Goal: Task Accomplishment & Management: Complete application form

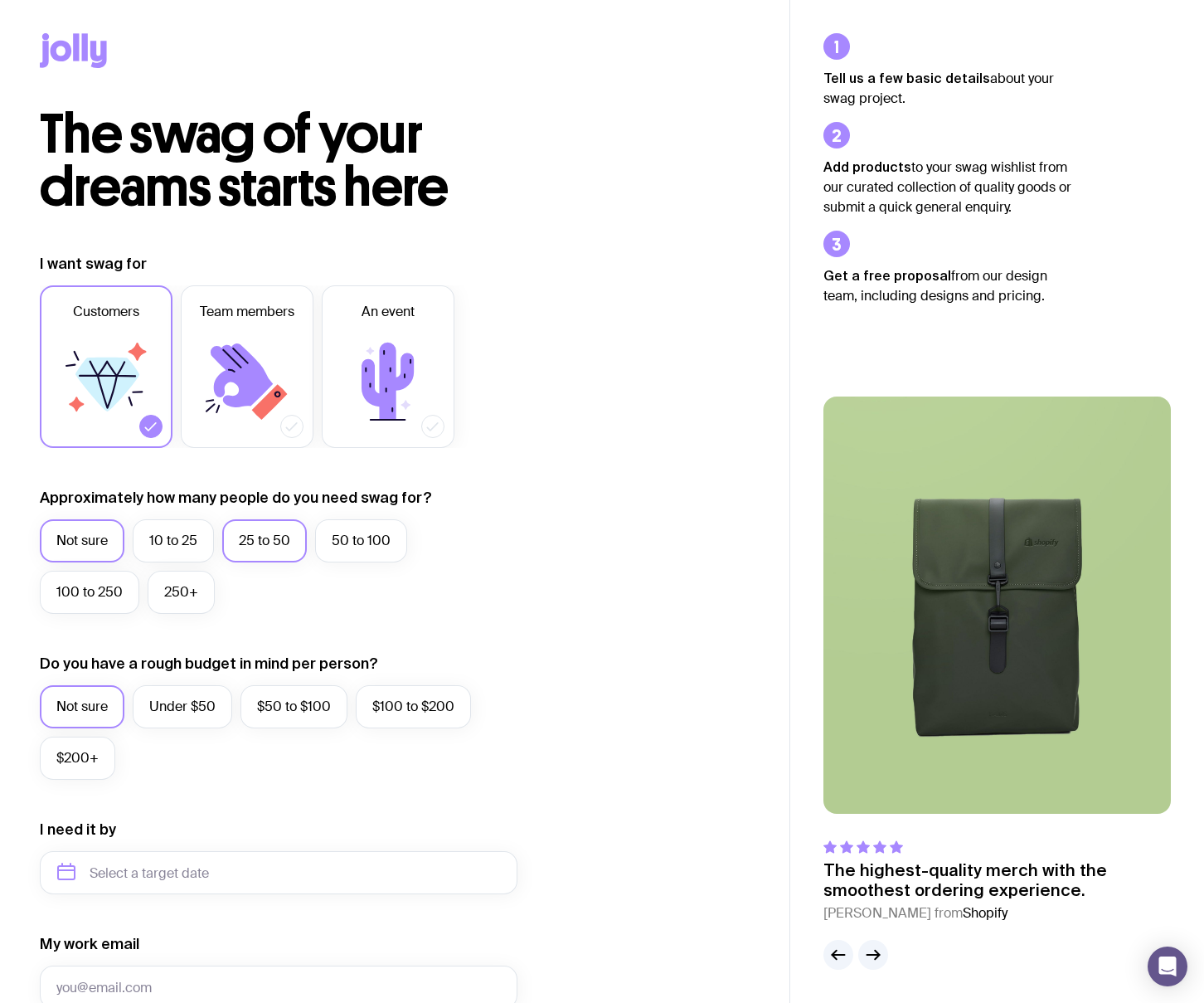
click at [230, 545] on label "25 to 50" at bounding box center [264, 540] width 84 height 44
click at [0, 0] on input "25 to 50" at bounding box center [0, 0] width 0 height 0
click at [76, 702] on label "Not sure" at bounding box center [82, 707] width 84 height 44
click at [0, 0] on input "Not sure" at bounding box center [0, 0] width 0 height 0
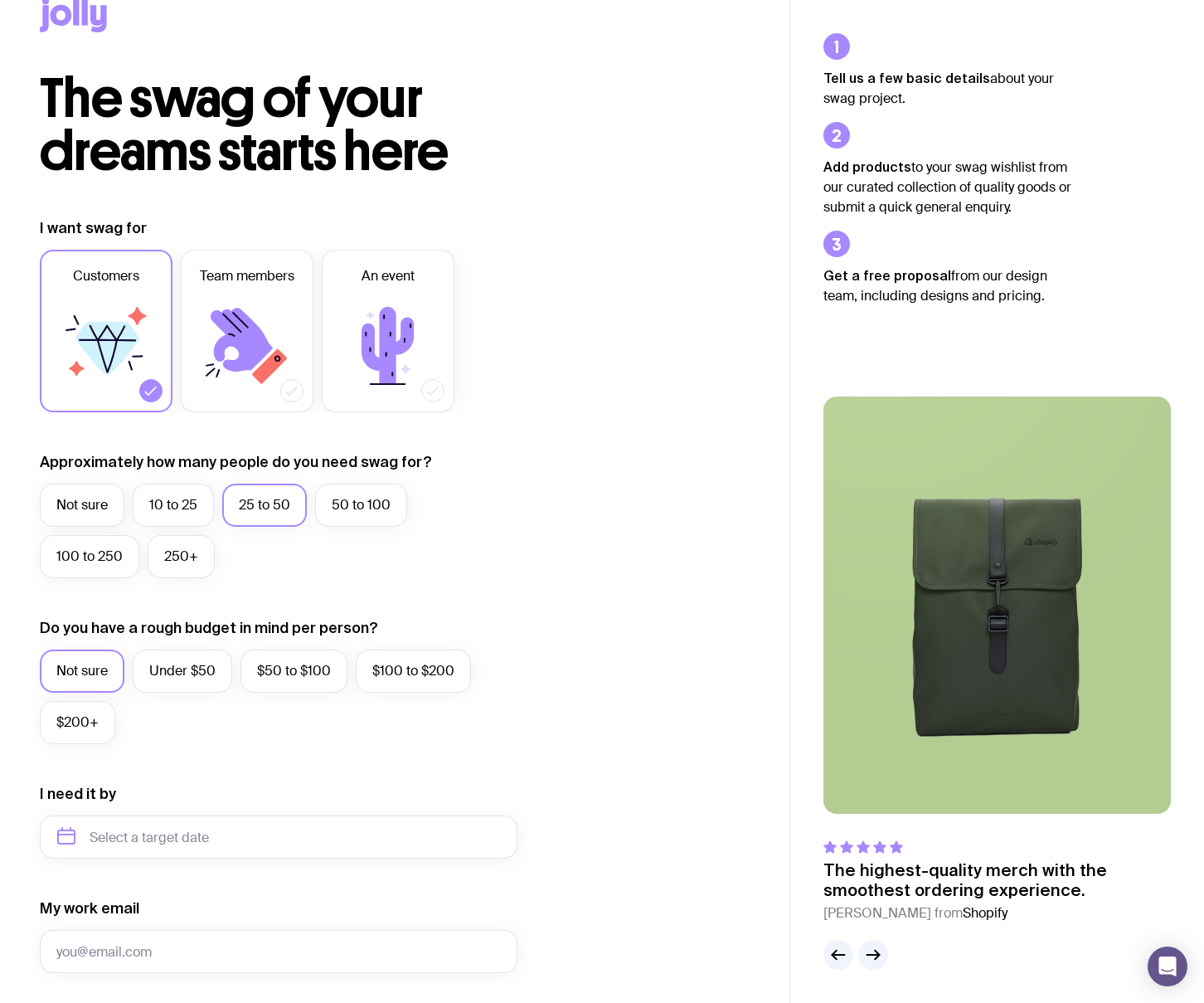
scroll to position [312, 0]
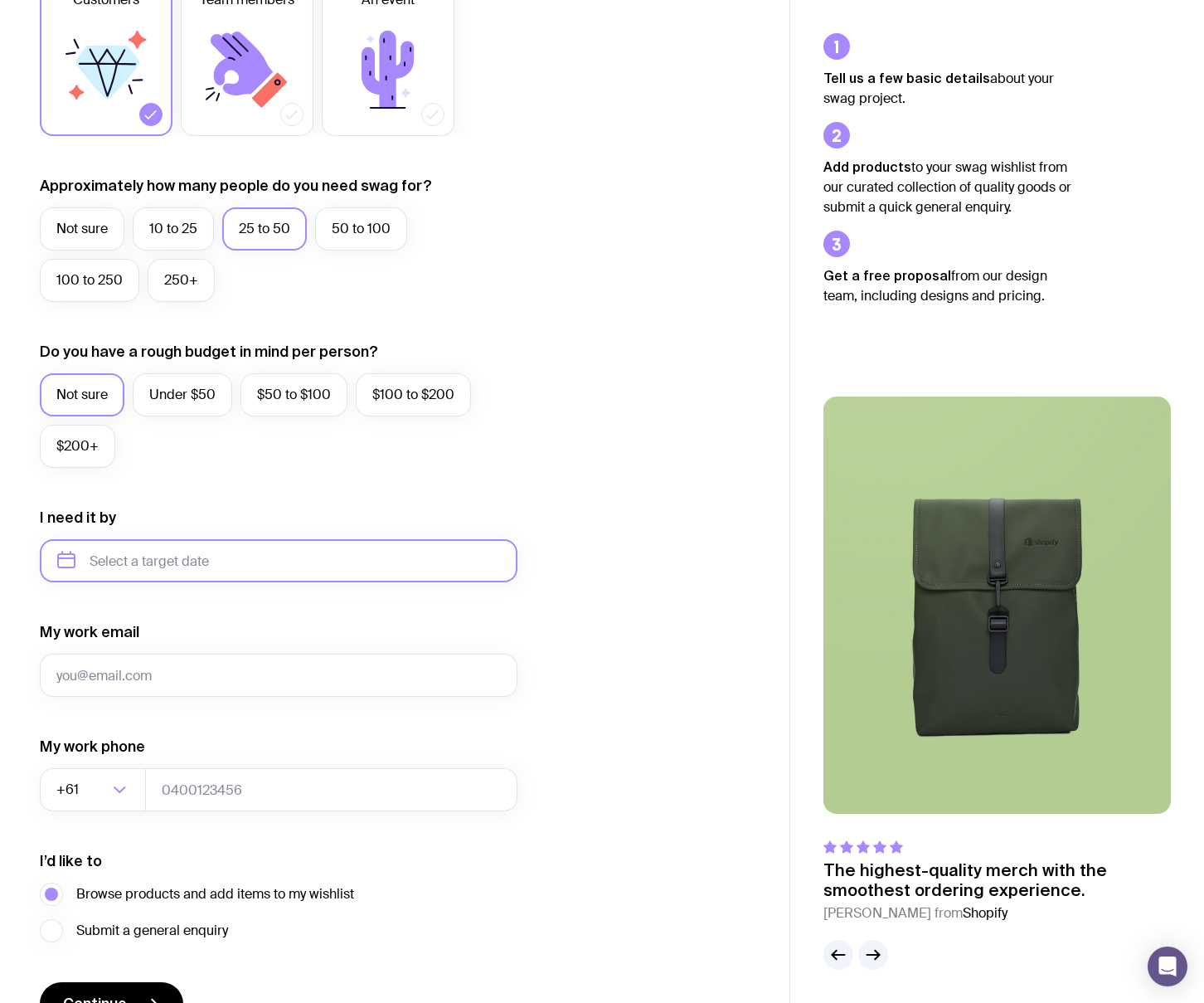
click at [117, 565] on input "text" at bounding box center [279, 561] width 478 height 44
click at [160, 758] on button "Nov" at bounding box center [145, 765] width 61 height 33
type input "November 2025"
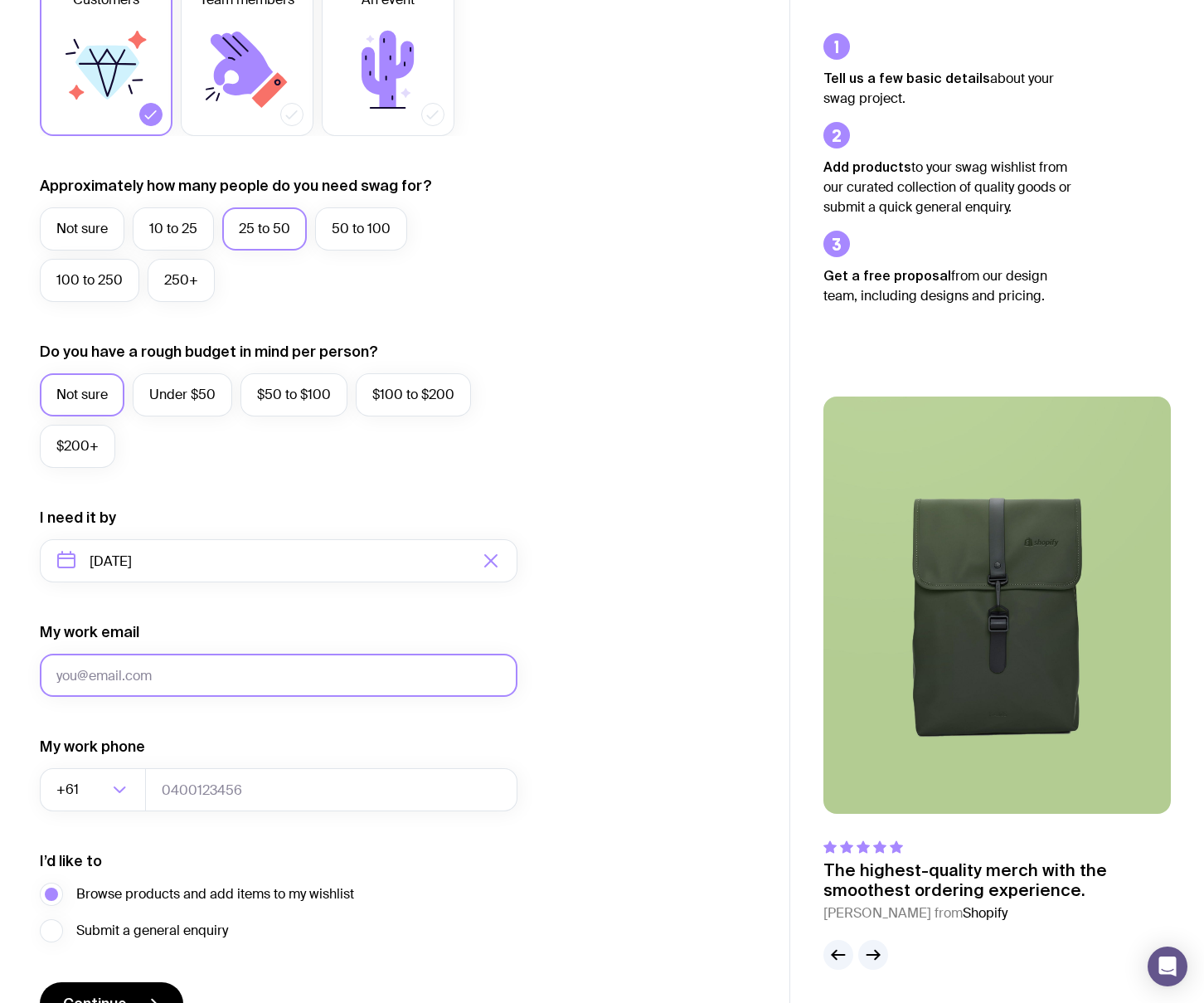
click at [177, 669] on input "My work email" at bounding box center [279, 675] width 478 height 44
type input "lindsay@highlifepropertygroup.com.au"
type input "0413677537"
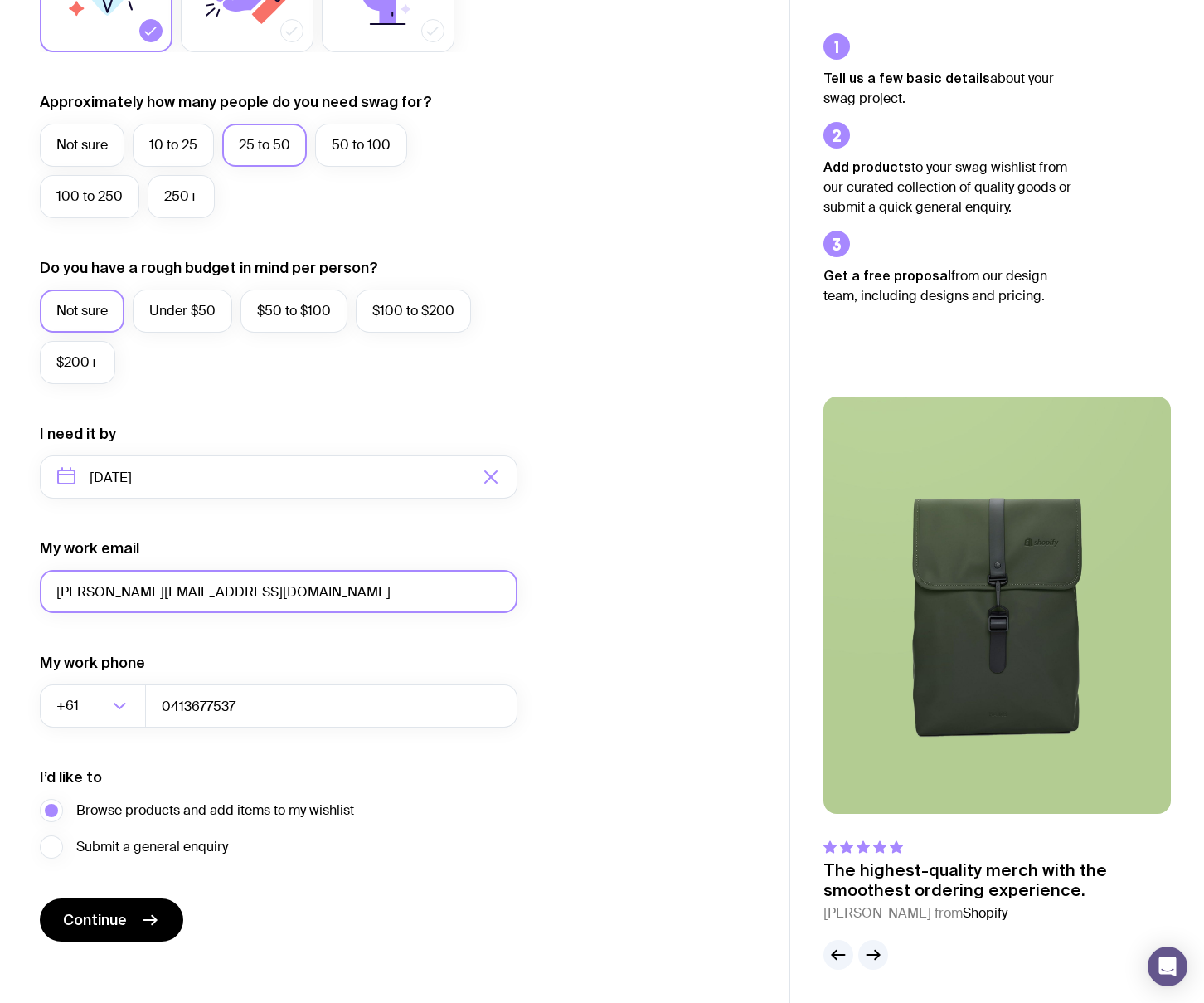
scroll to position [407, 0]
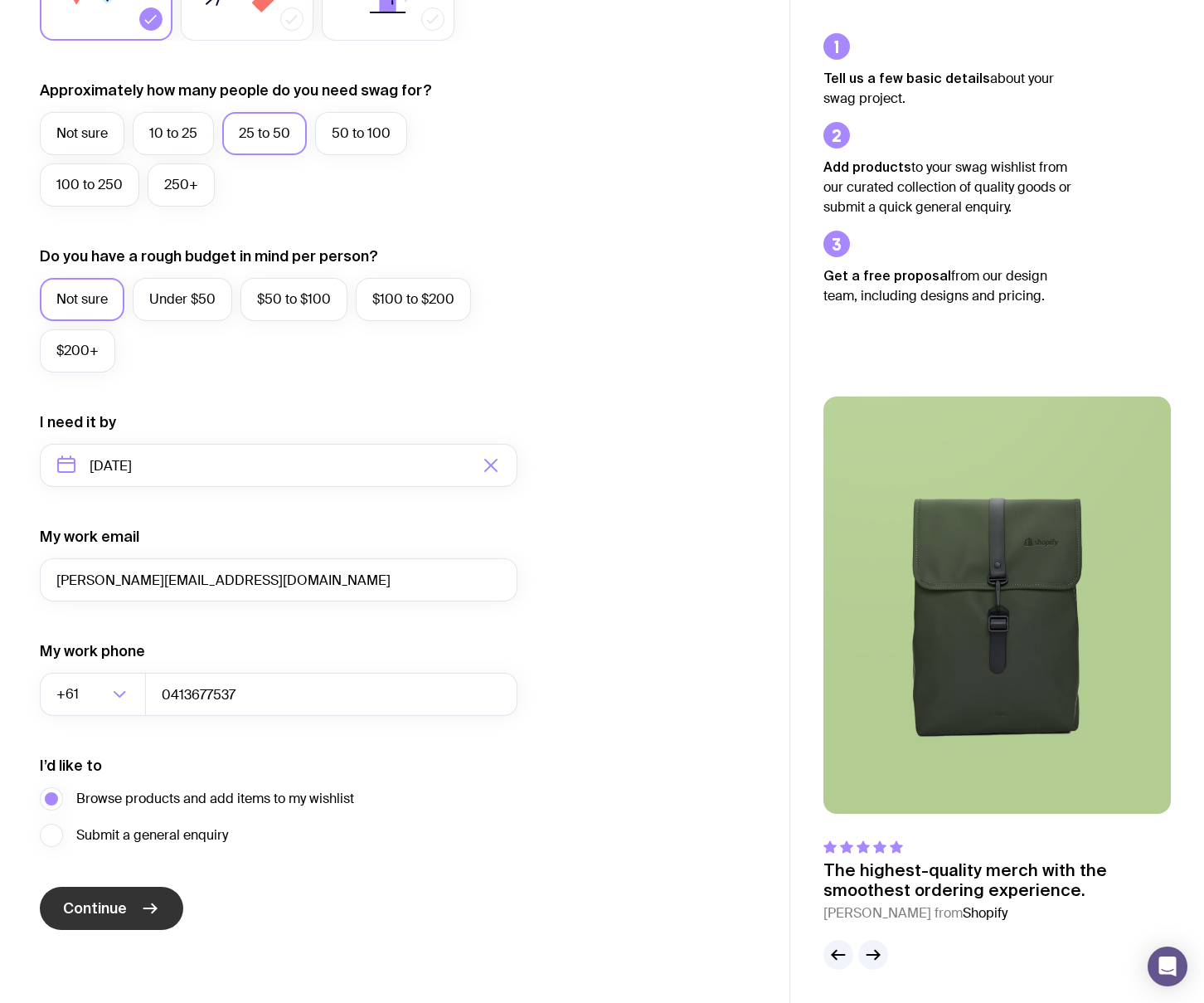
click at [115, 912] on span "Continue" at bounding box center [95, 908] width 64 height 20
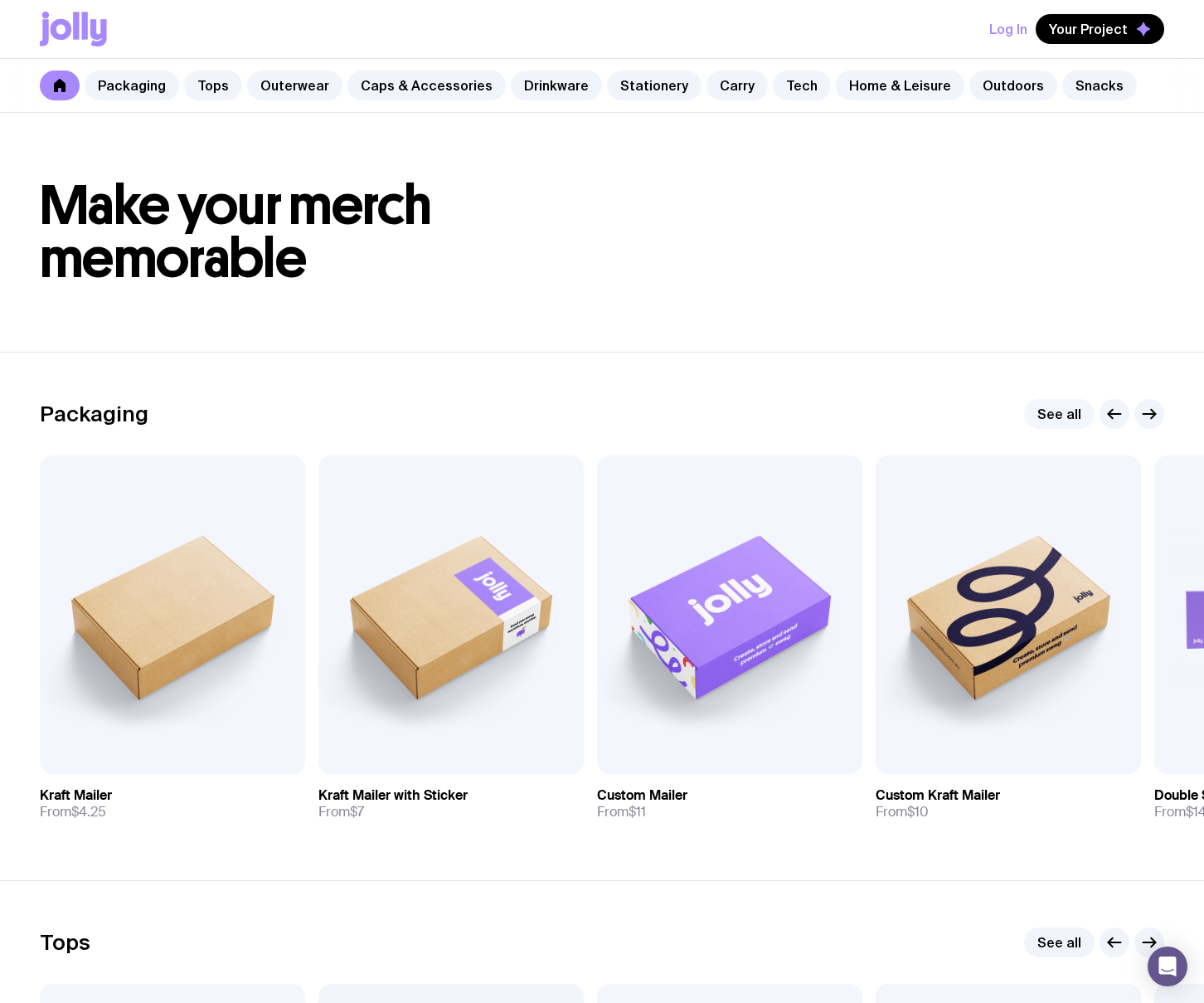
click at [1066, 413] on link "See all" at bounding box center [1059, 414] width 71 height 30
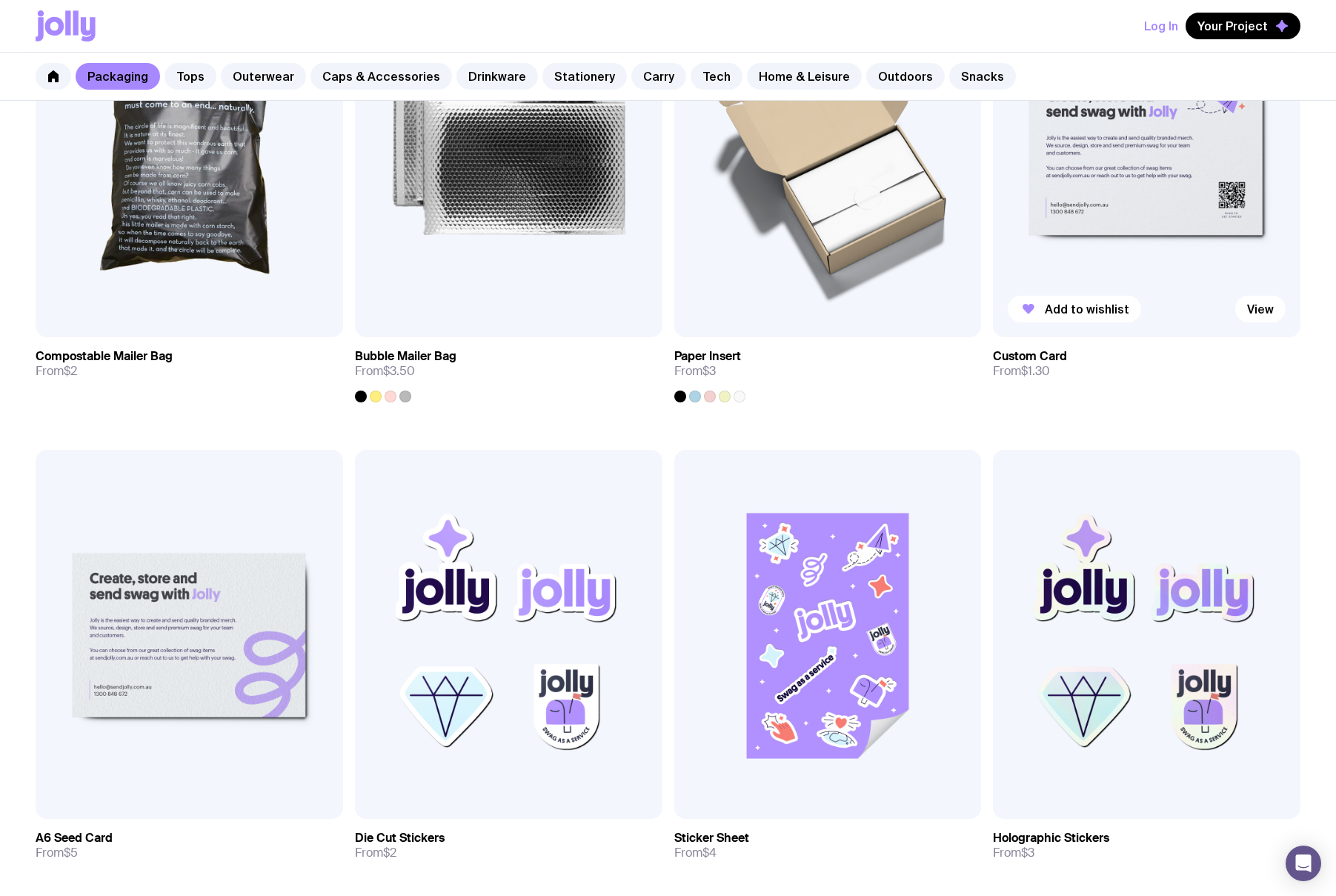
scroll to position [1585, 0]
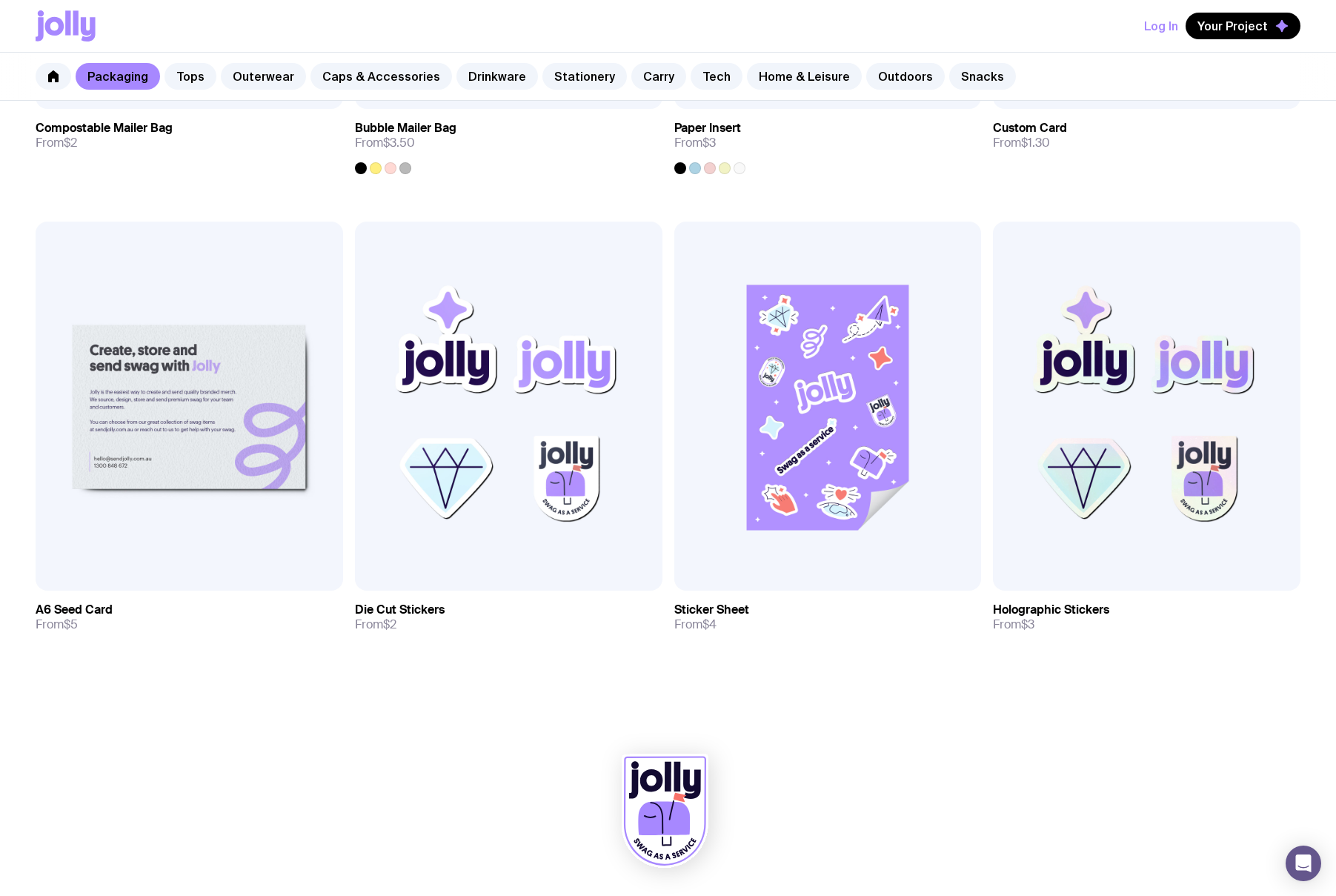
click at [144, 82] on link "Packaging" at bounding box center [117, 76] width 85 height 27
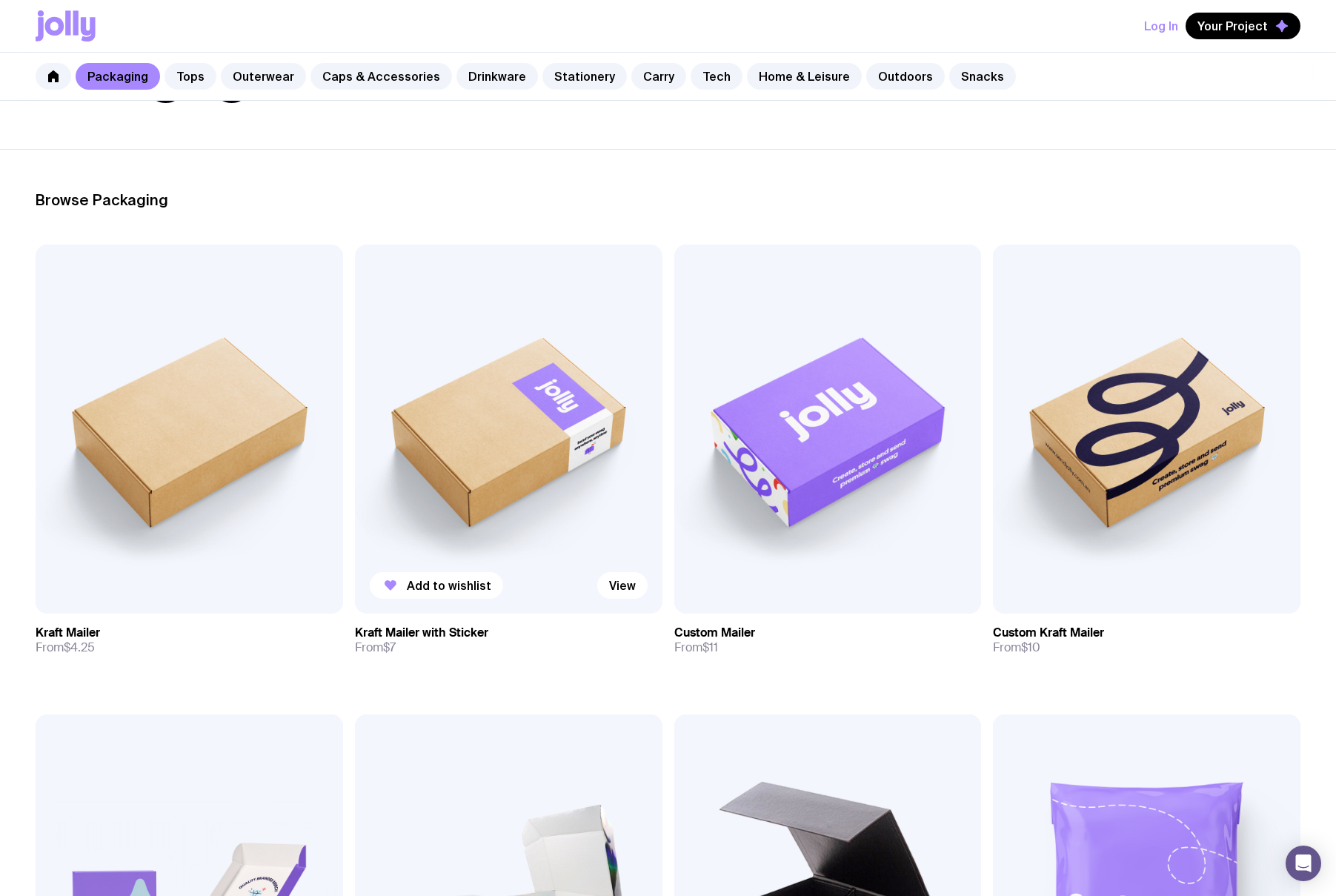
scroll to position [0, 0]
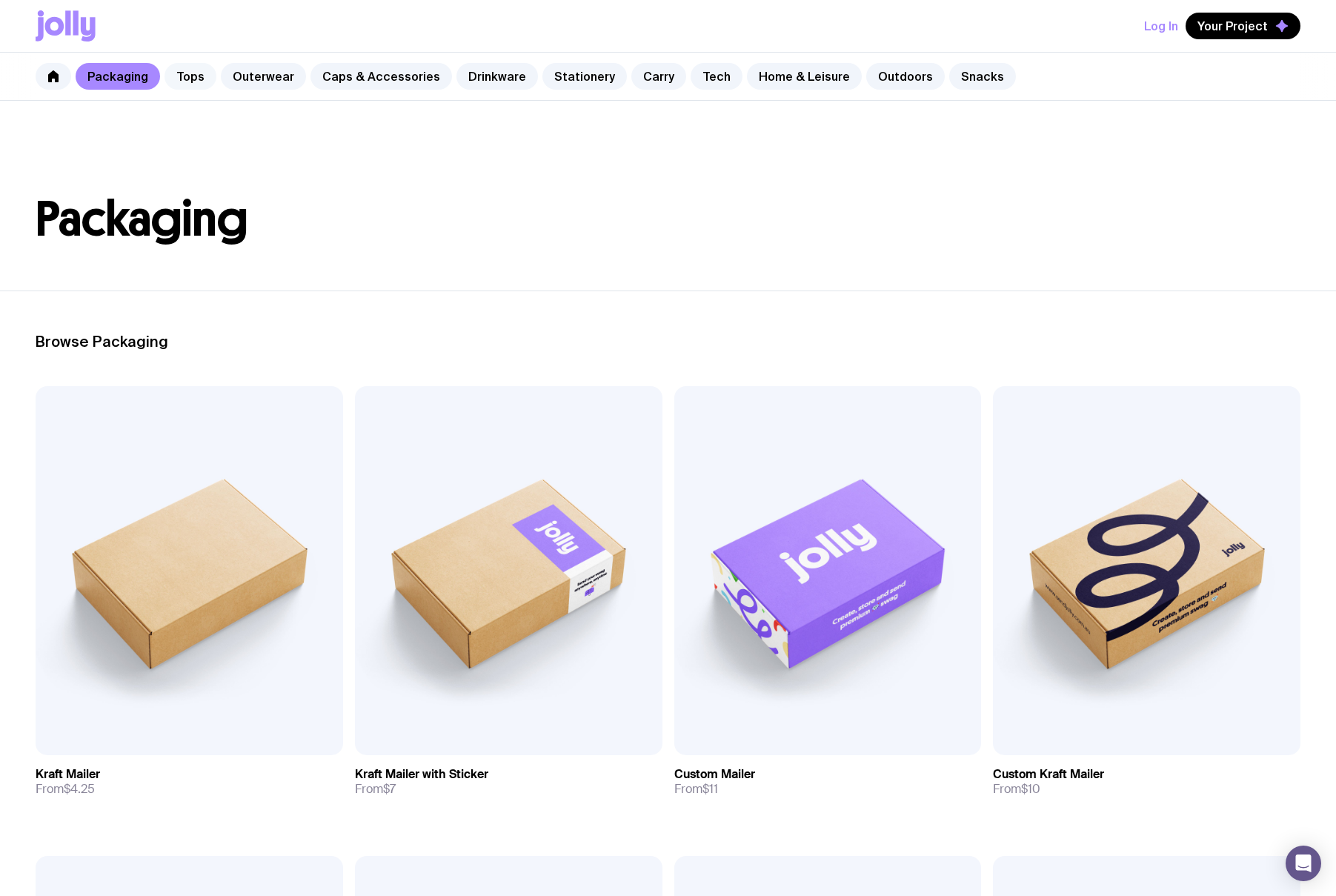
click at [202, 79] on link "Tops" at bounding box center [191, 76] width 52 height 27
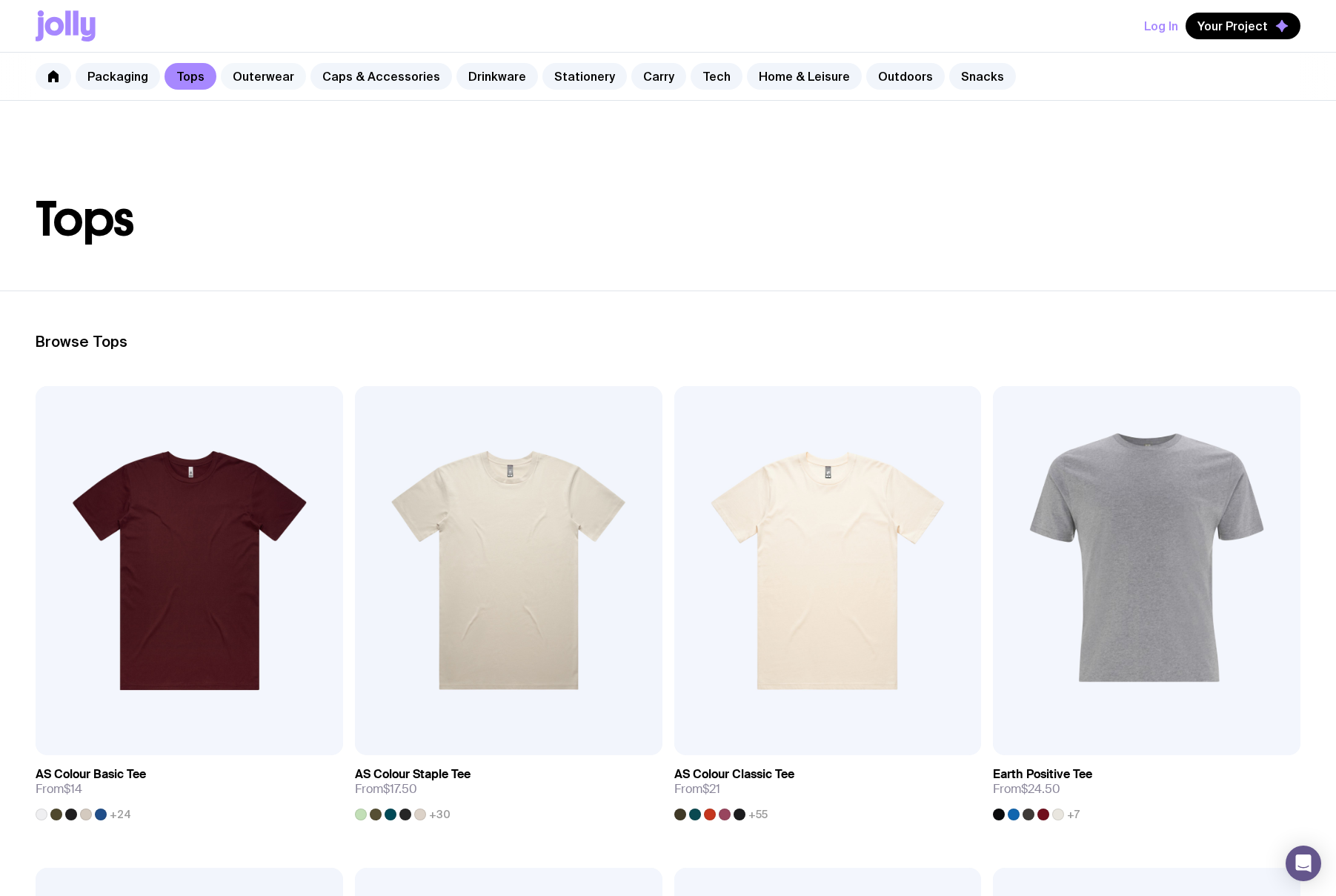
click at [259, 77] on link "Outerwear" at bounding box center [264, 76] width 85 height 27
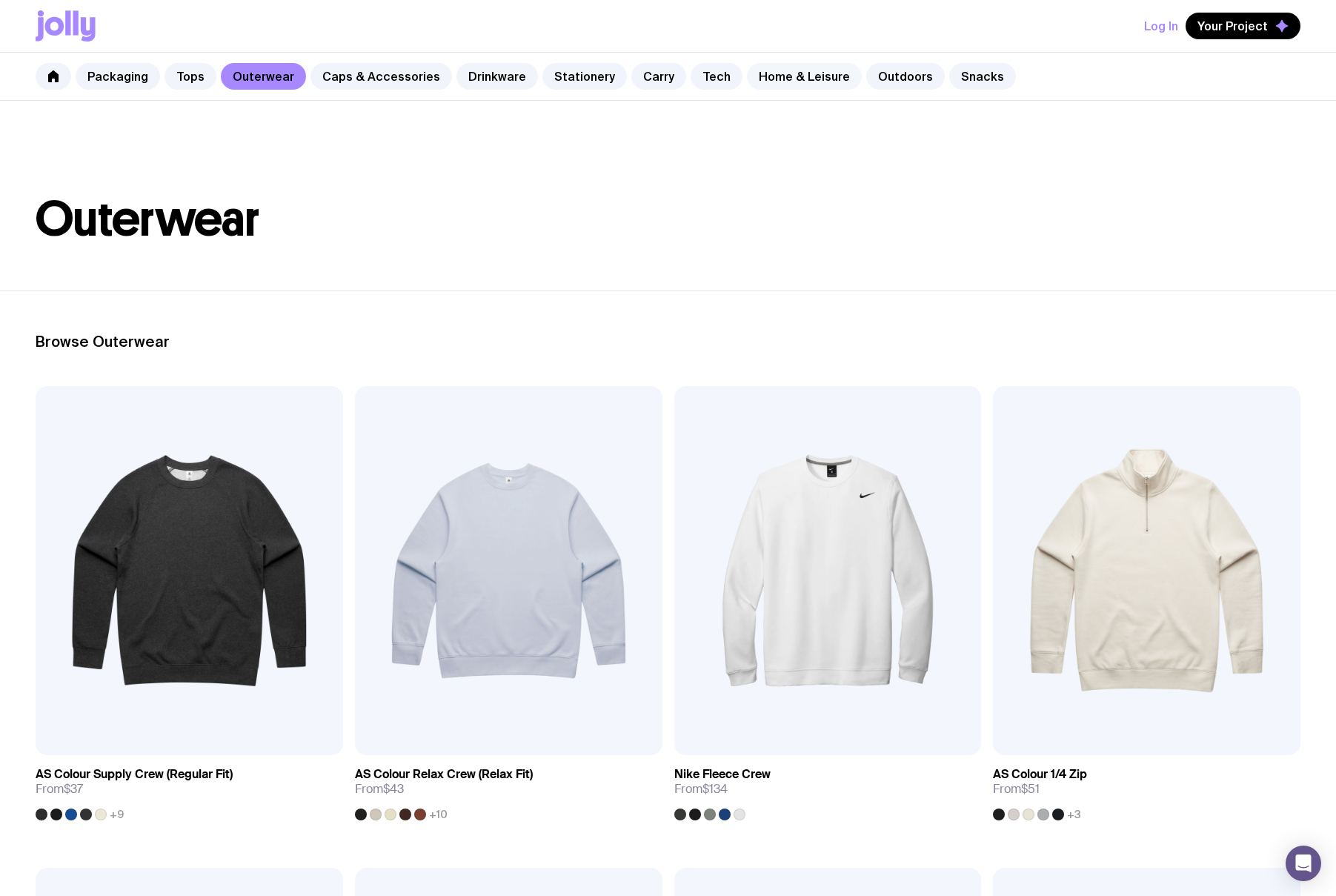
click at [785, 73] on link "Home & Leisure" at bounding box center [804, 76] width 115 height 27
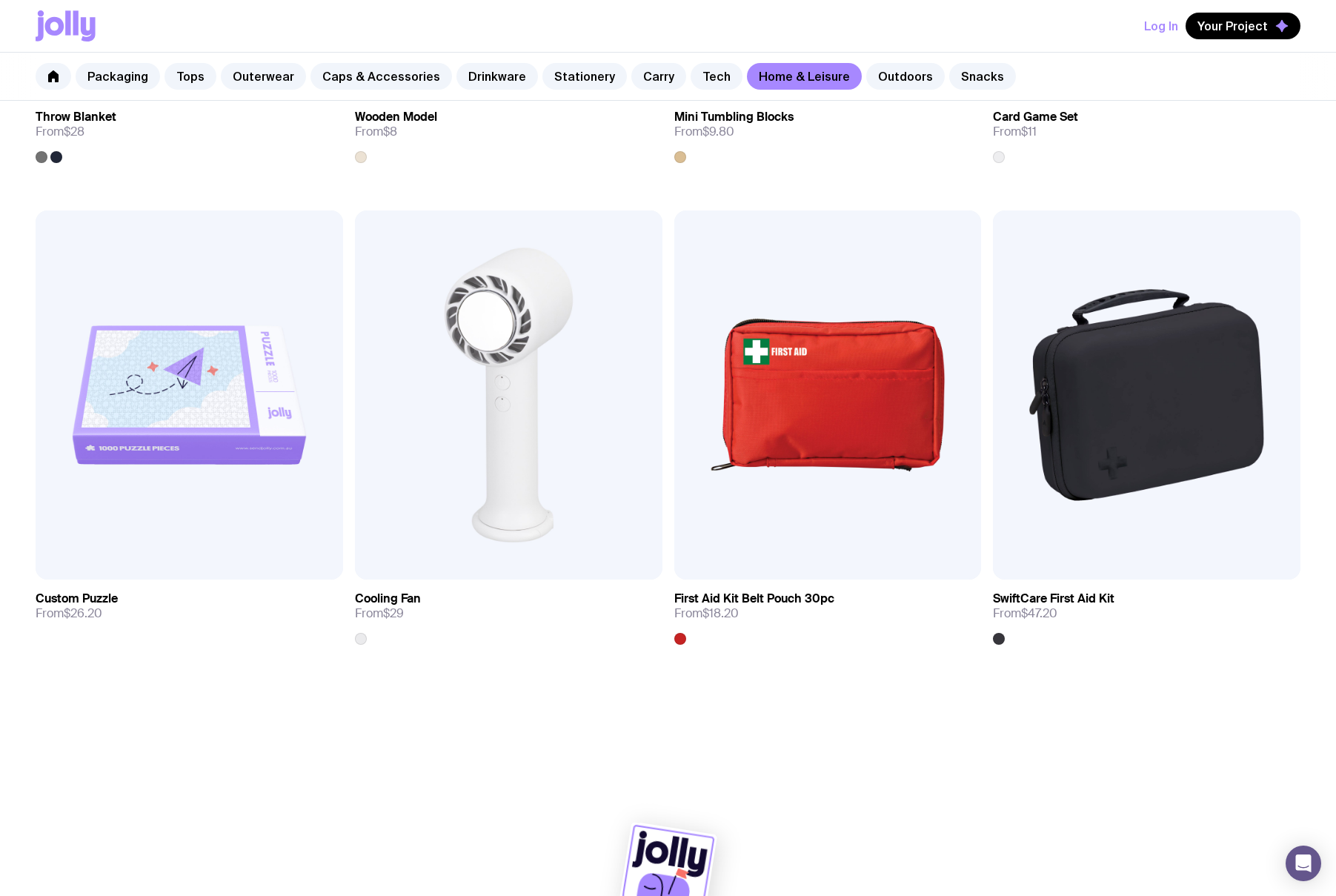
scroll to position [3547, 0]
click at [866, 79] on link "Outdoors" at bounding box center [905, 76] width 79 height 27
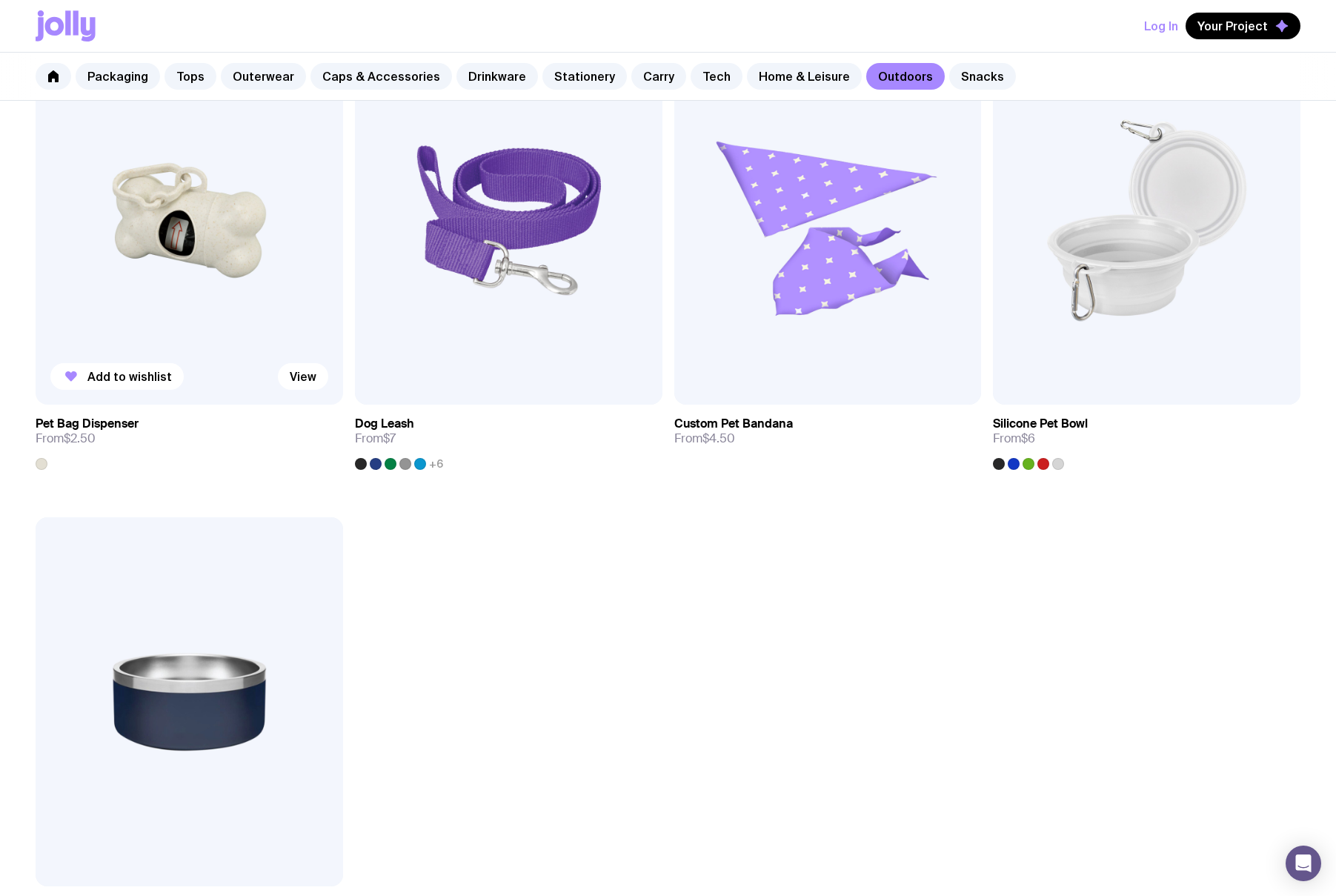
scroll to position [2355, 0]
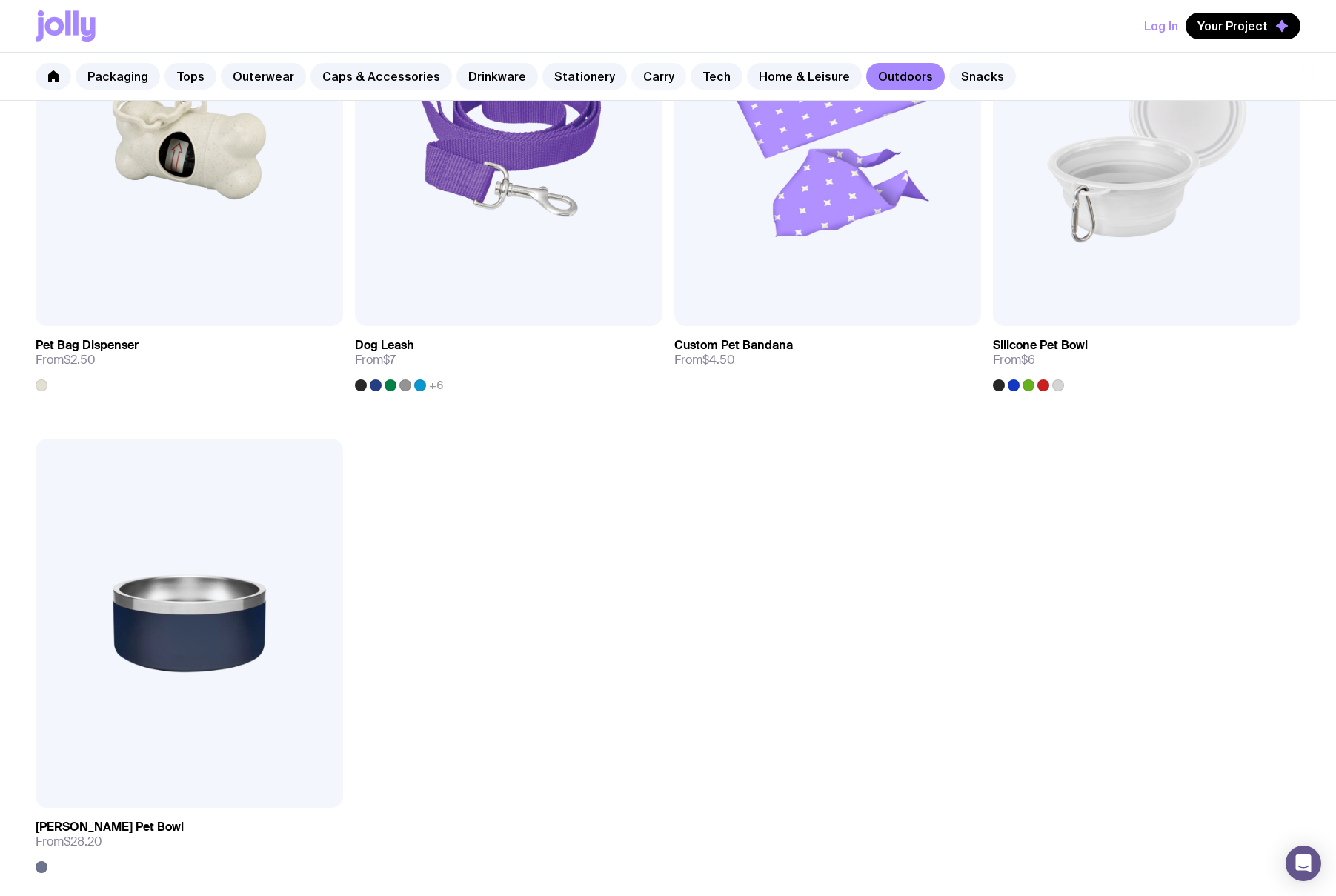
click at [631, 80] on link "Carry" at bounding box center [659, 76] width 55 height 27
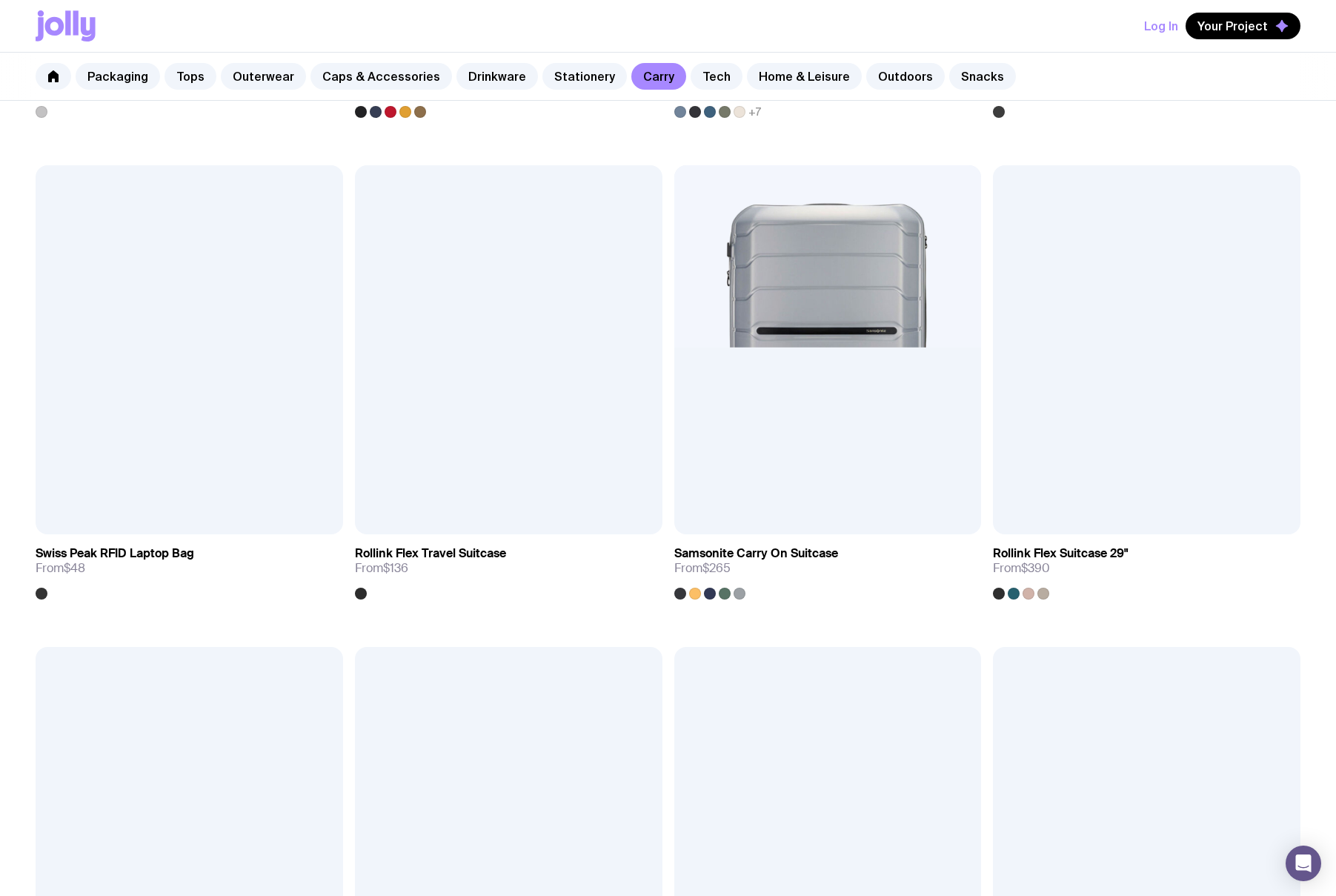
scroll to position [4016, 0]
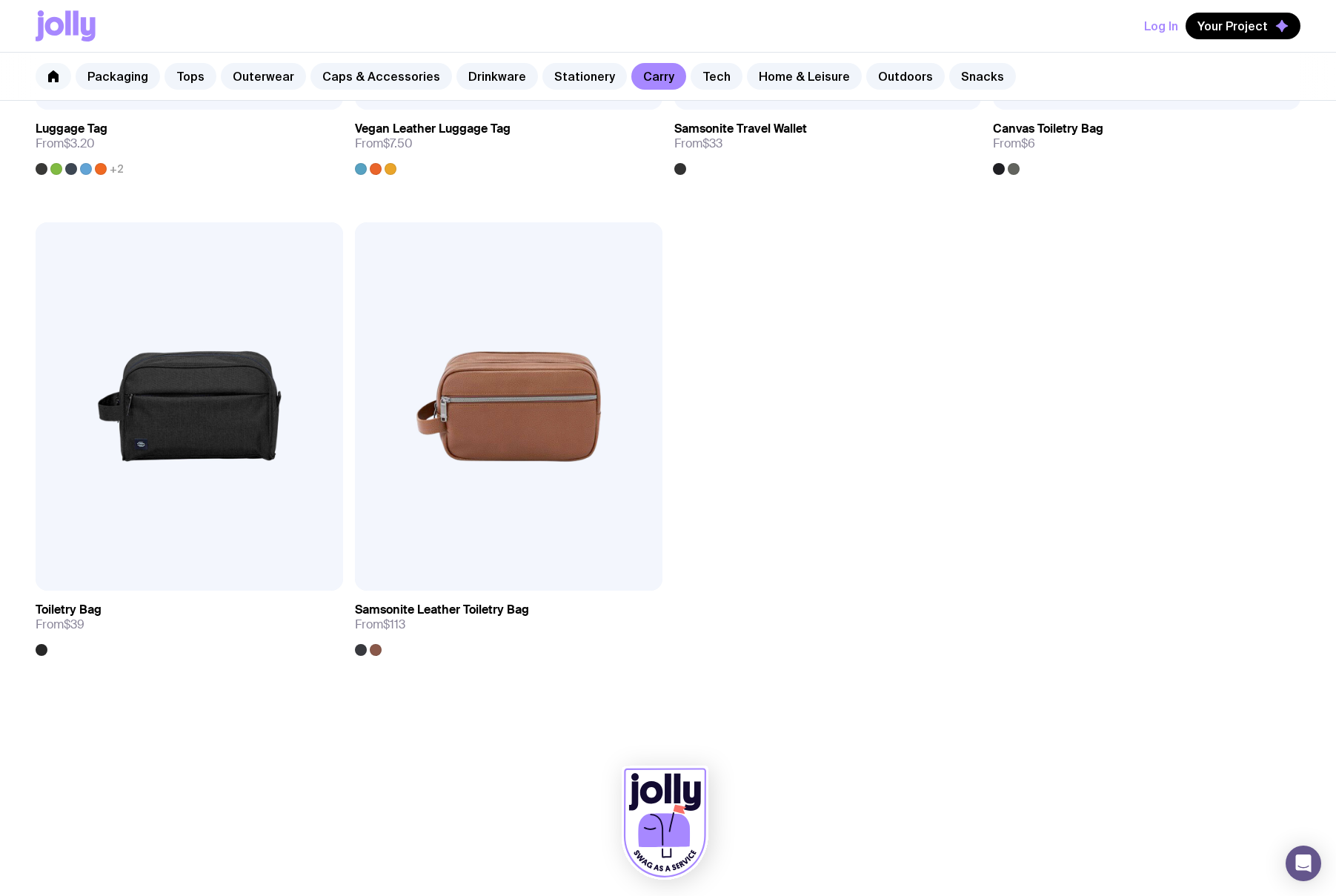
click at [59, 78] on icon at bounding box center [53, 76] width 12 height 12
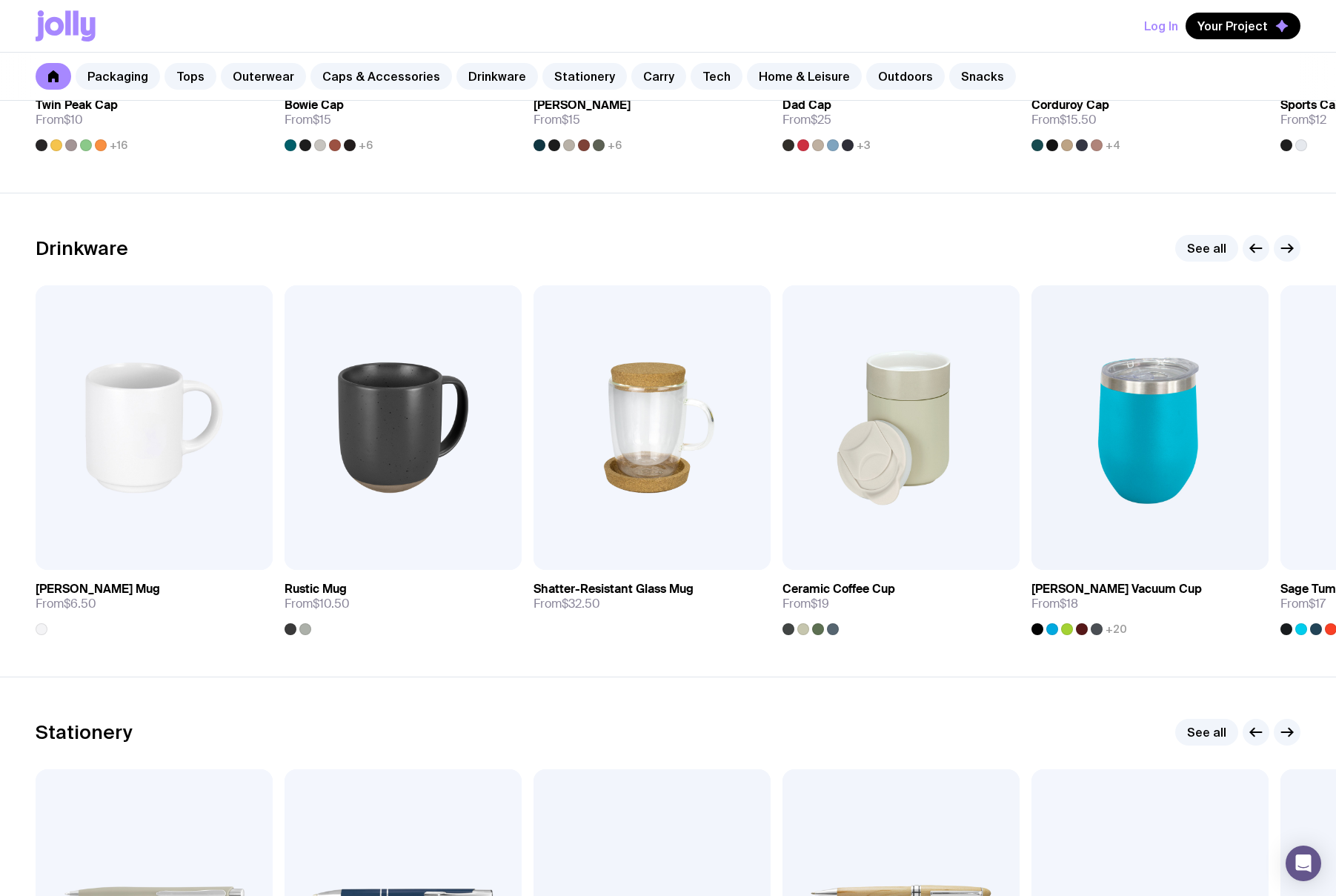
scroll to position [1904, 0]
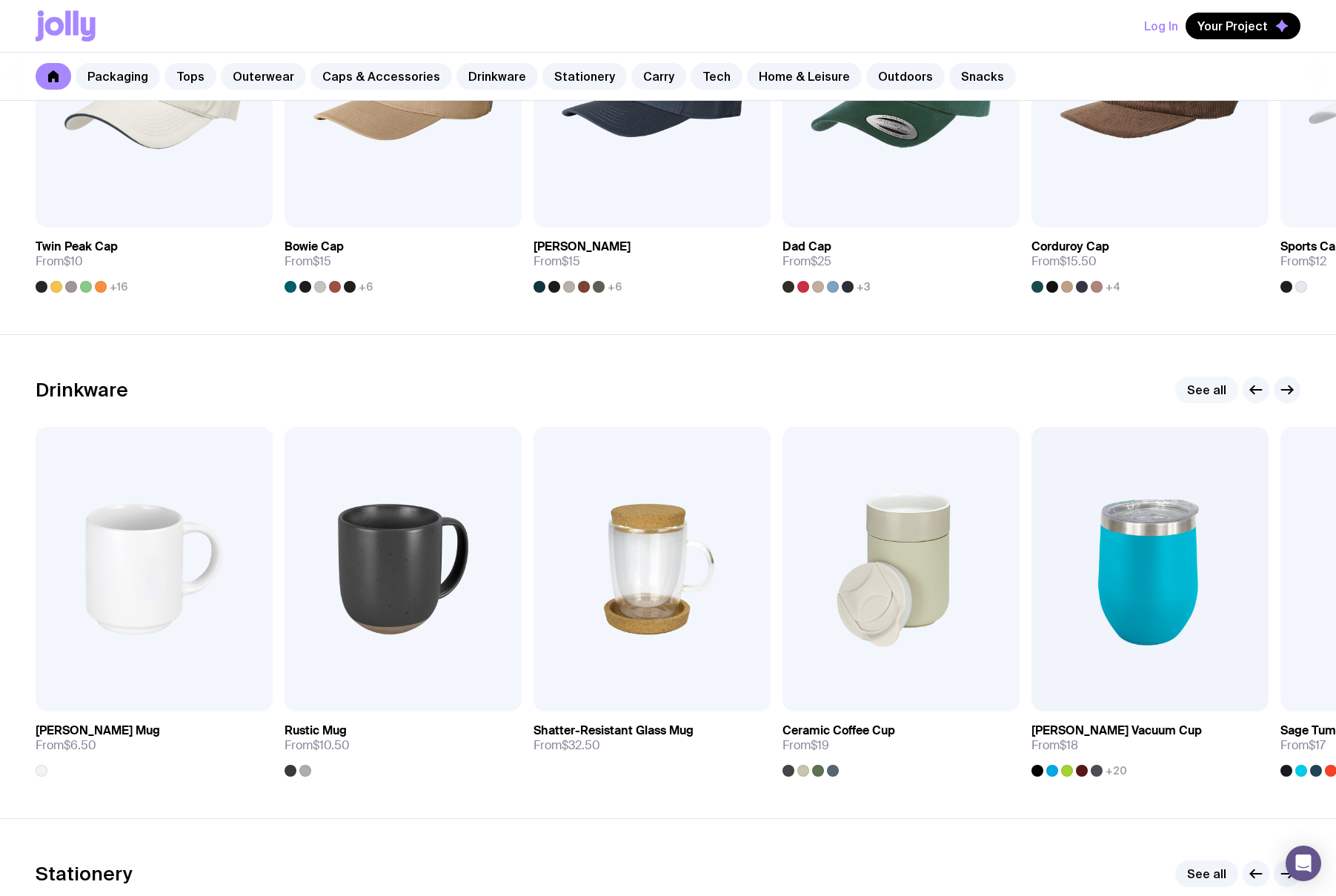
click at [1075, 393] on link "See all" at bounding box center [1207, 390] width 63 height 27
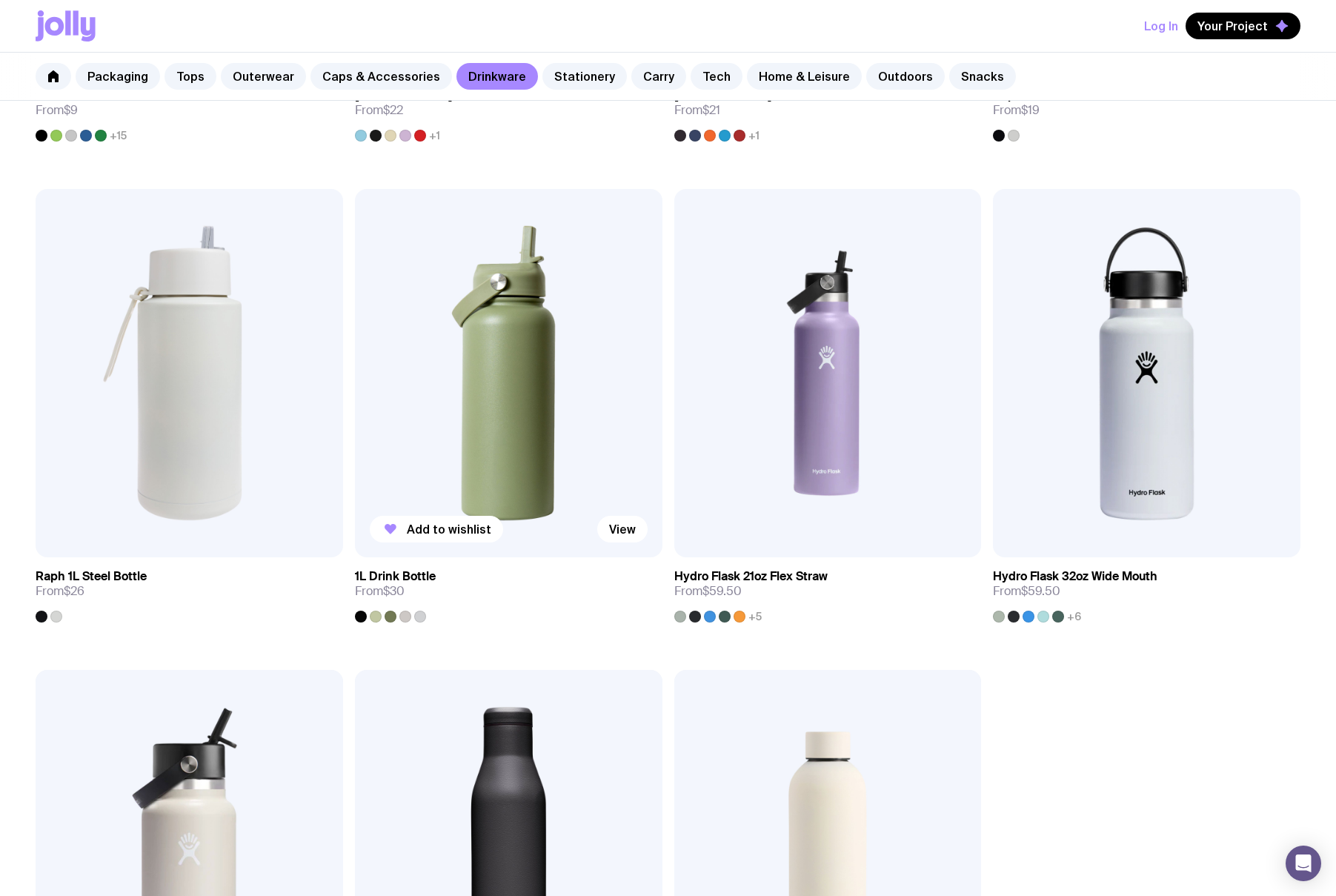
scroll to position [2119, 0]
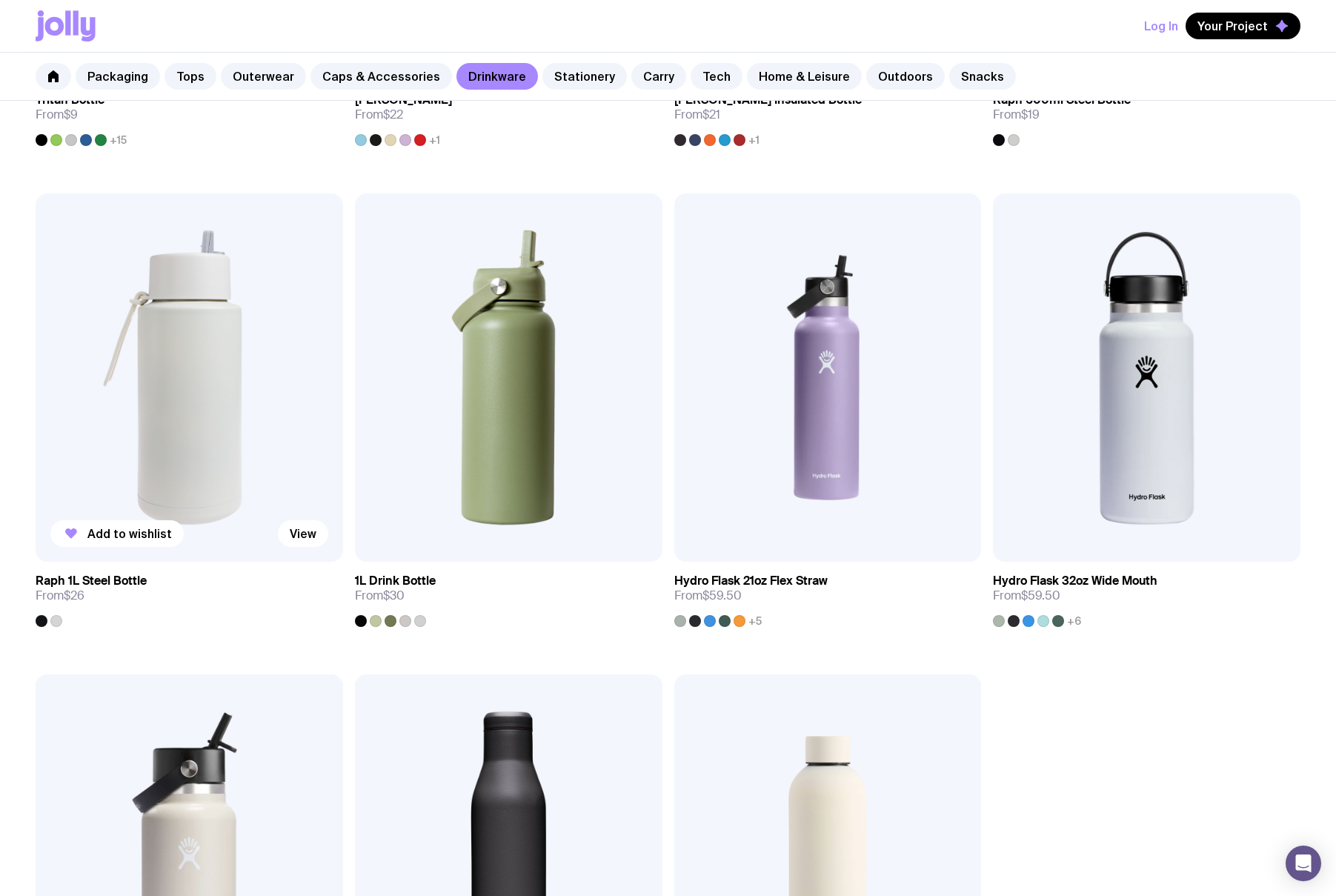
click at [262, 333] on img at bounding box center [189, 378] width 307 height 369
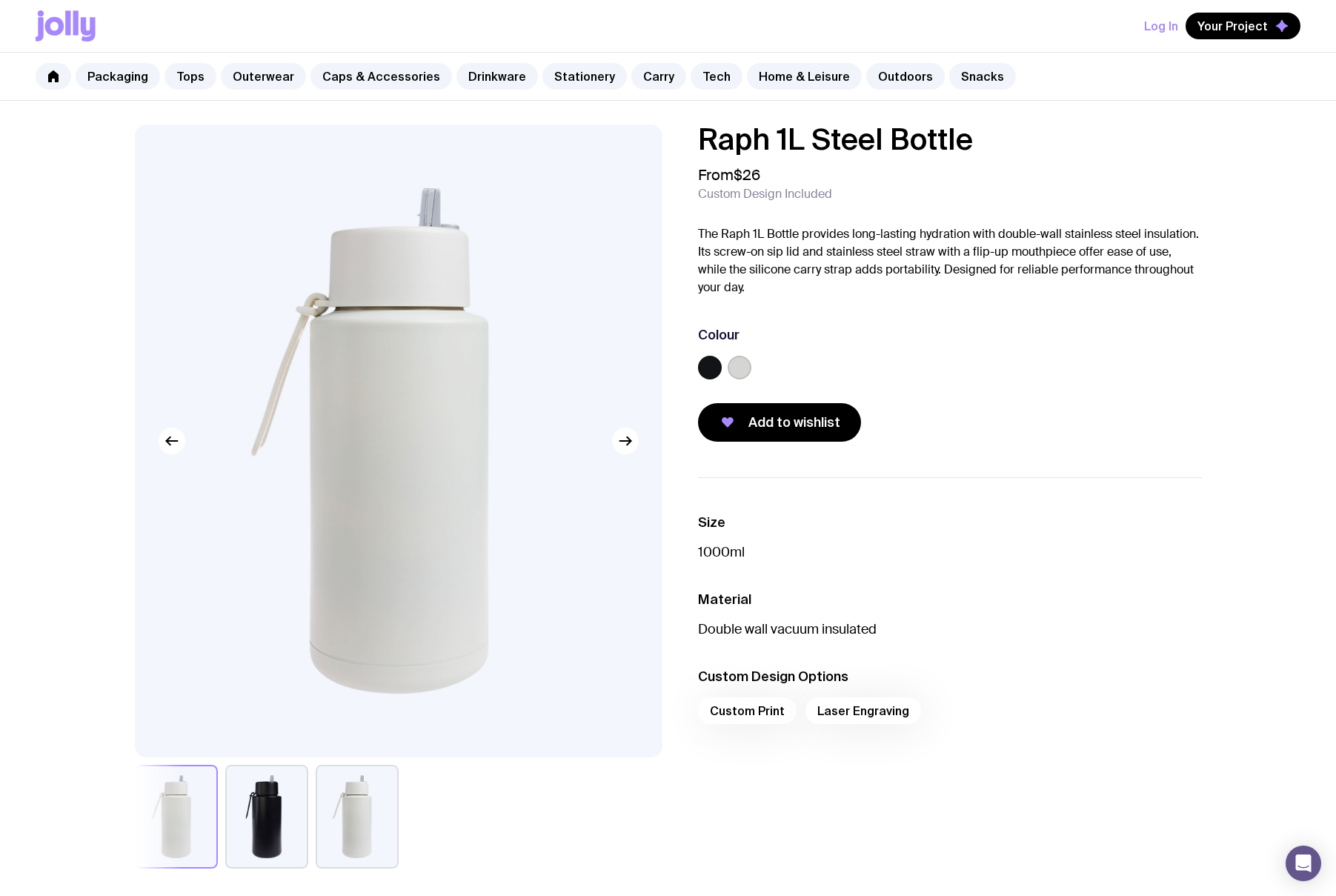
click at [742, 366] on label at bounding box center [739, 368] width 24 height 24
click at [0, 0] on input "radio" at bounding box center [0, 0] width 0 height 0
click at [705, 369] on label at bounding box center [710, 368] width 24 height 24
click at [0, 0] on input "radio" at bounding box center [0, 0] width 0 height 0
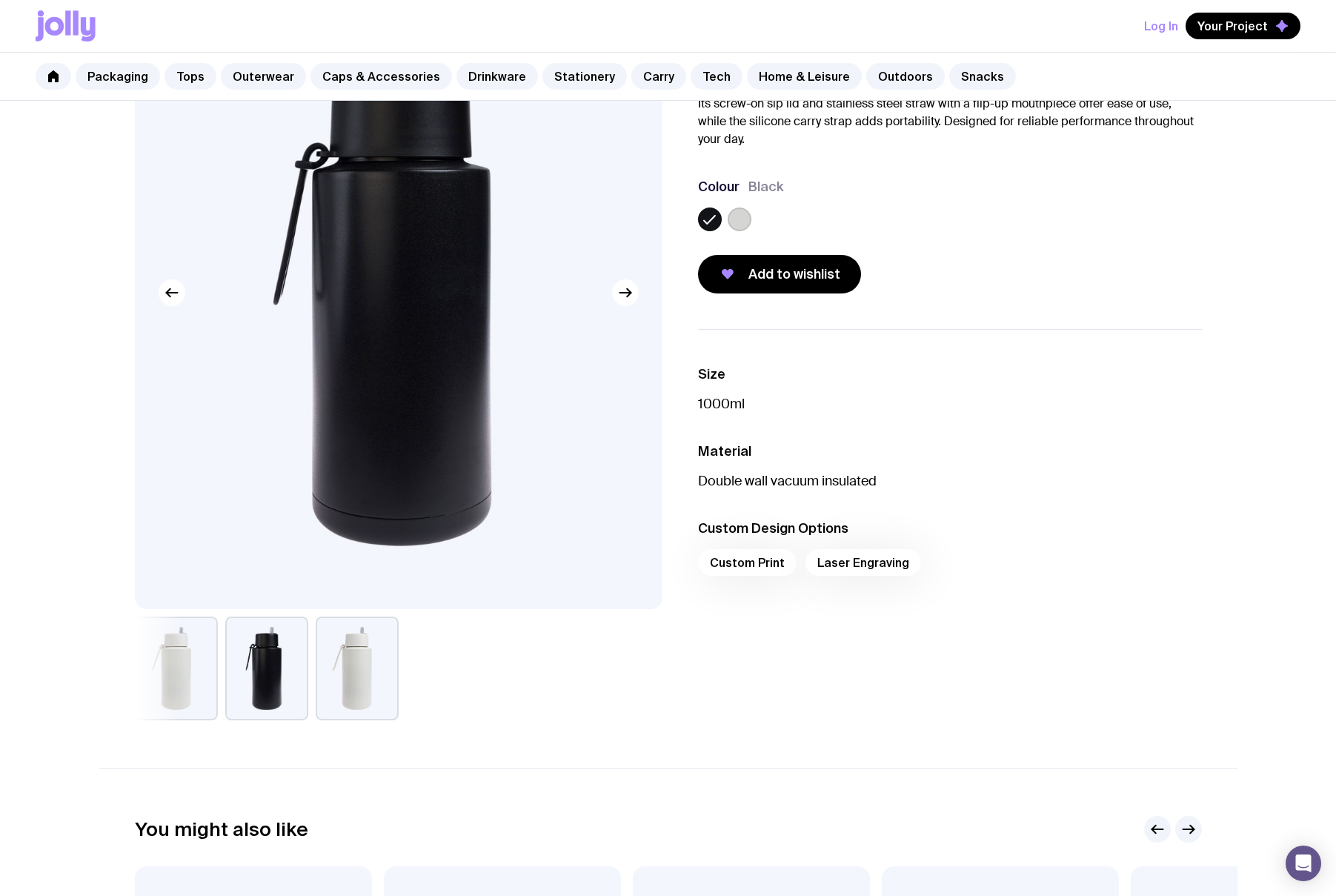
scroll to position [143, 0]
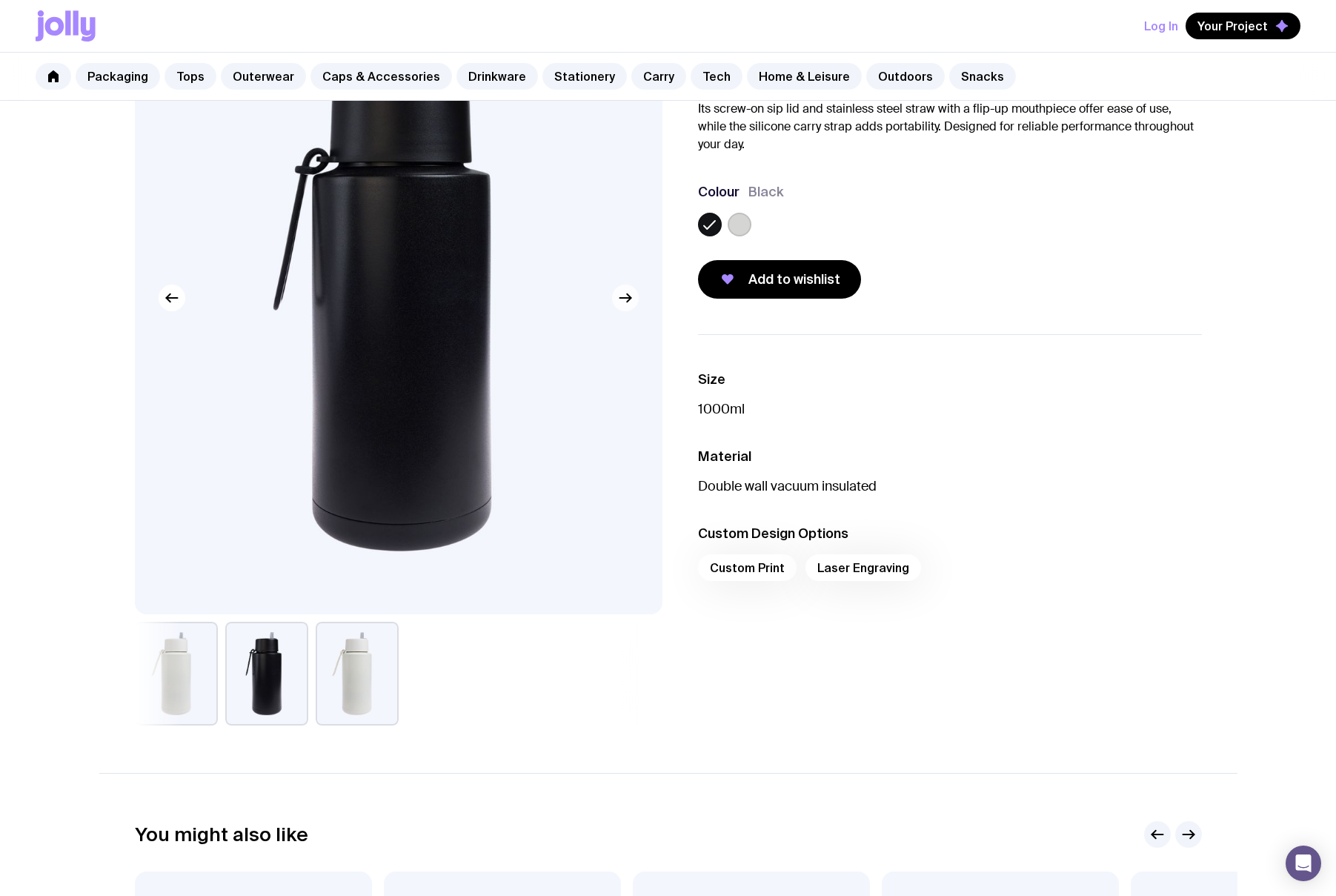
click at [620, 303] on icon "button" at bounding box center [625, 297] width 18 height 18
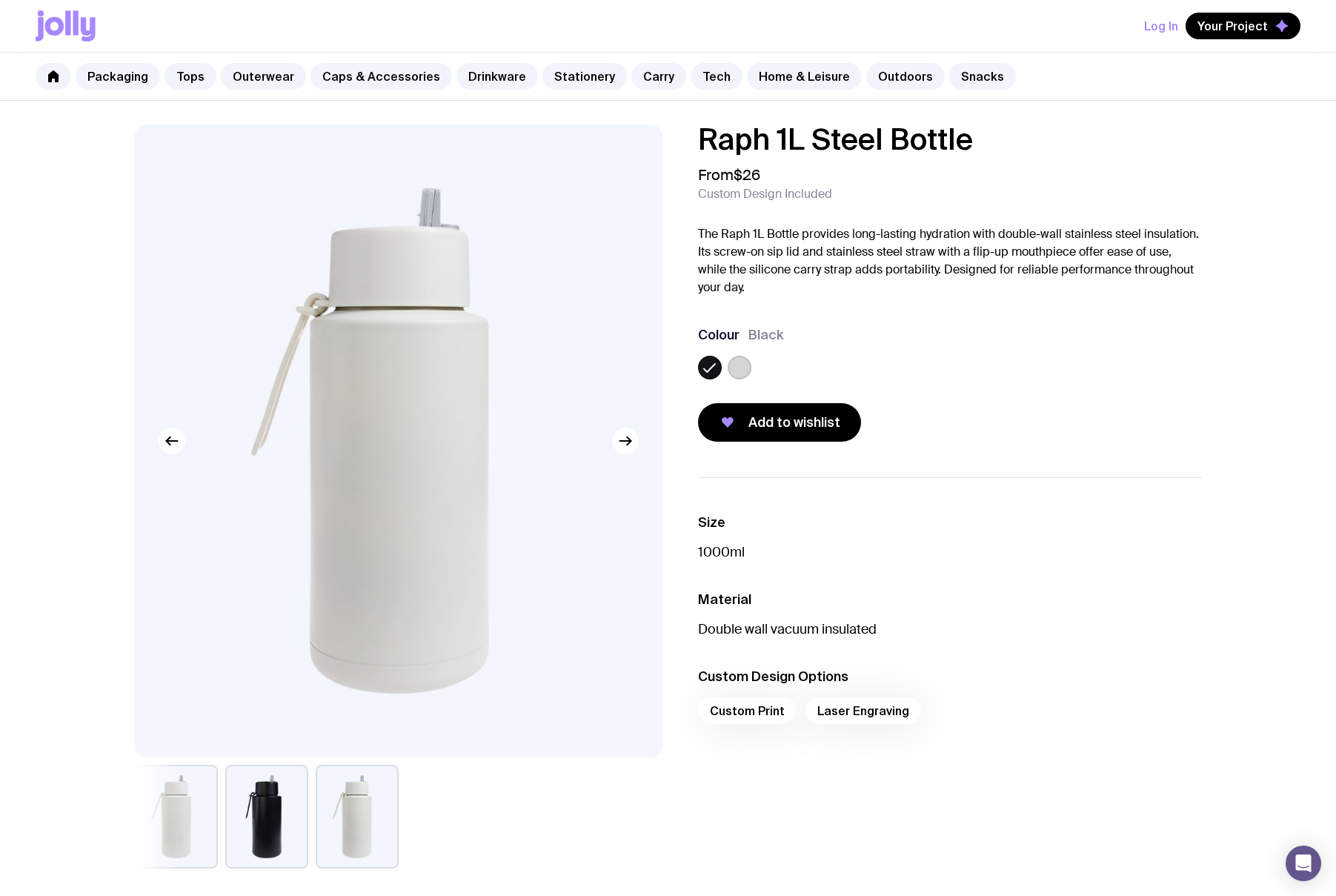
scroll to position [0, 0]
click at [808, 430] on span "Add to wishlist" at bounding box center [795, 422] width 92 height 18
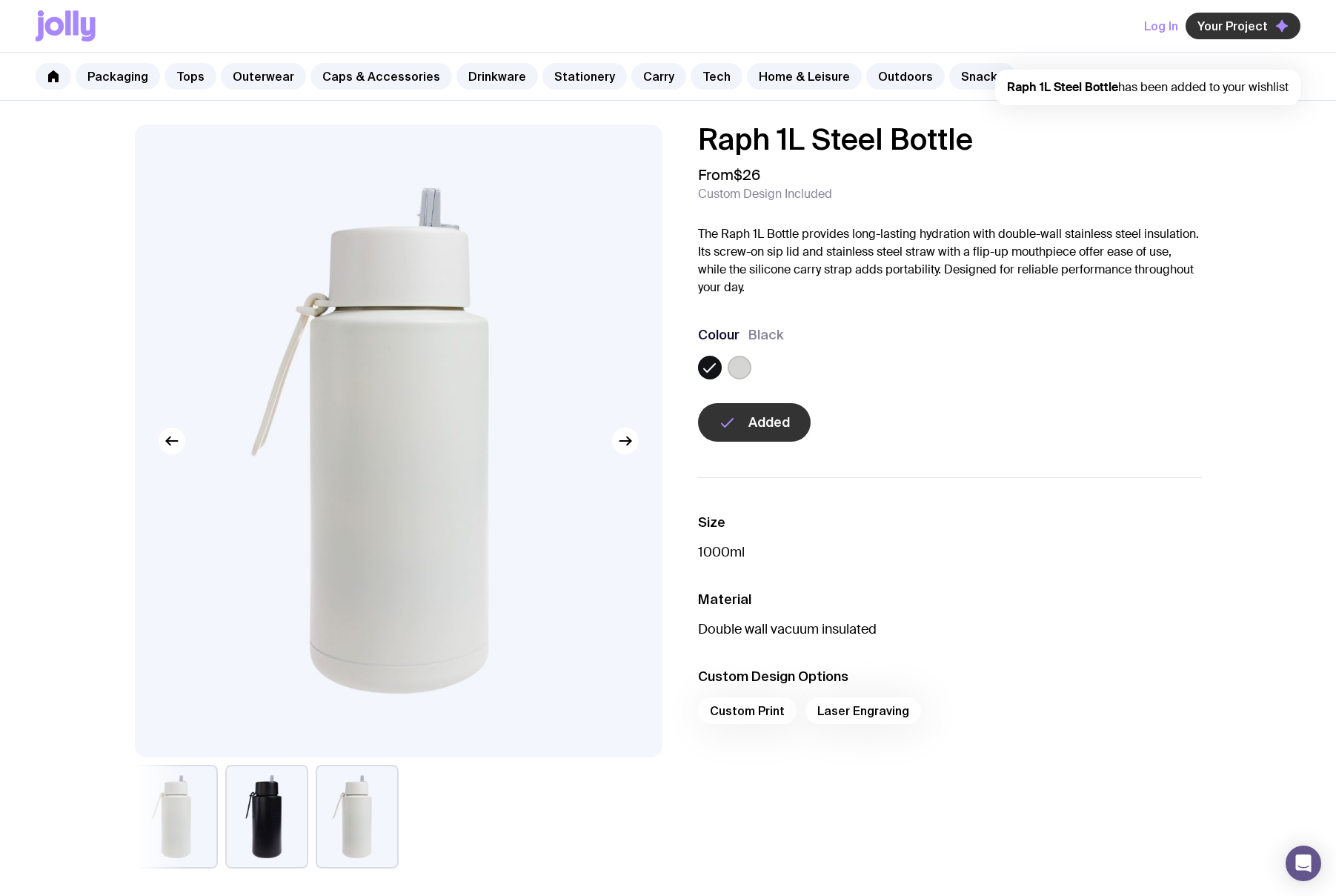
click at [1075, 26] on span "Your Project" at bounding box center [1233, 25] width 70 height 14
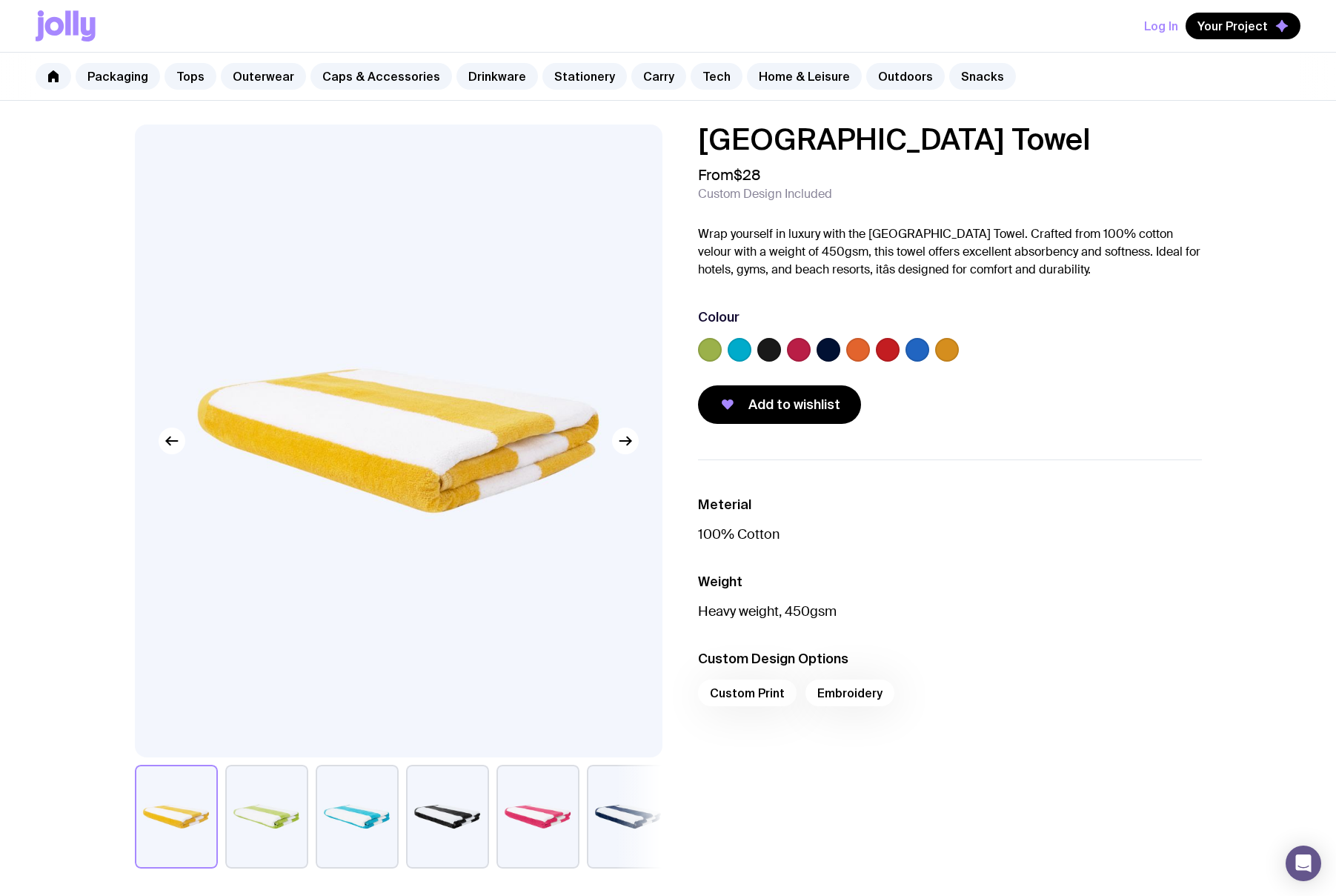
click at [629, 462] on img at bounding box center [399, 441] width 528 height 633
click at [625, 457] on img at bounding box center [399, 441] width 528 height 633
click at [624, 449] on button "button" at bounding box center [625, 441] width 27 height 27
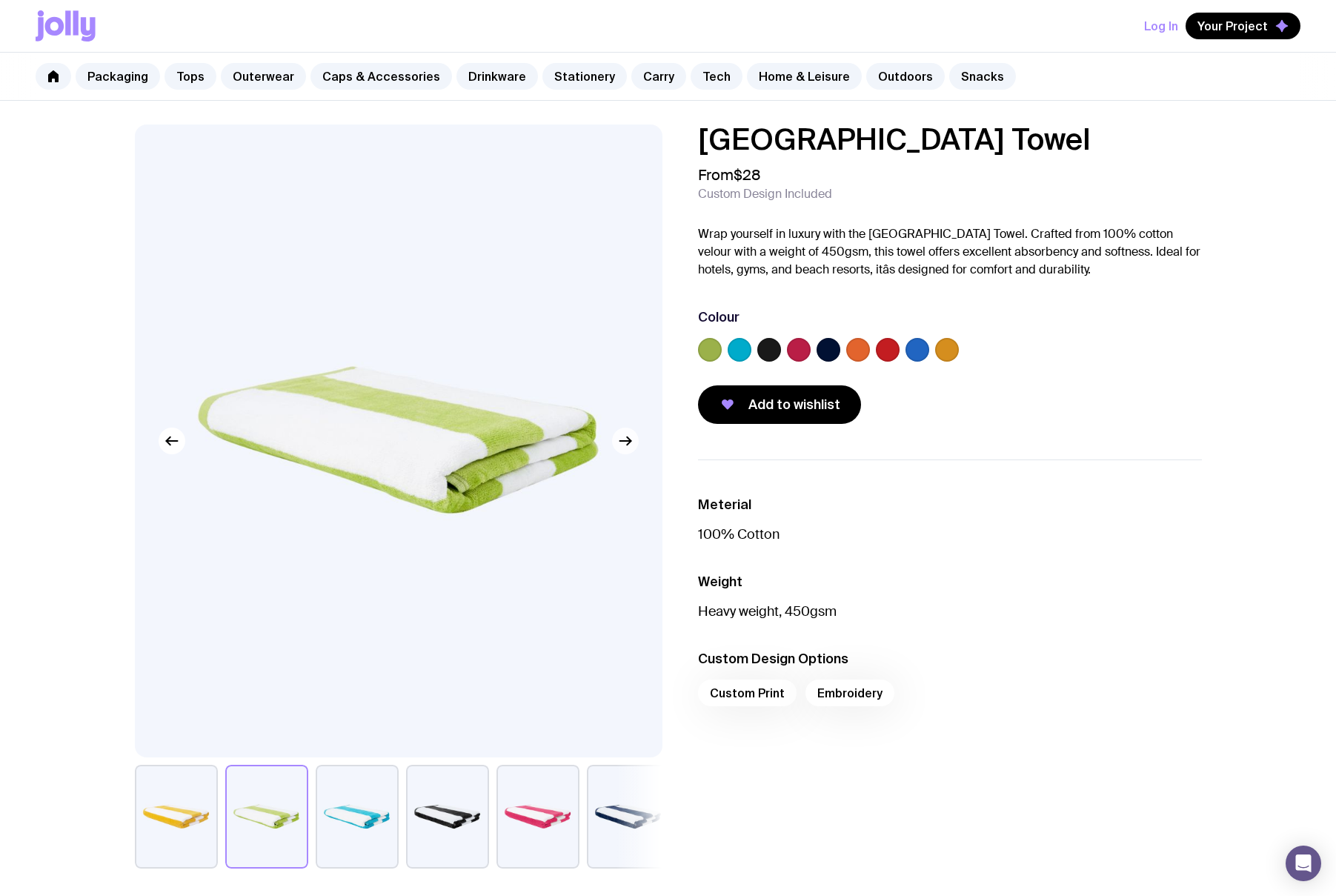
click at [623, 444] on icon "button" at bounding box center [625, 441] width 18 height 18
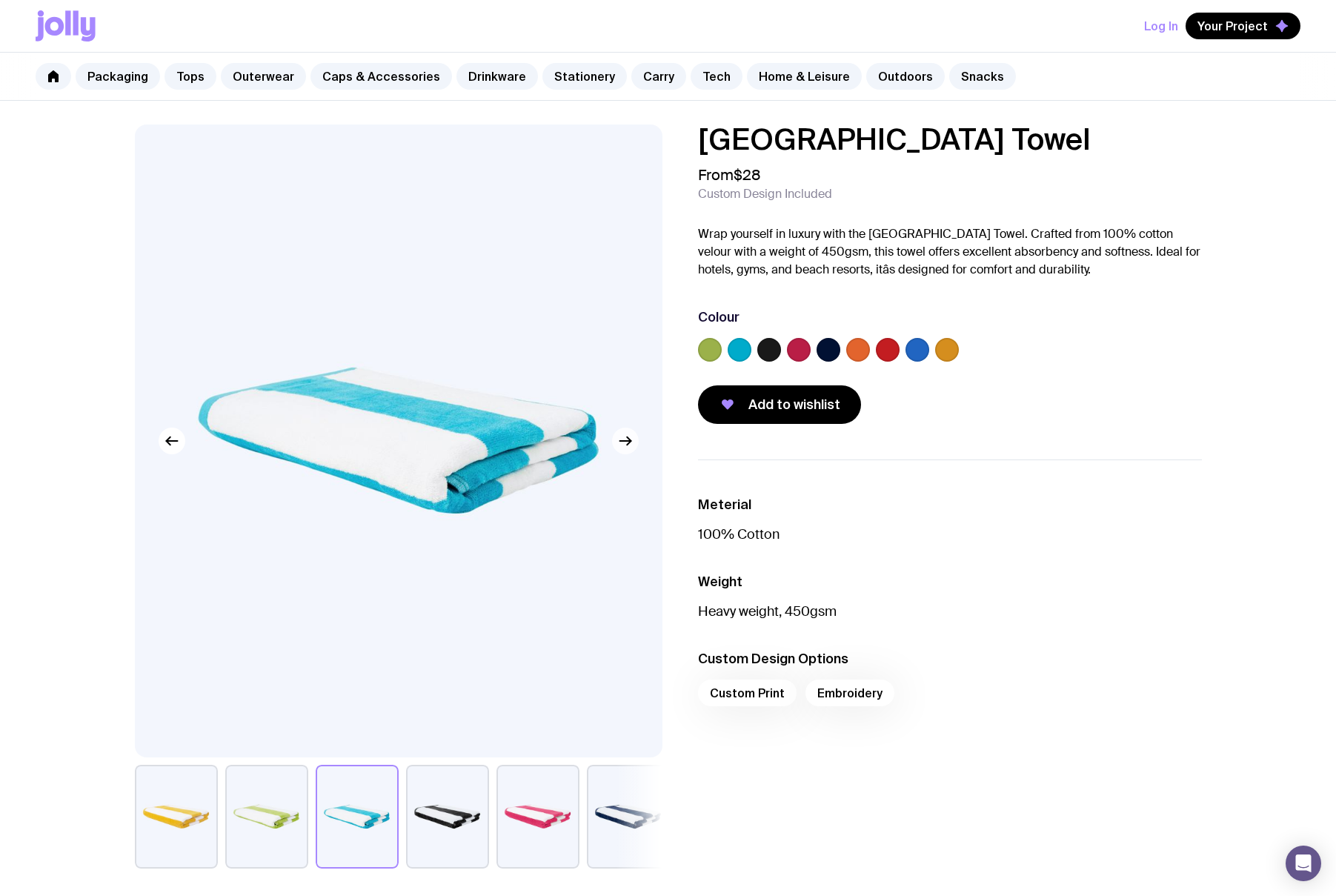
click at [622, 442] on icon "button" at bounding box center [625, 441] width 18 height 18
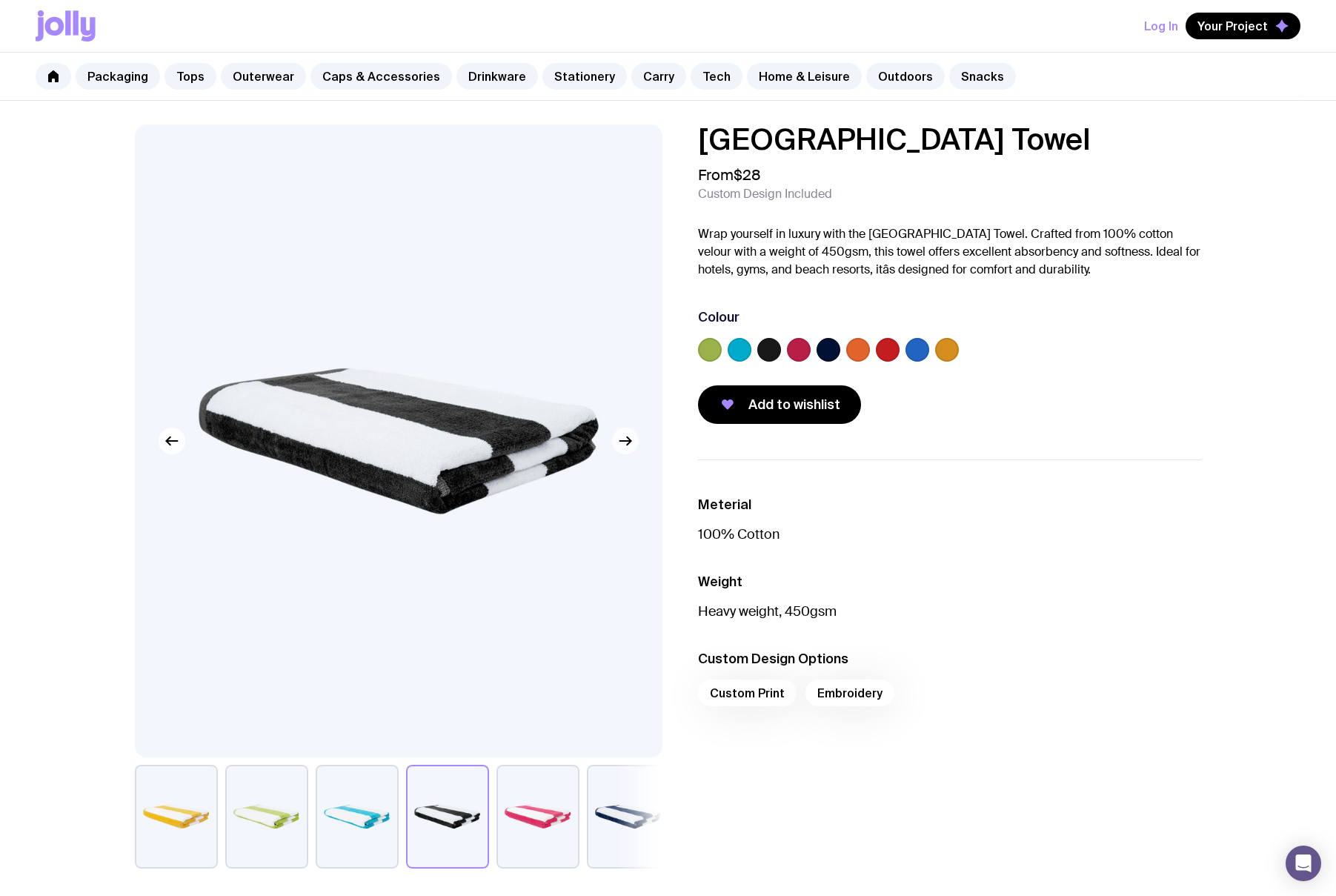
click at [623, 442] on icon "button" at bounding box center [625, 441] width 18 height 18
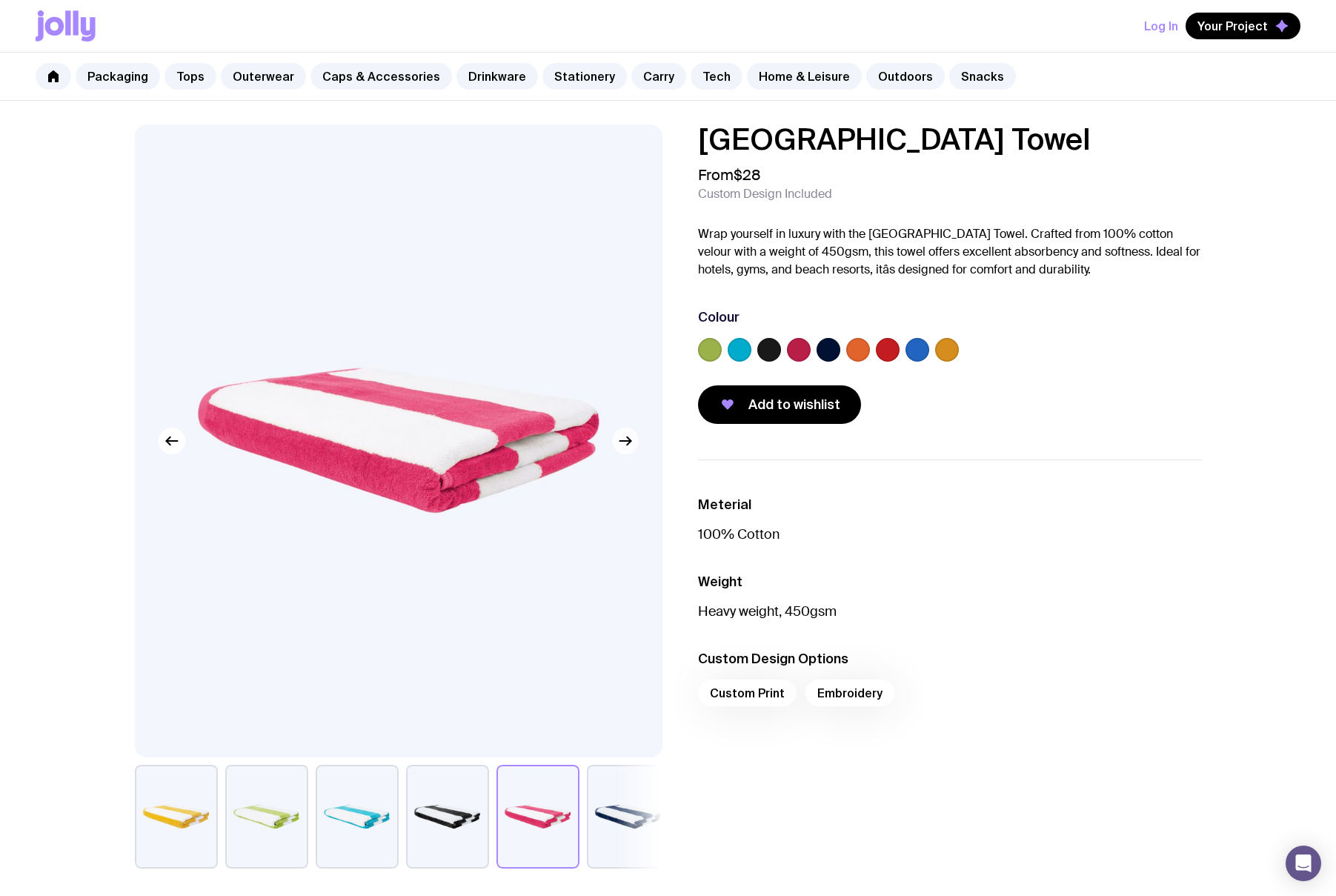
click at [623, 442] on icon "button" at bounding box center [625, 441] width 18 height 18
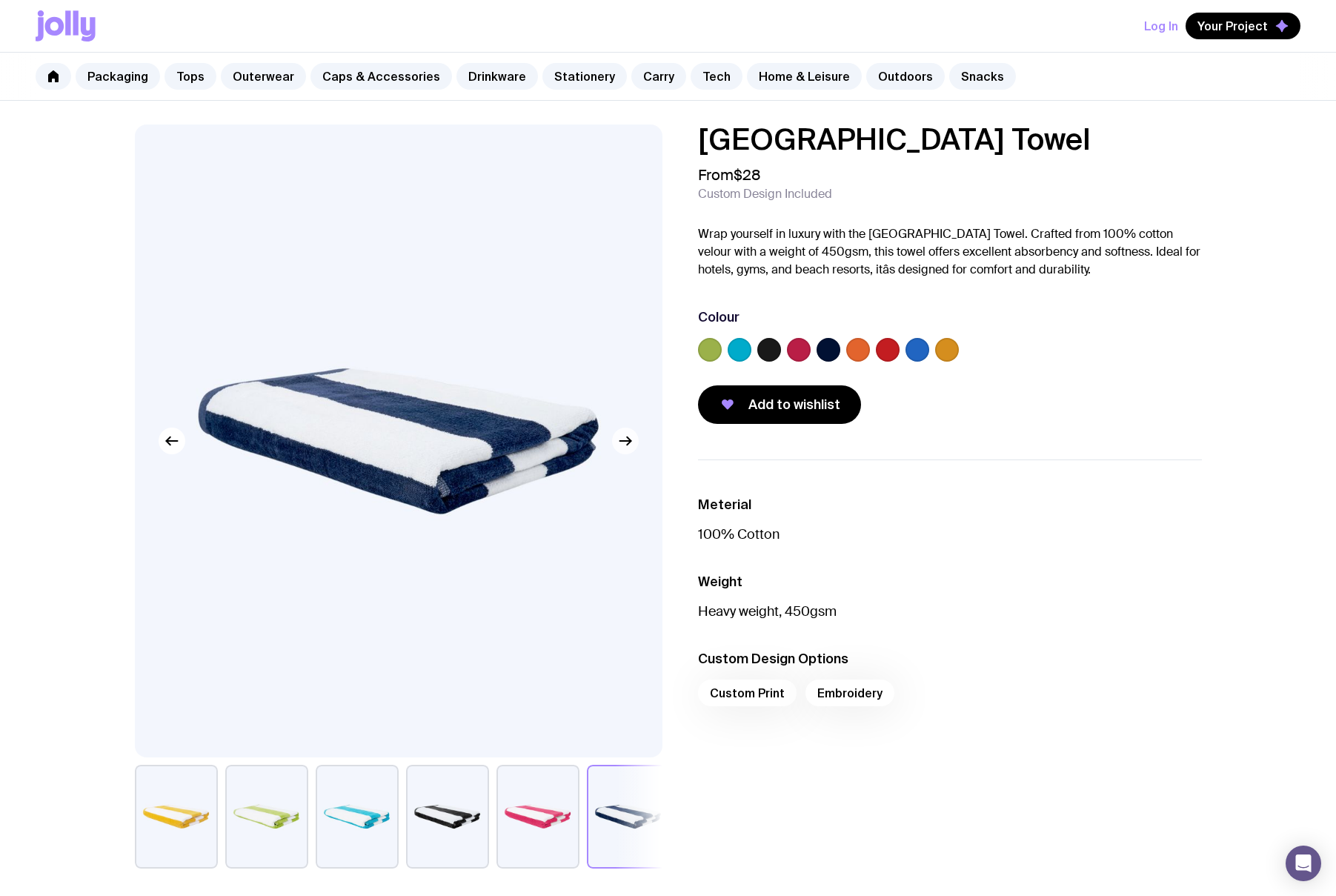
click at [624, 442] on icon "button" at bounding box center [625, 441] width 18 height 18
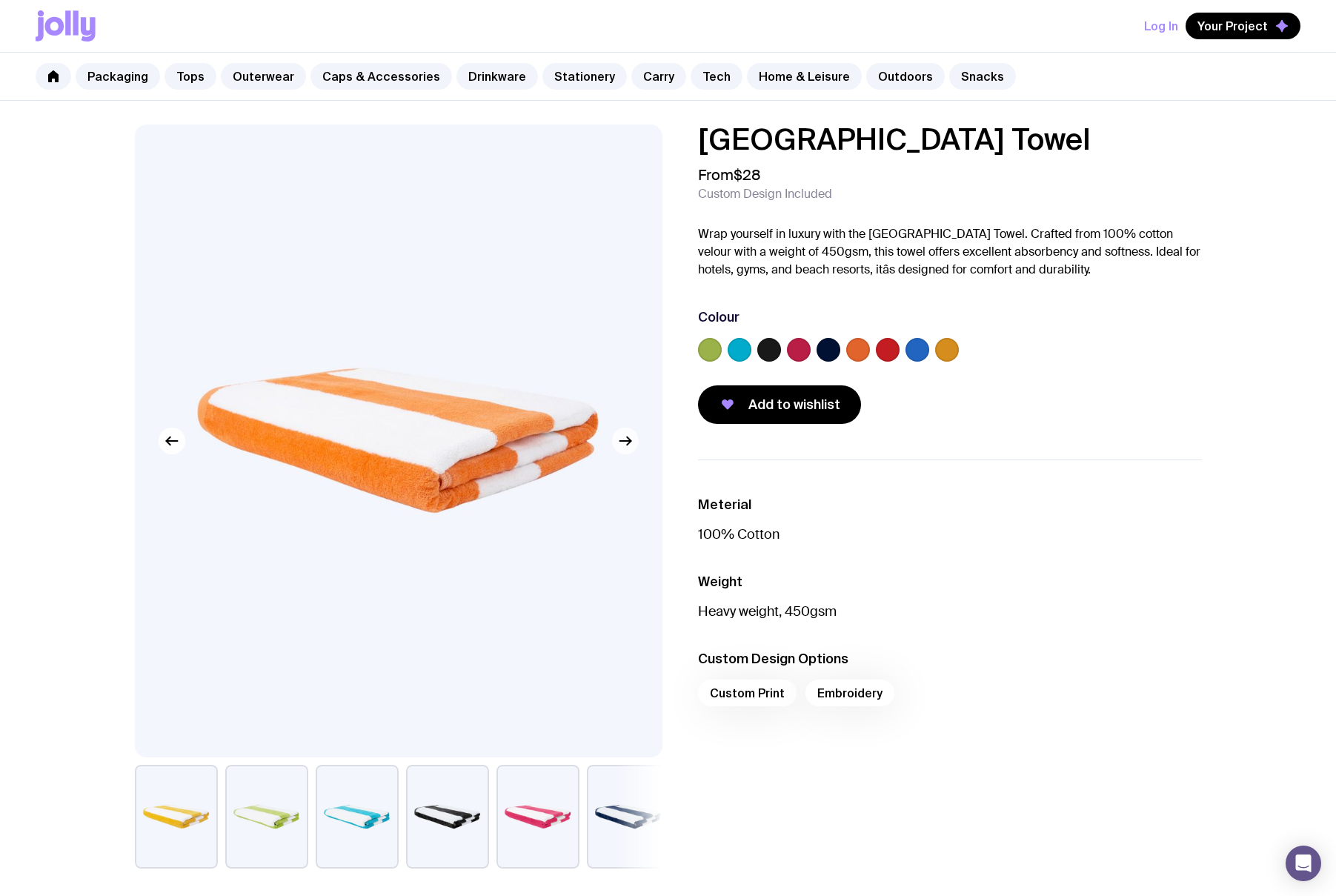
click at [624, 442] on icon "button" at bounding box center [625, 441] width 18 height 18
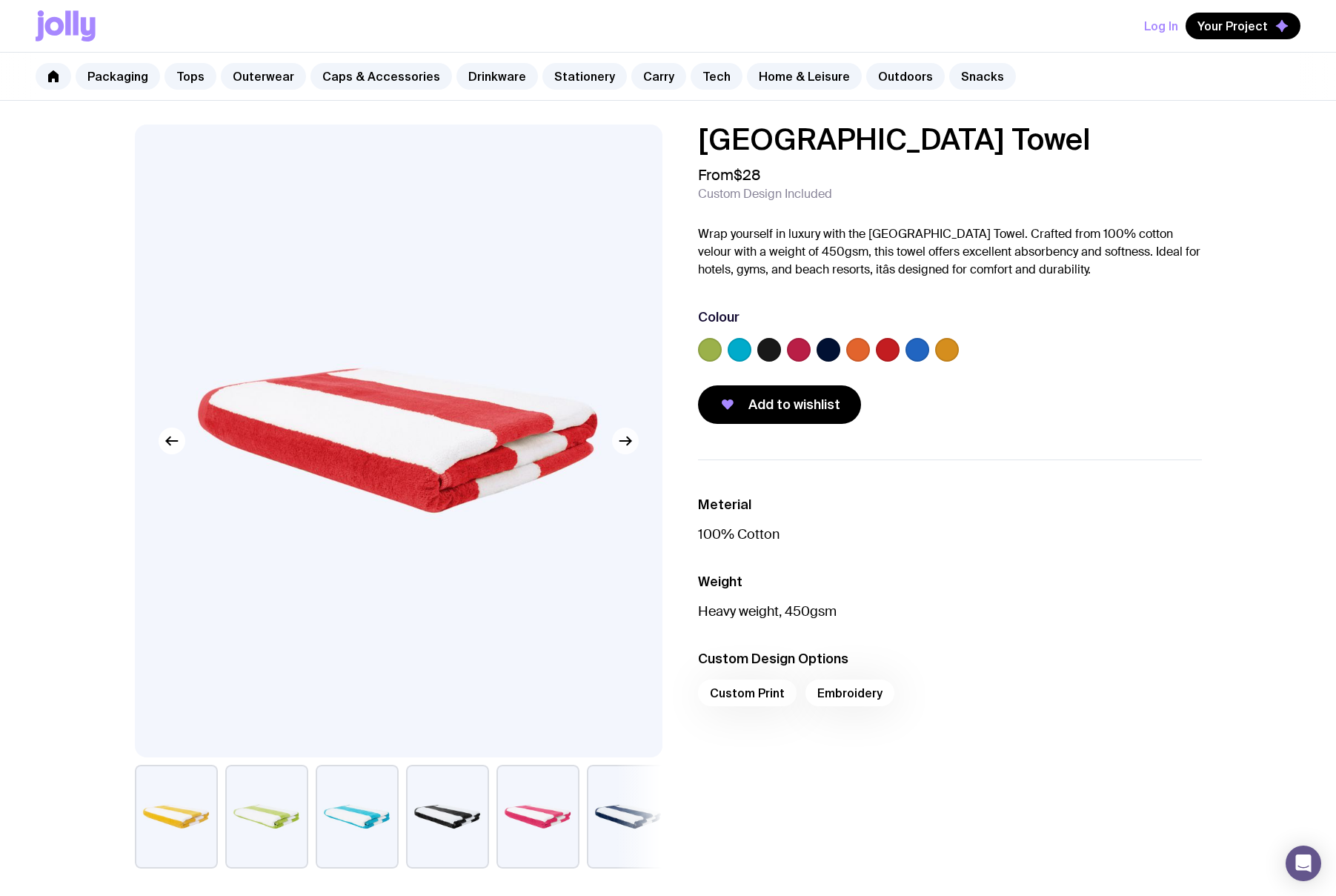
click at [624, 442] on icon "button" at bounding box center [625, 441] width 18 height 18
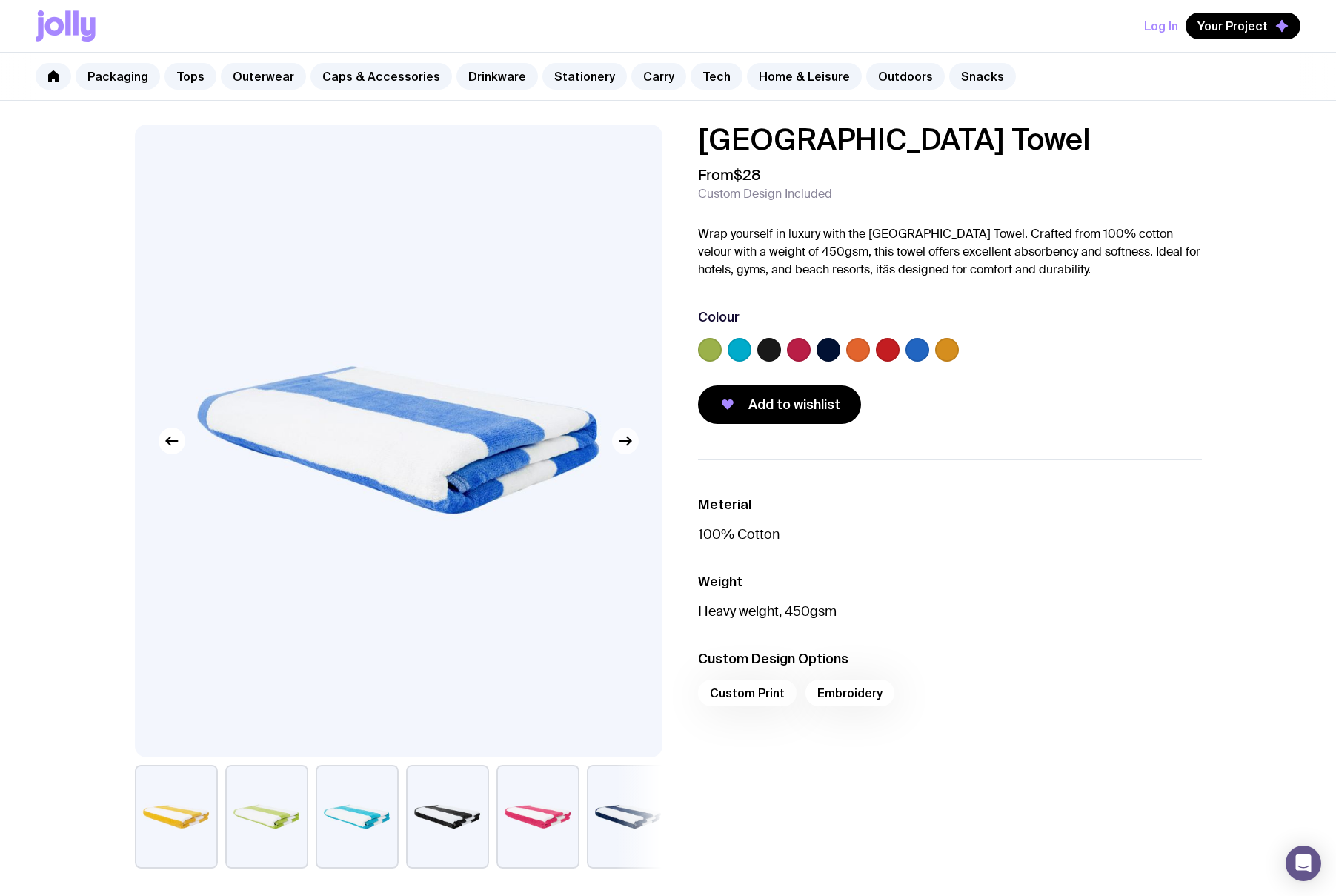
click at [624, 442] on icon "button" at bounding box center [625, 441] width 18 height 18
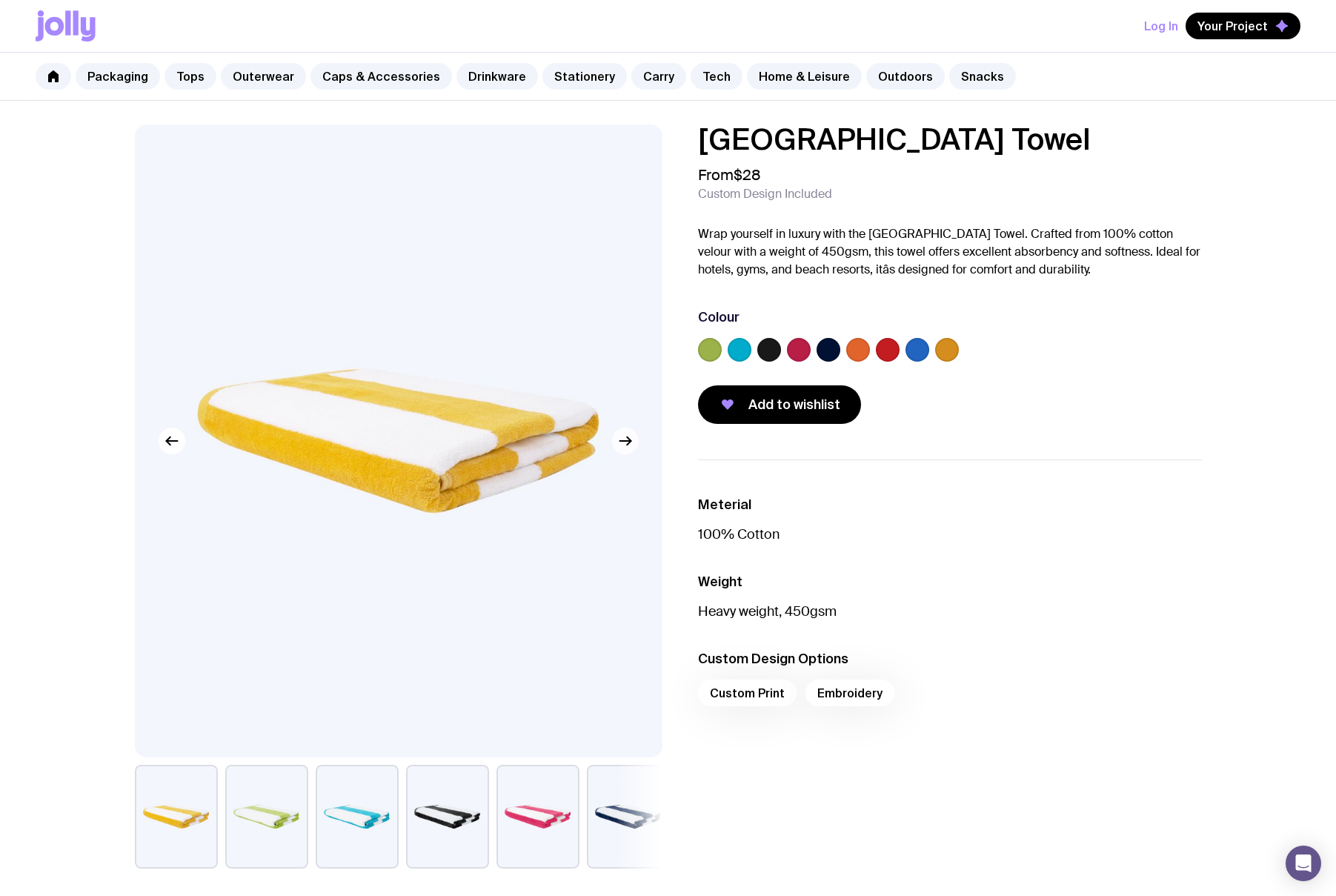
click at [624, 442] on icon "button" at bounding box center [625, 441] width 18 height 18
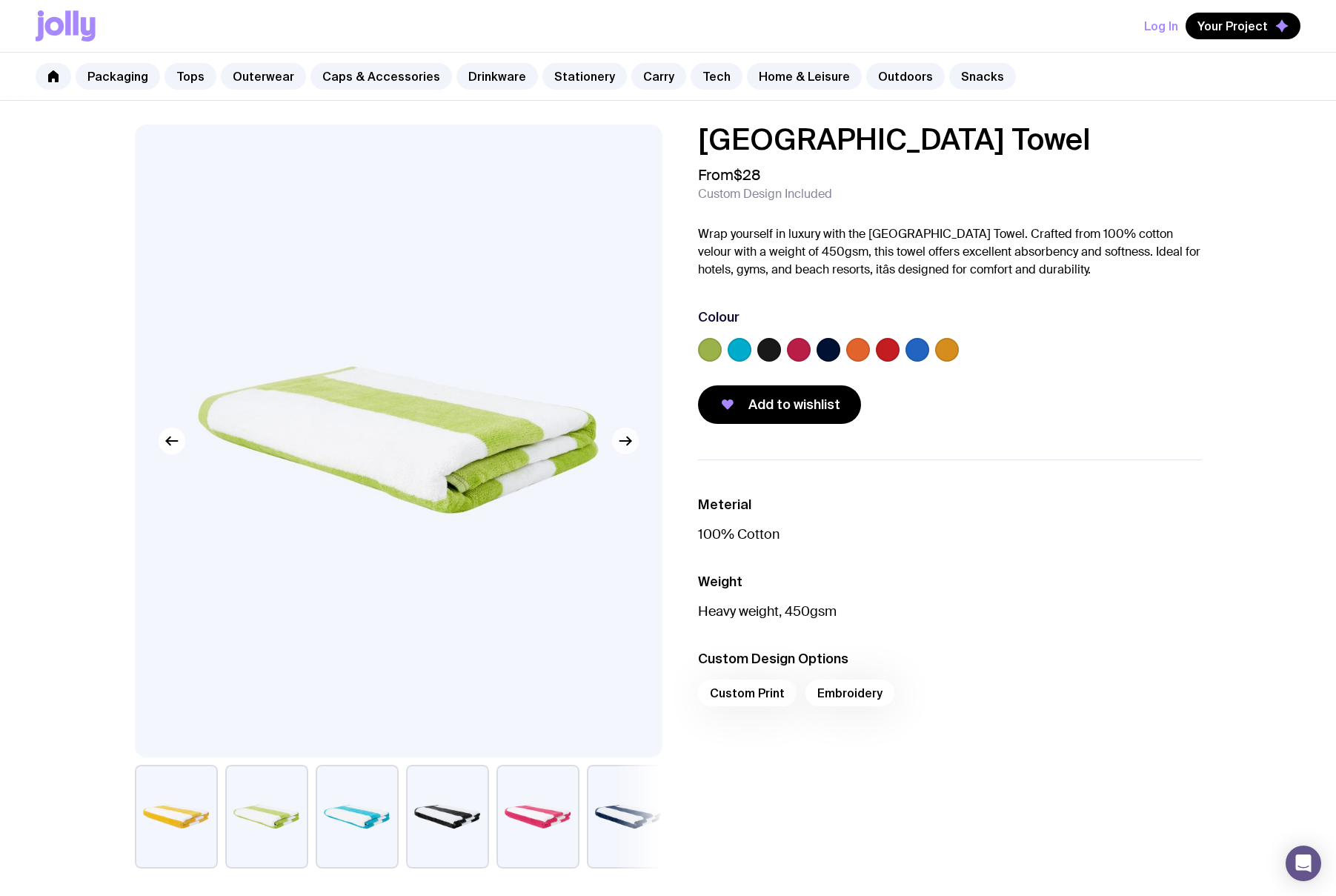
click at [624, 442] on icon "button" at bounding box center [625, 441] width 18 height 18
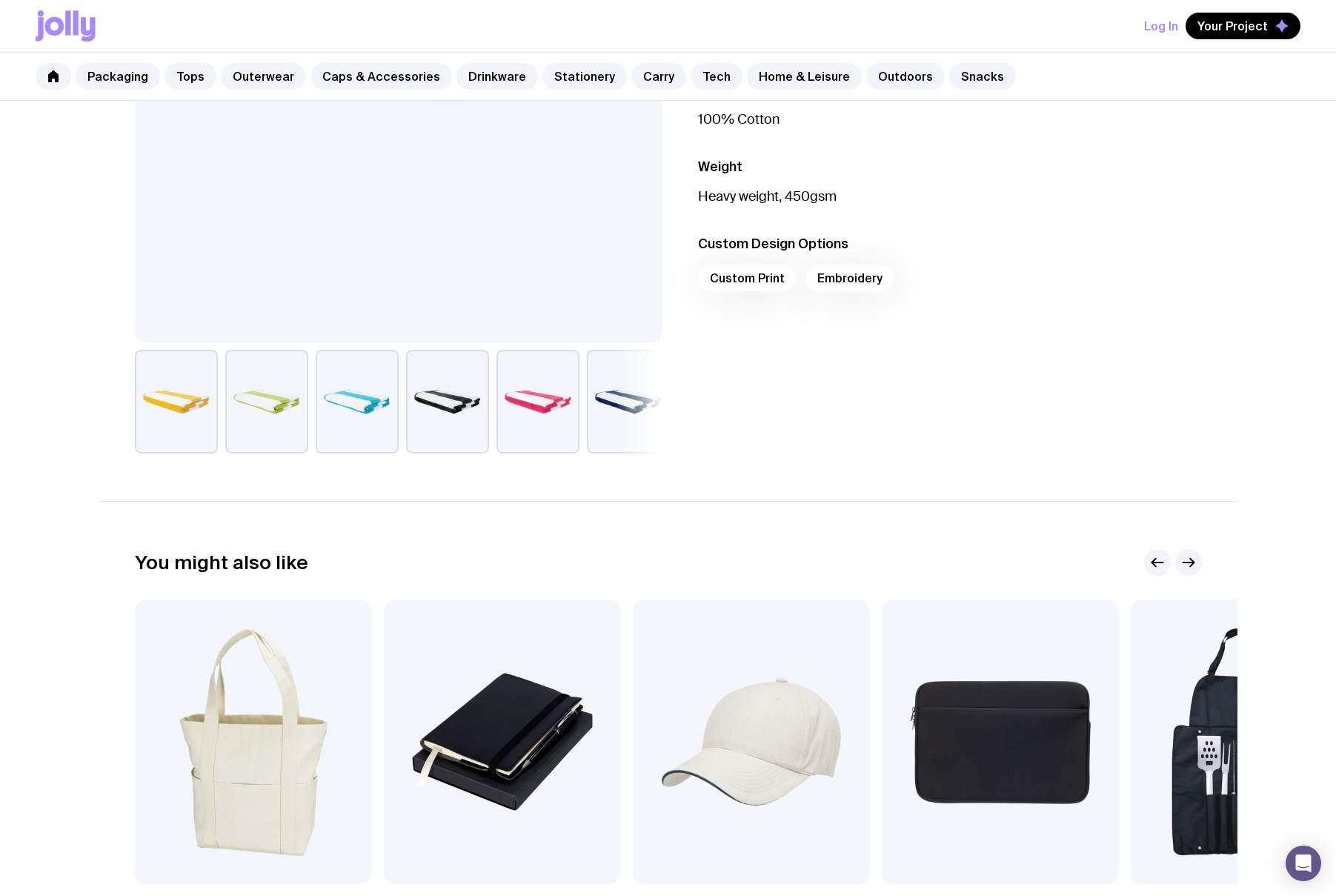
scroll to position [238, 0]
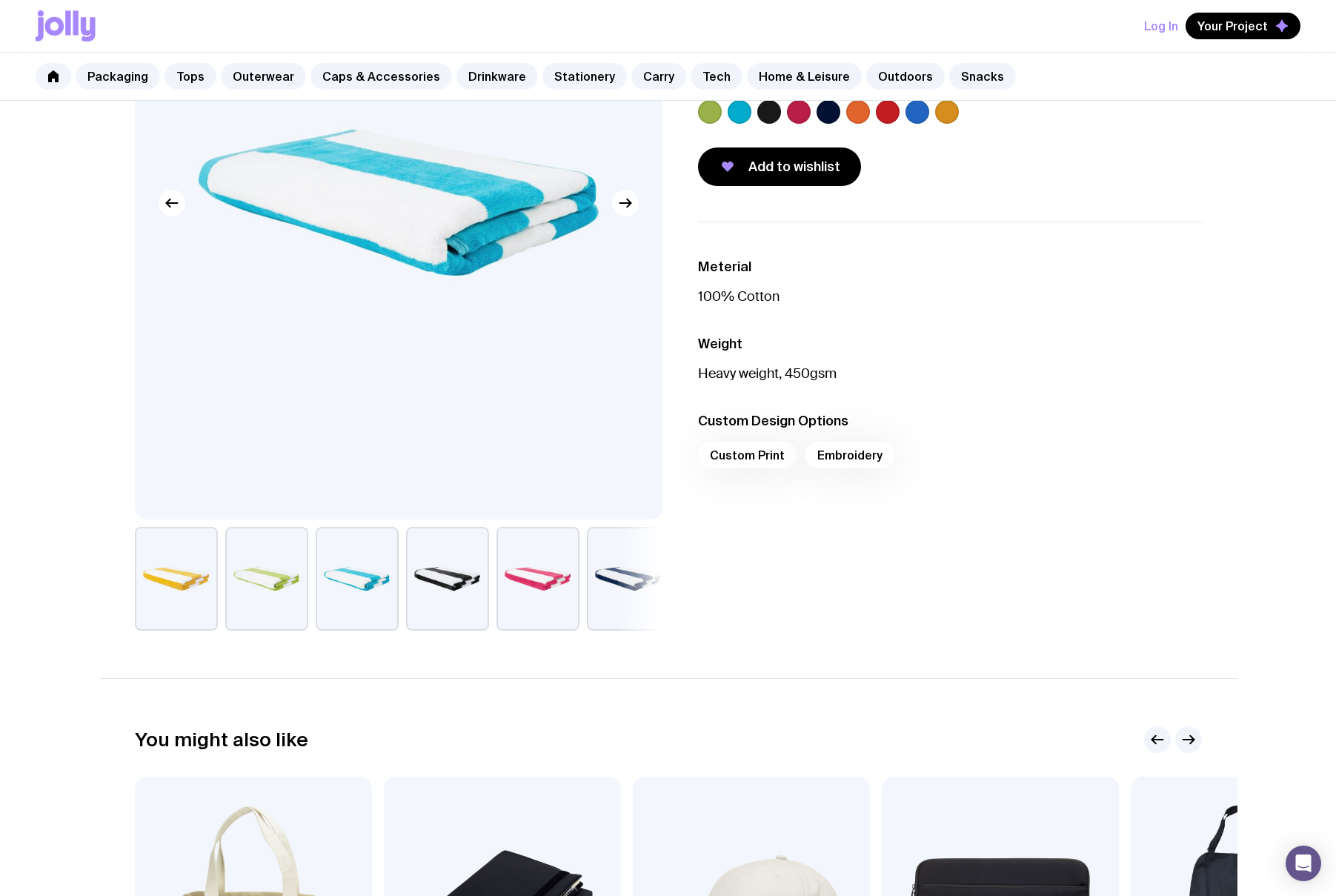
click at [842, 451] on div "Custom Print Embroidery" at bounding box center [950, 459] width 504 height 36
click at [760, 454] on div "Custom Print Embroidery" at bounding box center [950, 459] width 504 height 36
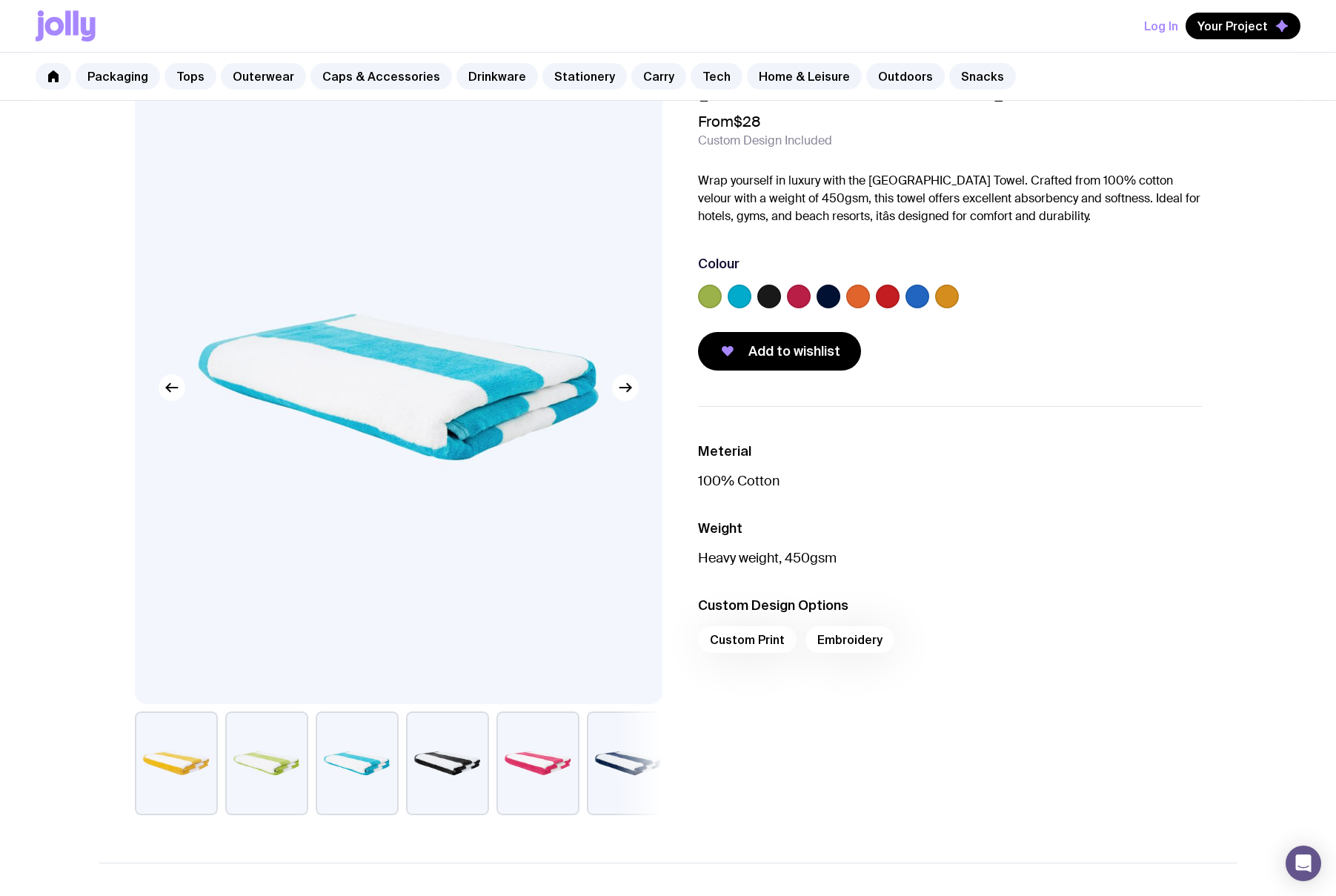
scroll to position [0, 0]
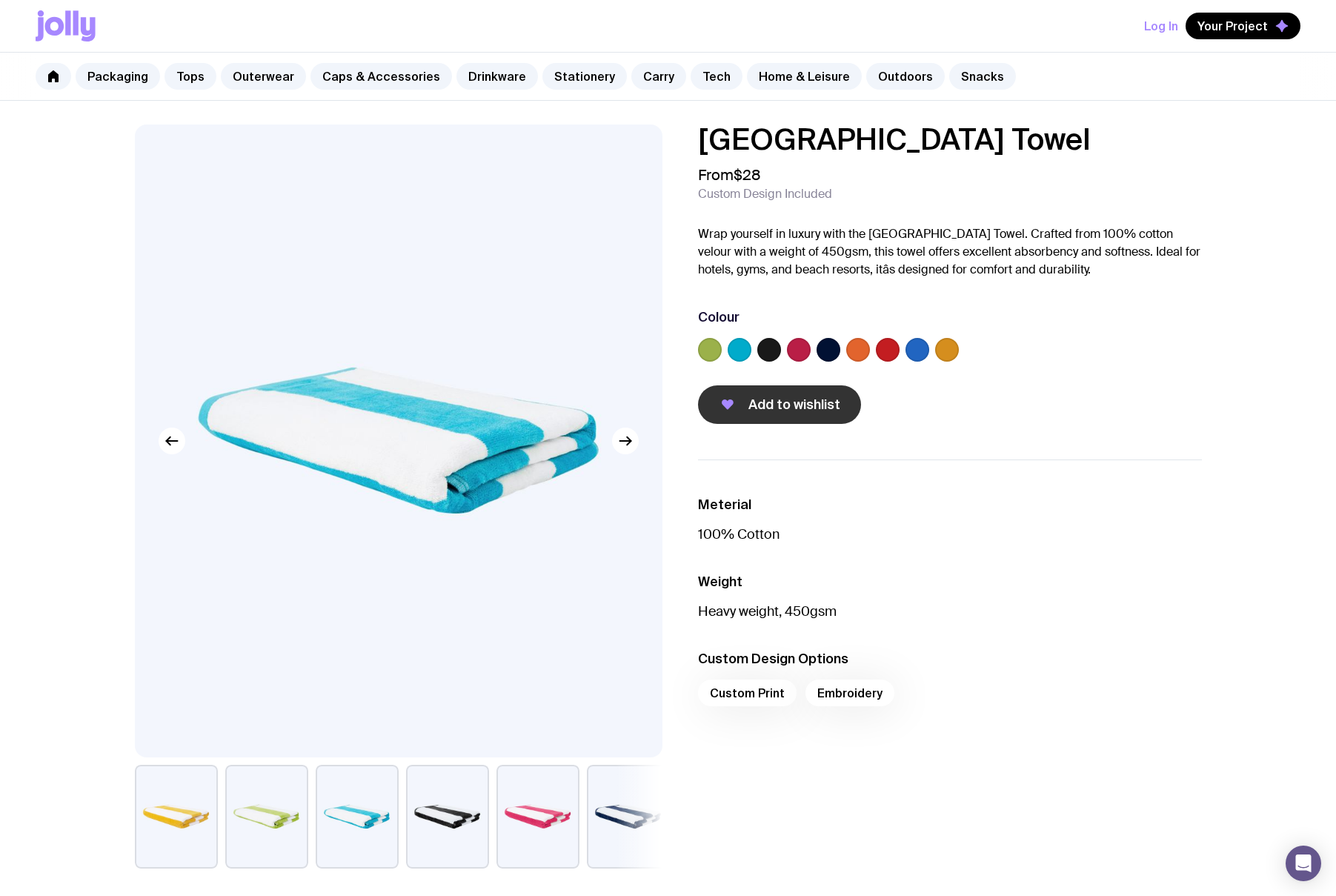
click at [805, 406] on span "Add to wishlist" at bounding box center [795, 404] width 92 height 18
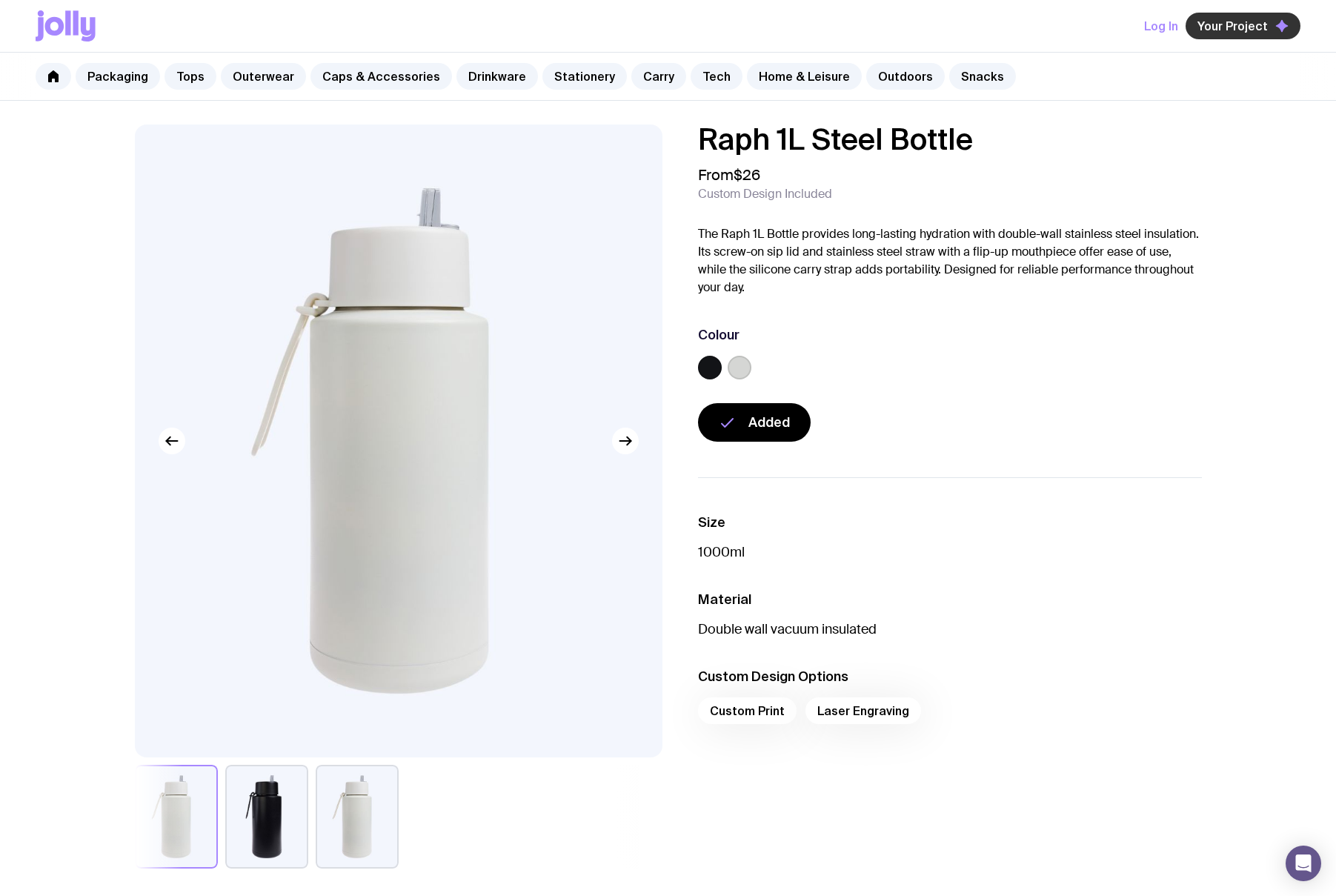
click at [1226, 26] on span "Your Project" at bounding box center [1233, 25] width 70 height 14
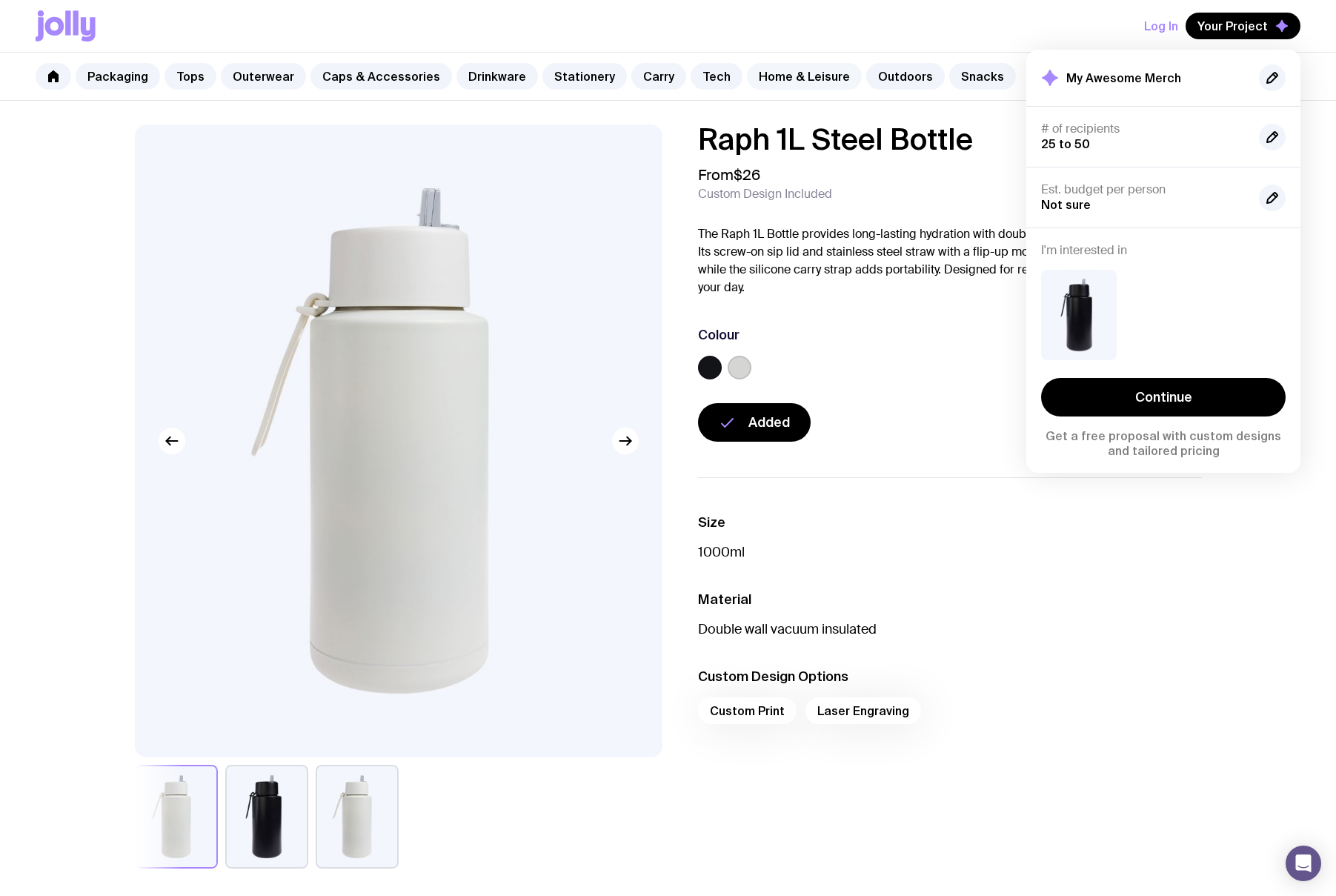
click at [783, 75] on link "Home & Leisure" at bounding box center [804, 76] width 115 height 27
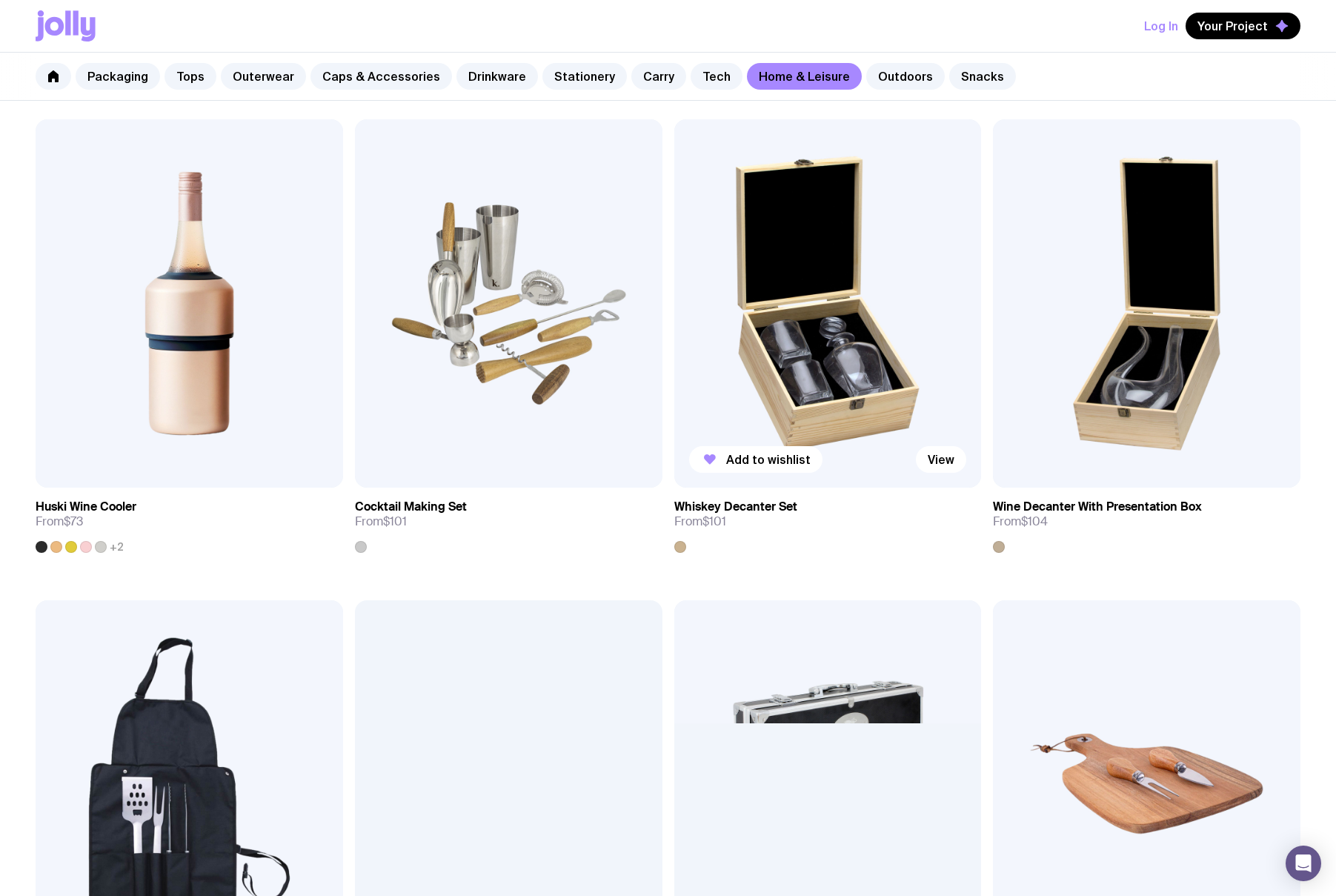
scroll to position [933, 0]
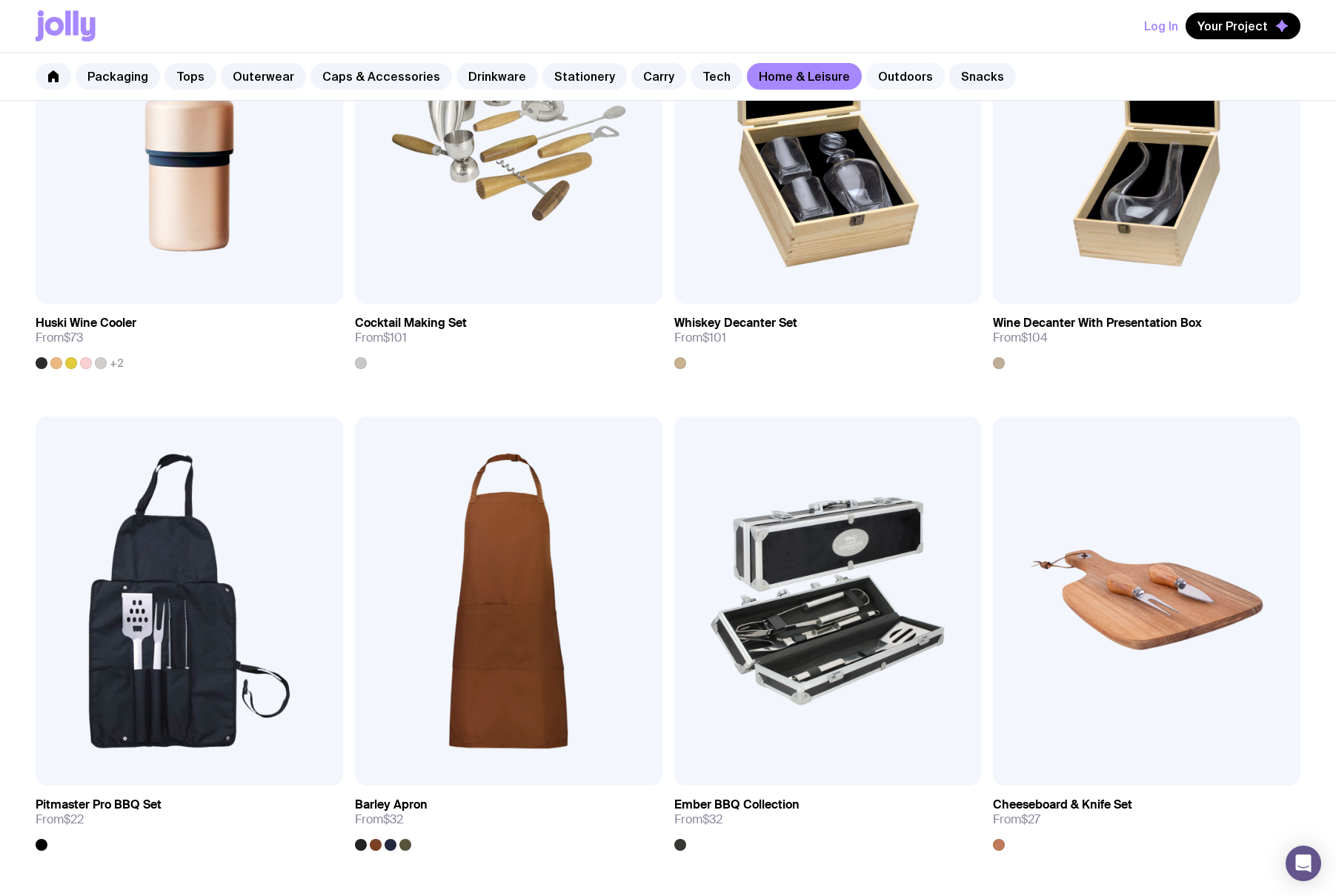
click at [884, 87] on link "Outdoors" at bounding box center [905, 76] width 79 height 27
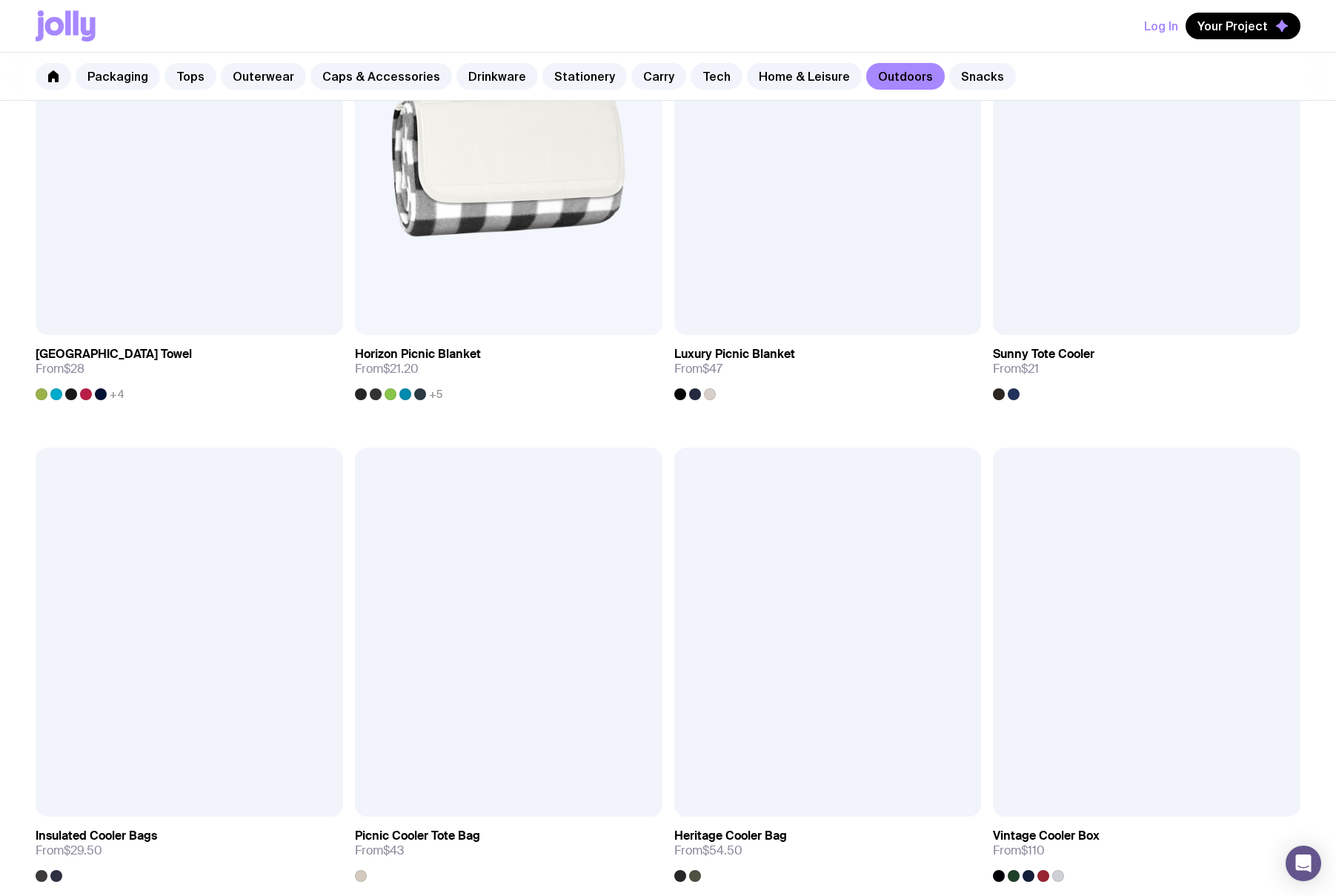
scroll to position [1398, 0]
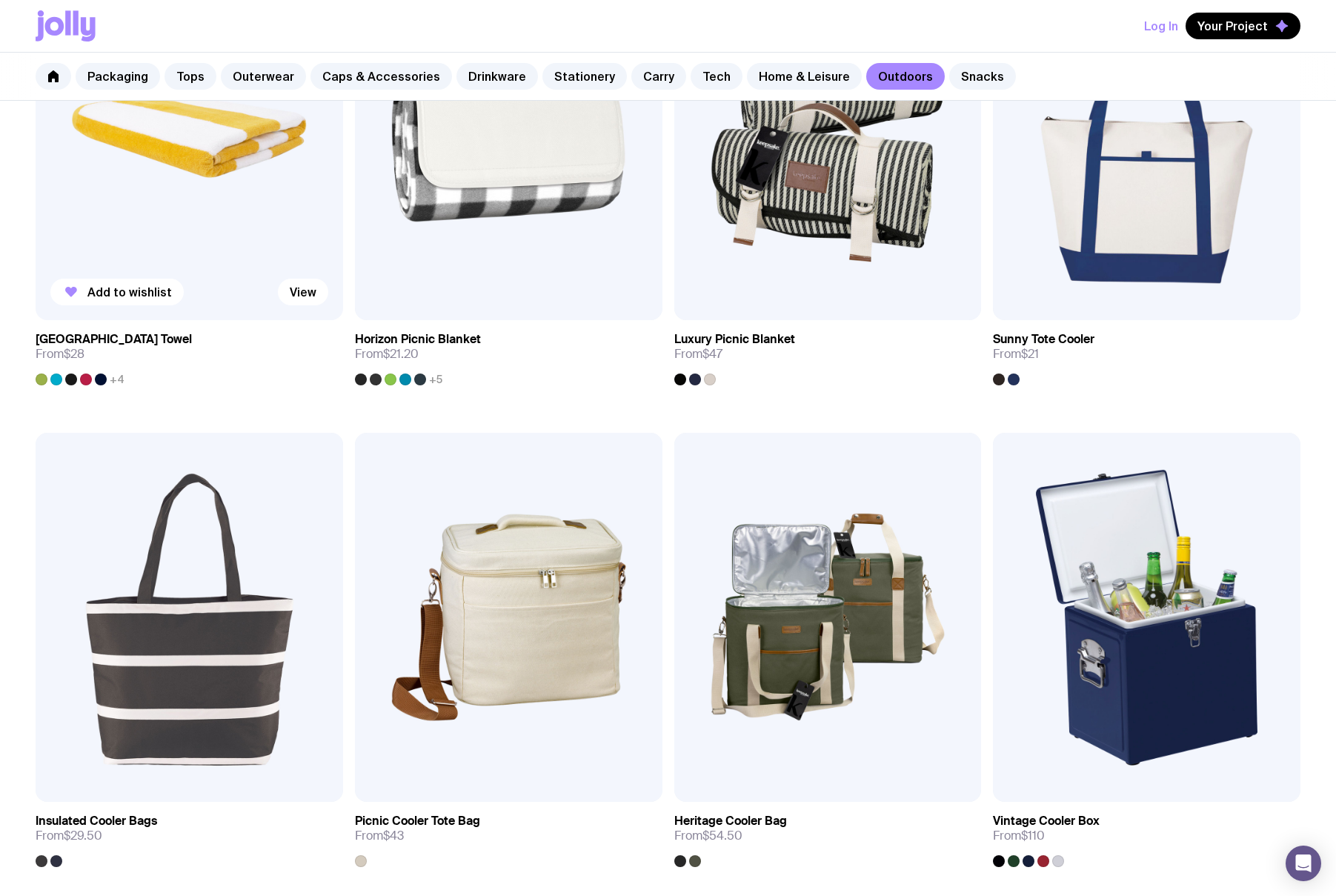
click at [156, 215] on img at bounding box center [189, 136] width 307 height 369
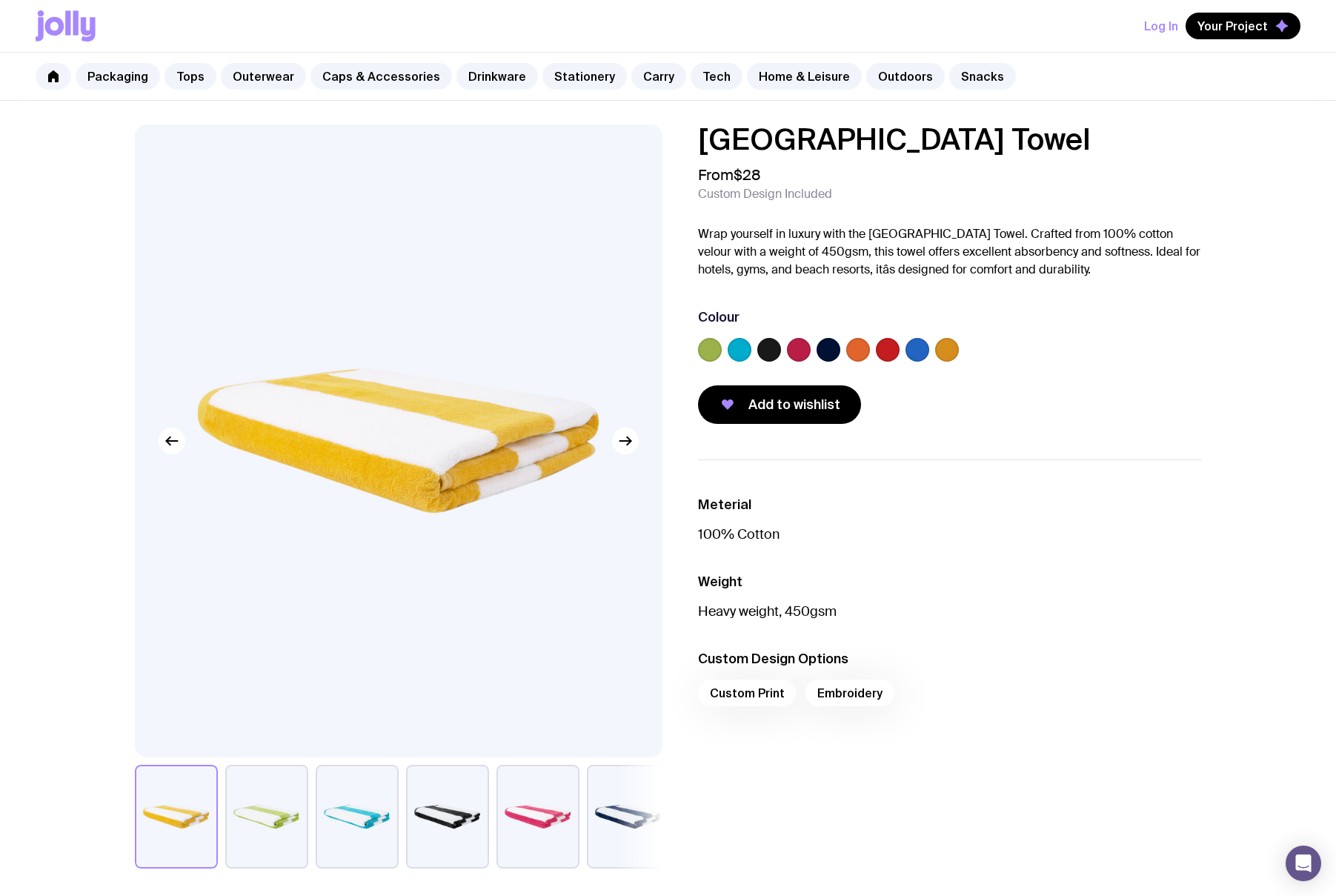
click at [953, 348] on label at bounding box center [947, 349] width 24 height 24
click at [0, 0] on input "radio" at bounding box center [0, 0] width 0 height 0
drag, startPoint x: 817, startPoint y: 398, endPoint x: 772, endPoint y: 350, distance: 65.8
click at [787, 357] on div "Havana Beach Towel From $28 Custom Design Included Wrap yourself in luxury with…" at bounding box center [950, 274] width 504 height 300
click at [772, 348] on label at bounding box center [769, 349] width 24 height 24
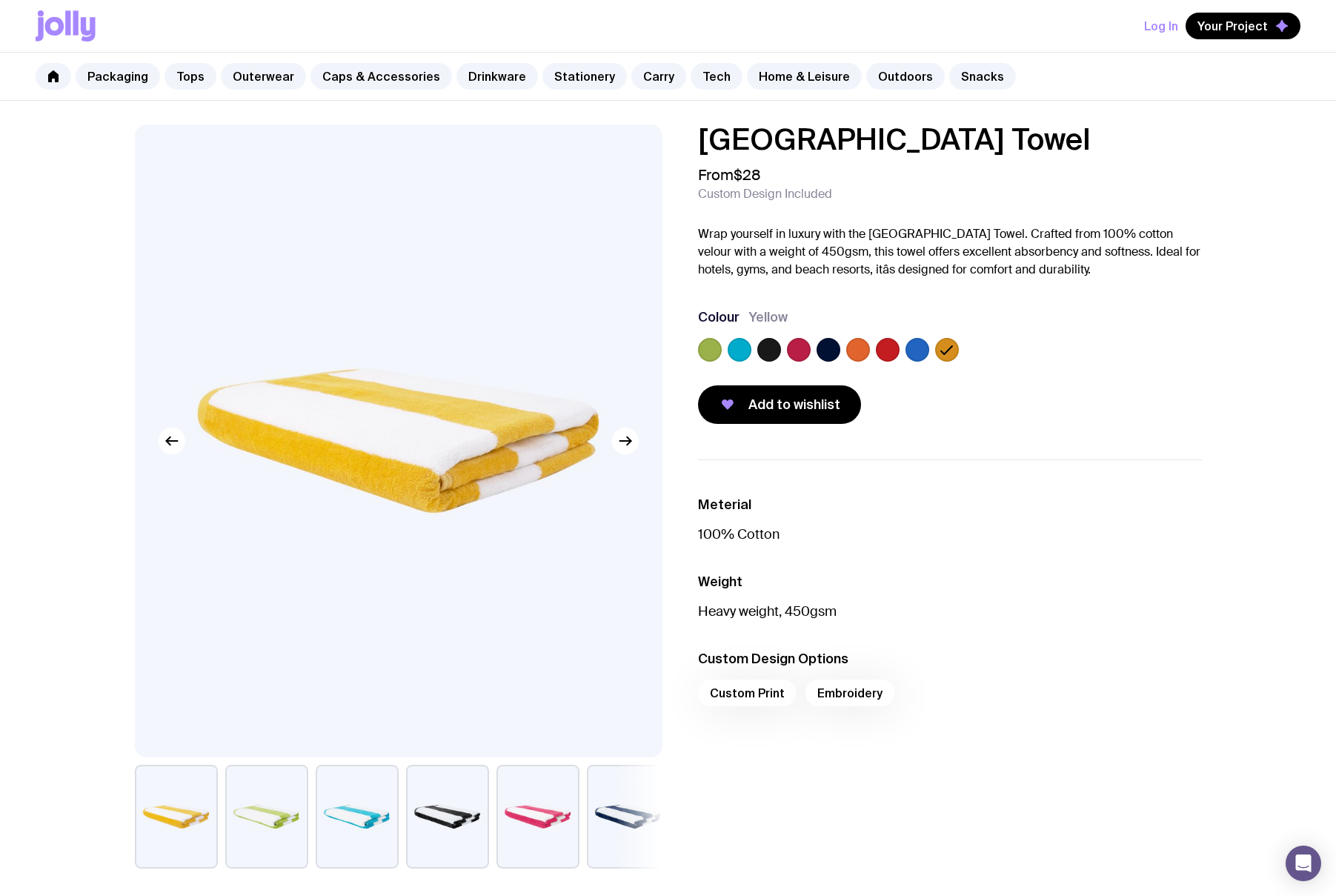
click at [0, 0] on input "radio" at bounding box center [0, 0] width 0 height 0
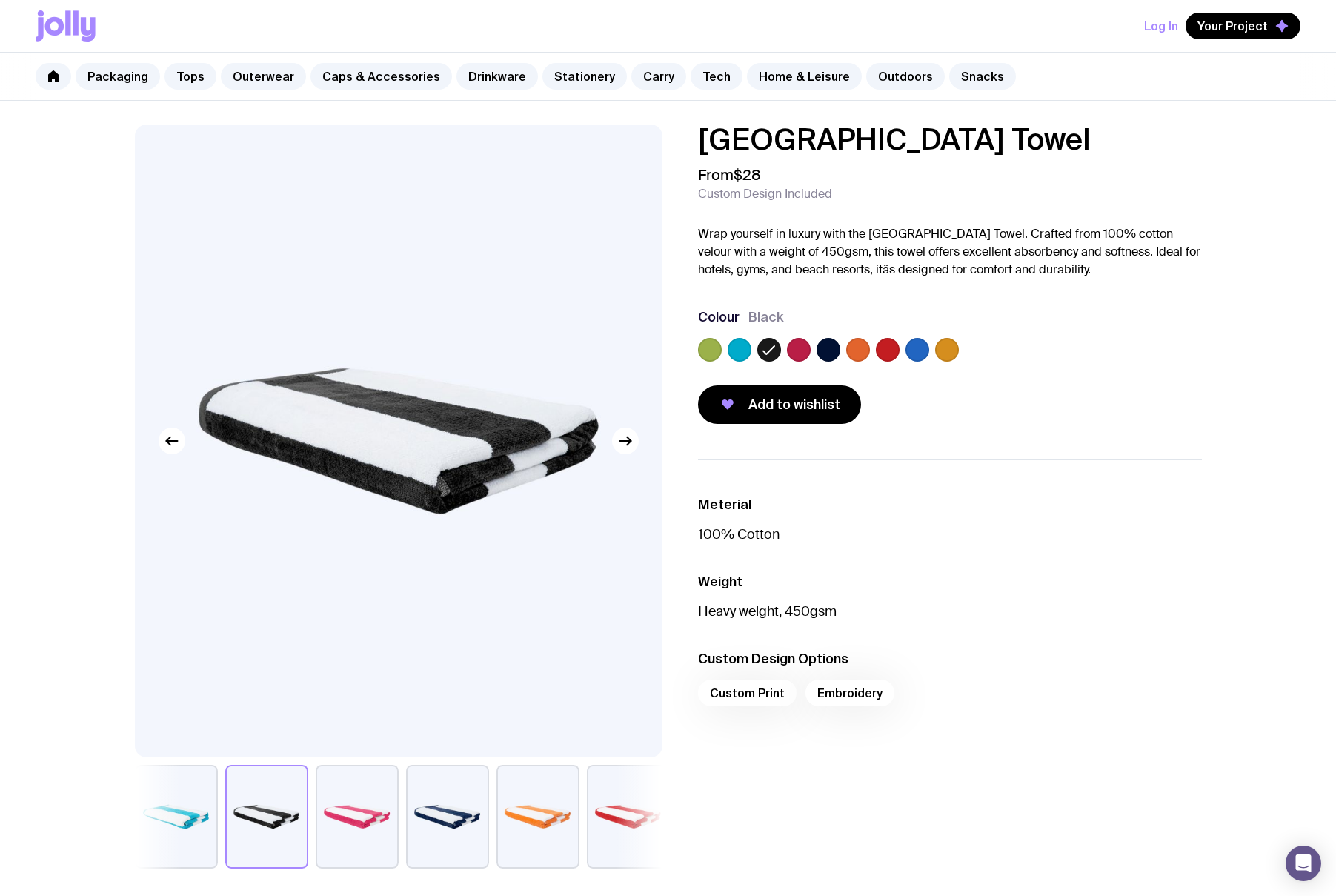
click at [826, 354] on label at bounding box center [828, 349] width 24 height 24
click at [0, 0] on input "radio" at bounding box center [0, 0] width 0 height 0
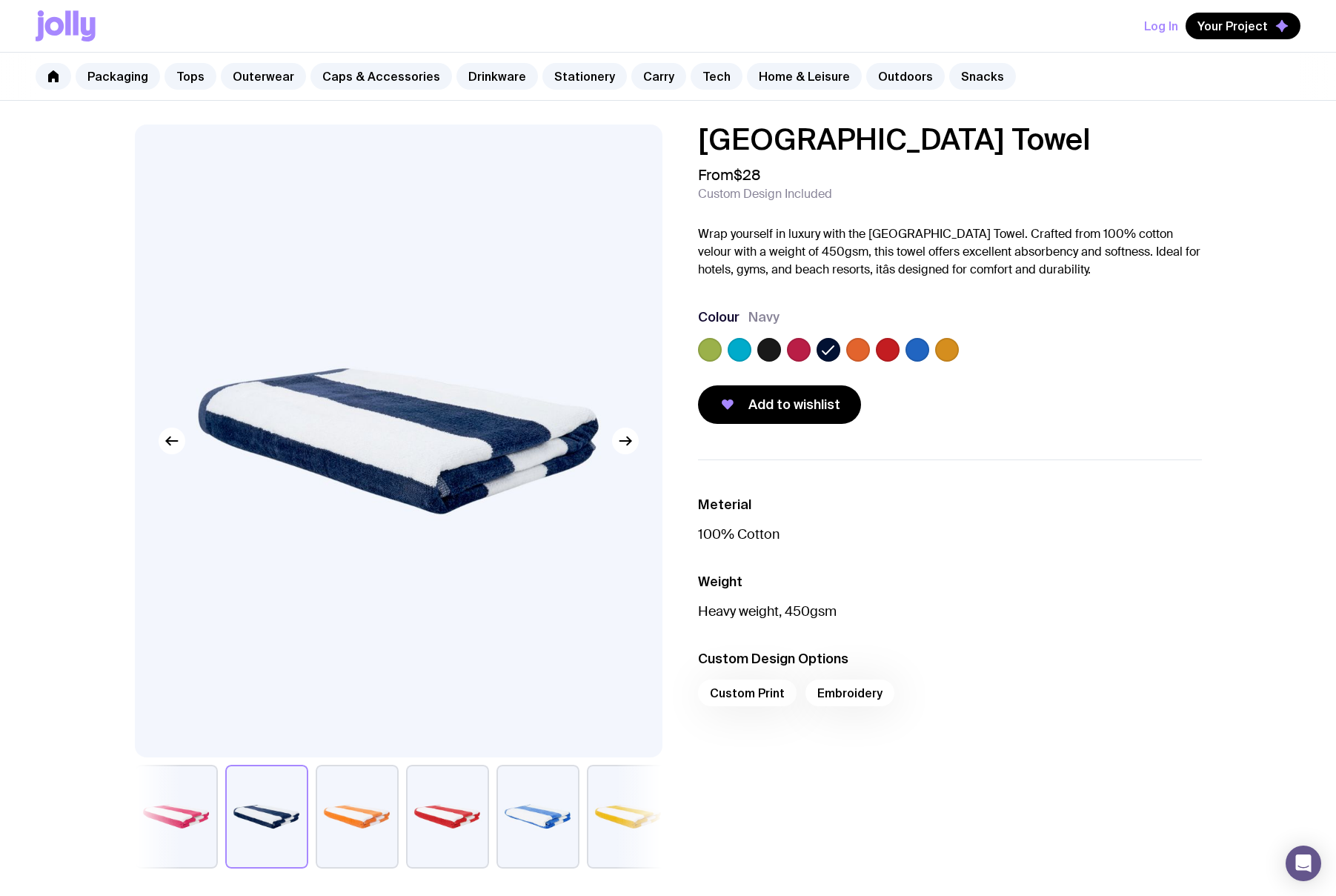
click at [946, 353] on label at bounding box center [947, 349] width 24 height 24
click at [0, 0] on input "radio" at bounding box center [0, 0] width 0 height 0
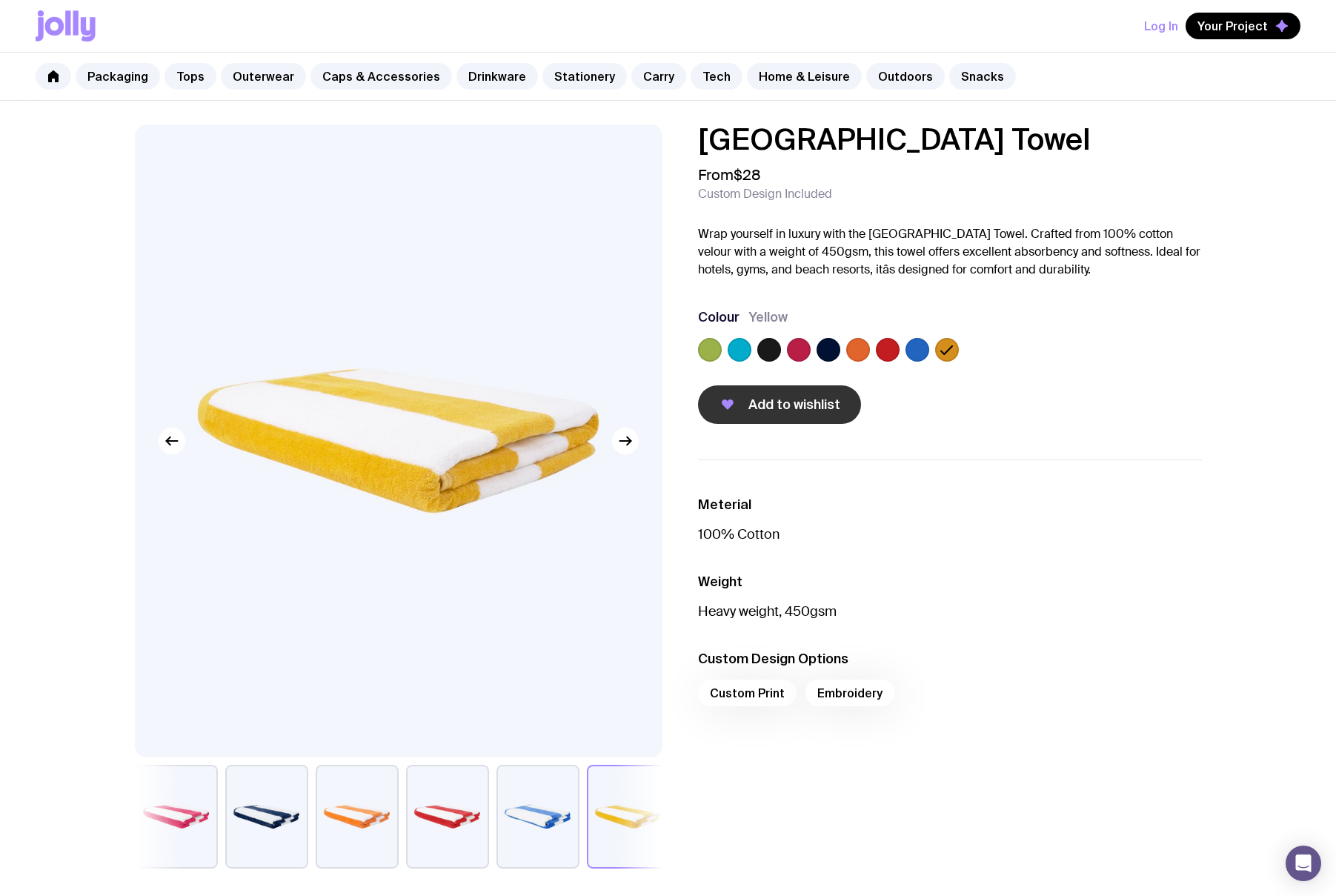
click at [796, 394] on button "Add to wishlist" at bounding box center [780, 404] width 163 height 39
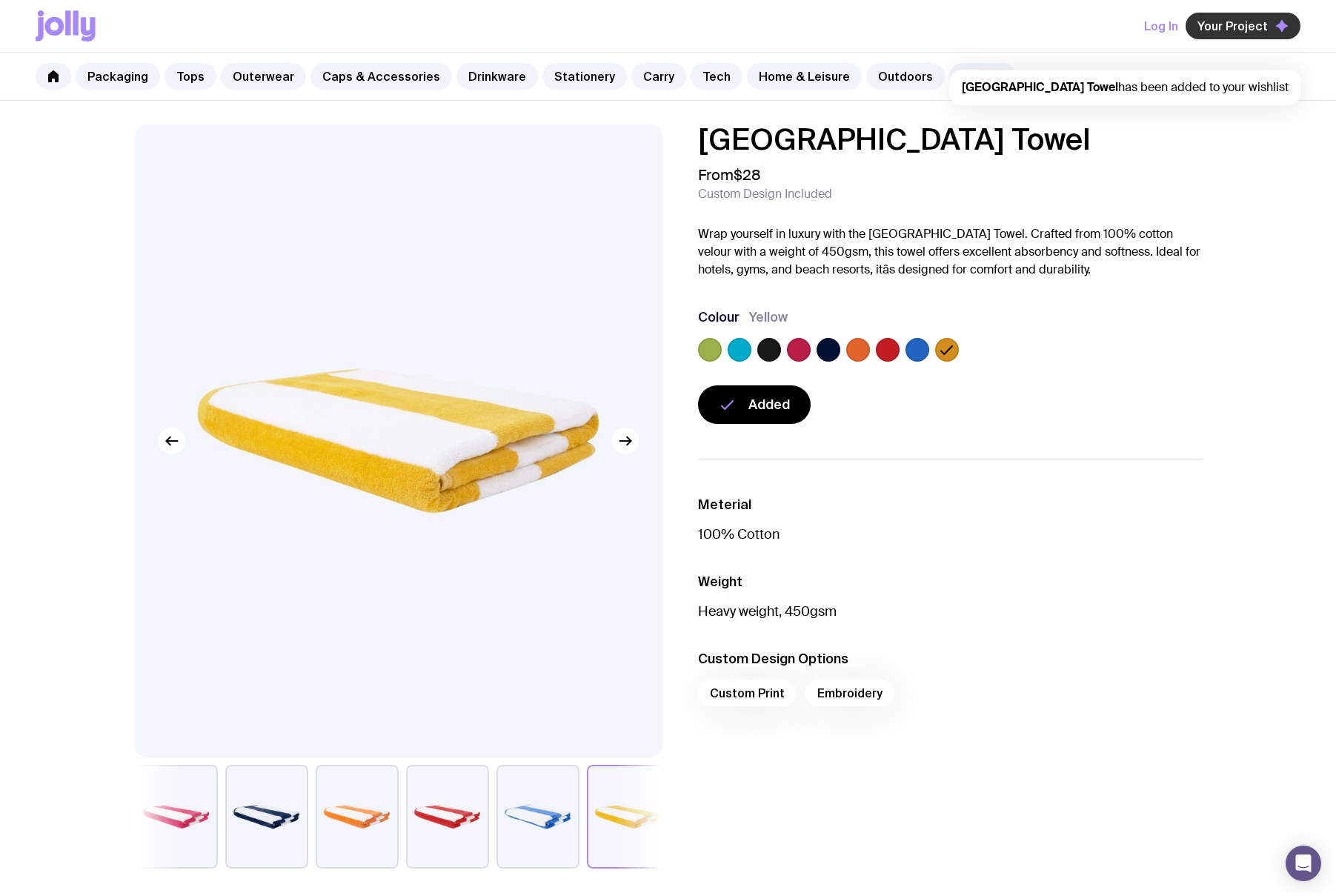
click at [1239, 27] on span "Your Project" at bounding box center [1233, 25] width 70 height 14
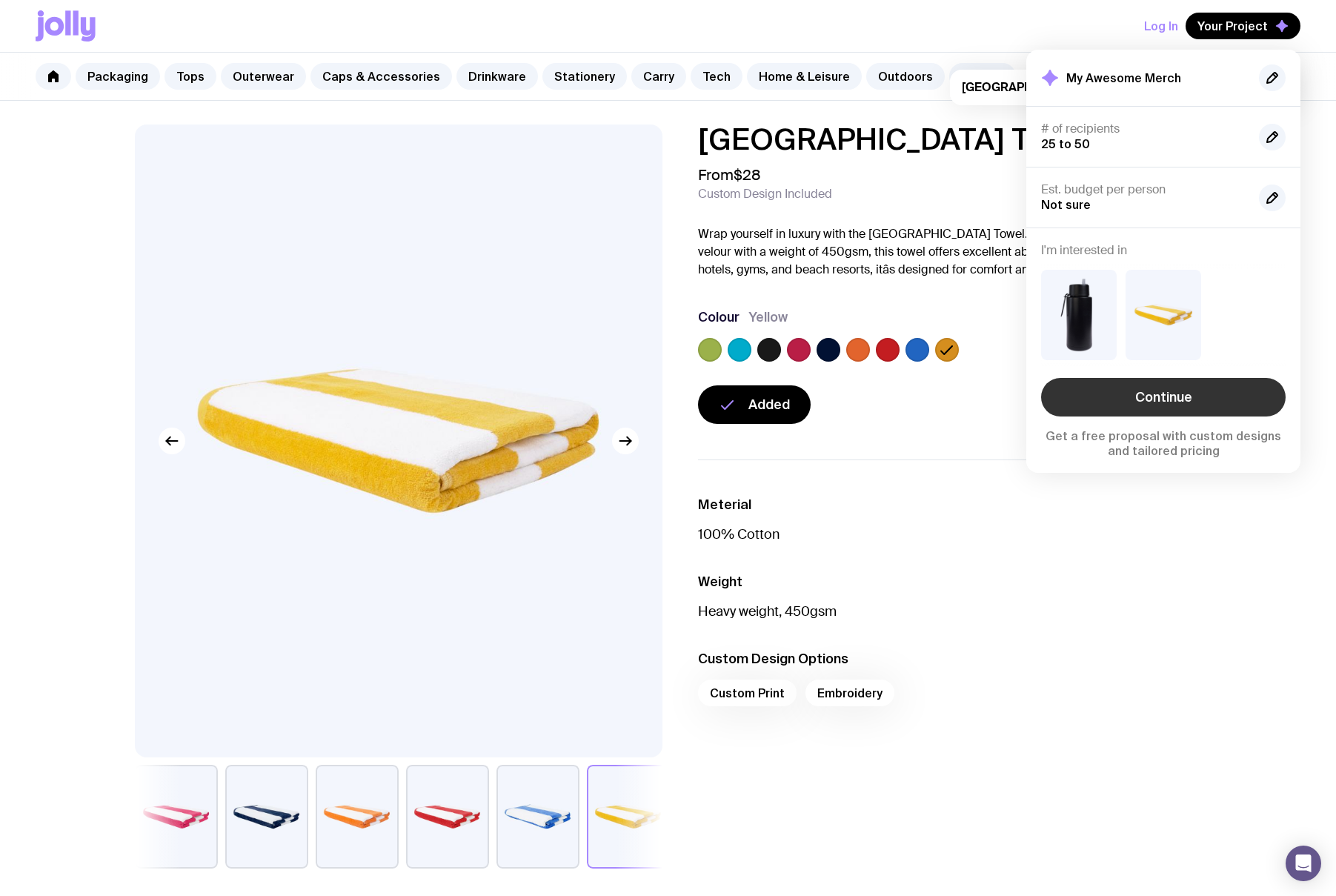
click at [1165, 393] on link "Continue" at bounding box center [1164, 397] width 245 height 39
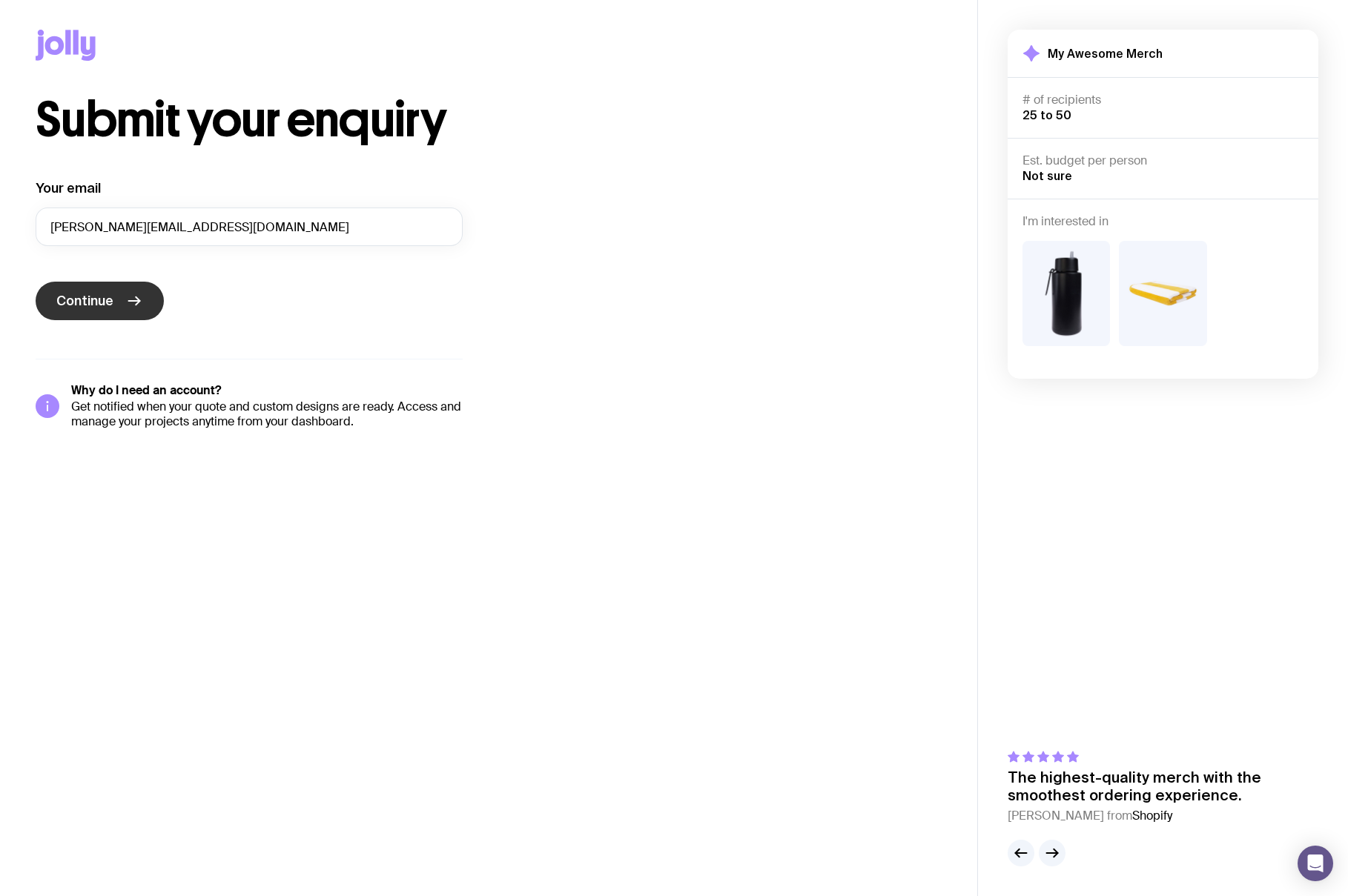
click at [92, 310] on button "Continue" at bounding box center [100, 300] width 128 height 39
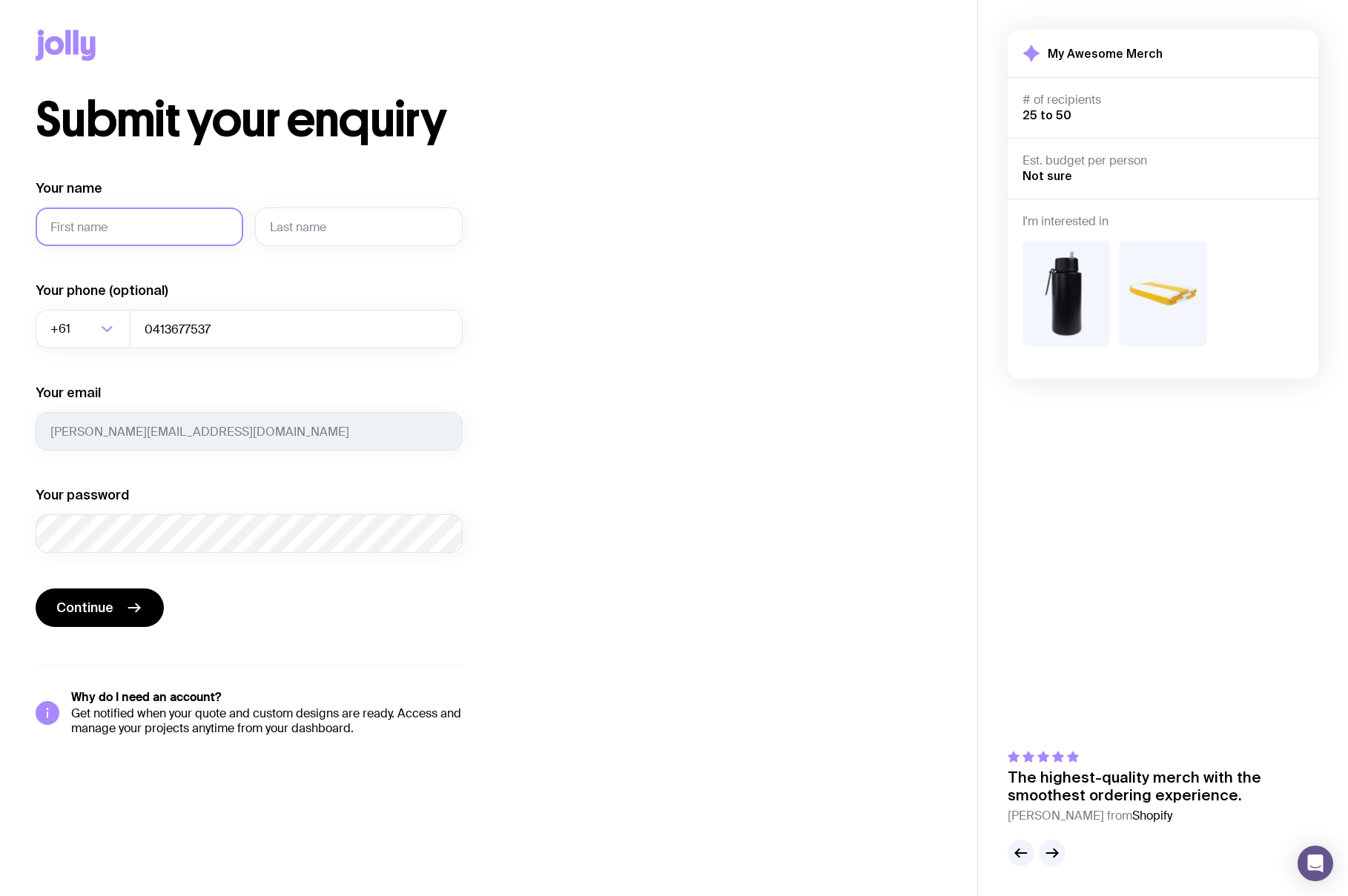
click at [110, 221] on input "Your name" at bounding box center [140, 226] width 208 height 39
type input "Lindsay"
type input "Hirsch"
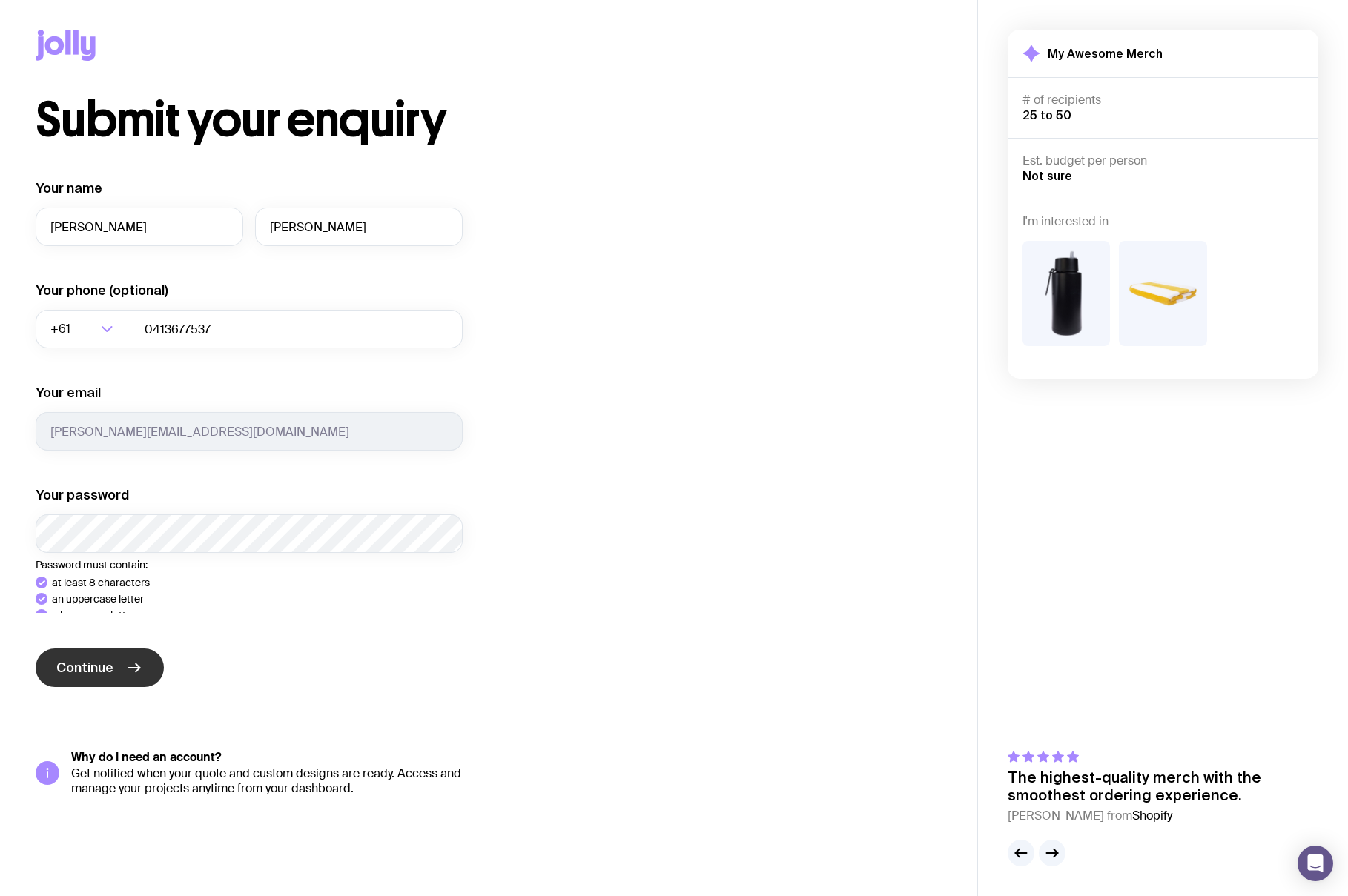
click at [130, 710] on div "Your name Lindsay Hirsch Your phone (optional) +61 Loading... 0413677537 Your e…" at bounding box center [249, 487] width 427 height 617
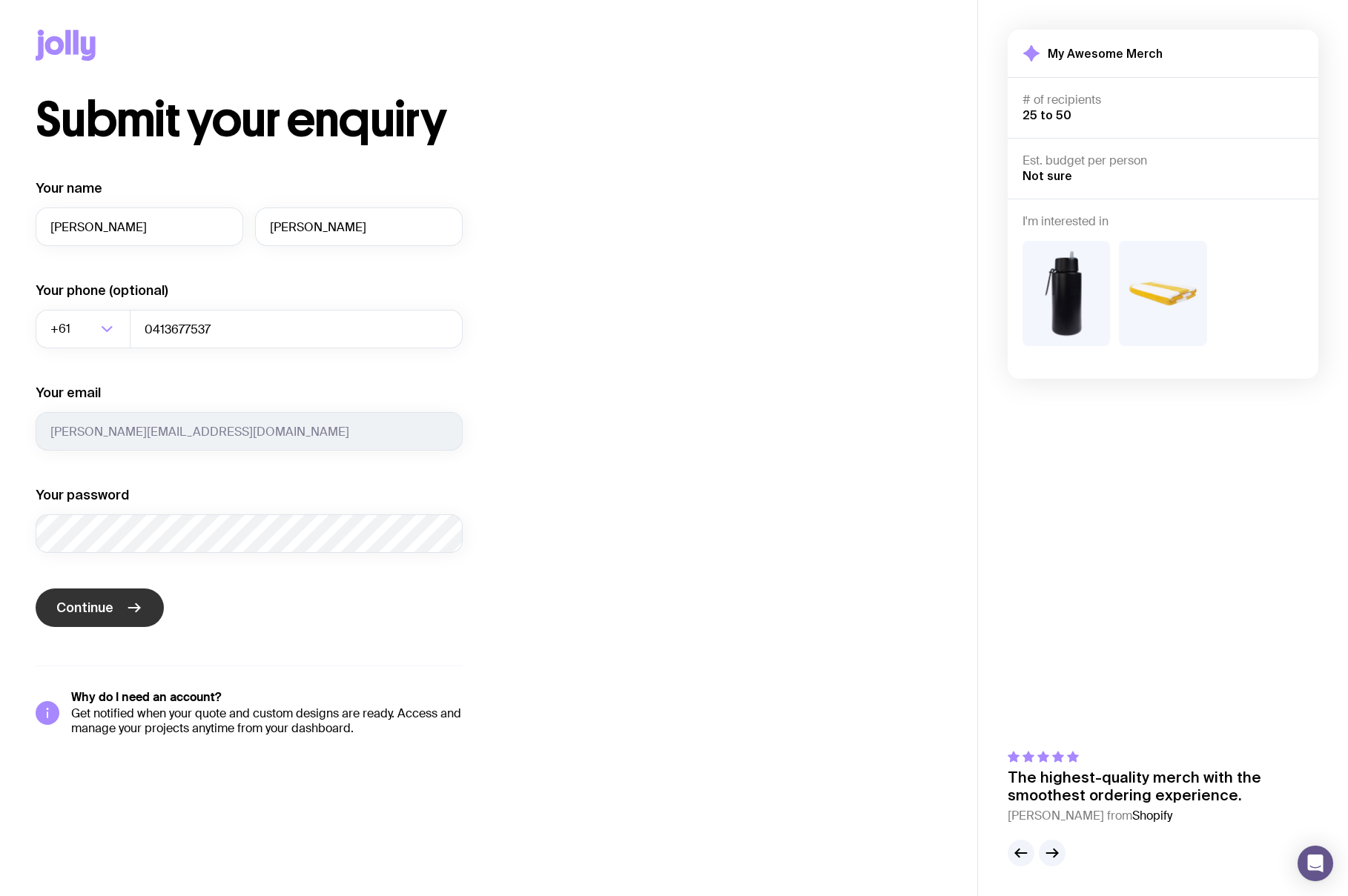
click at [127, 606] on icon "submit" at bounding box center [134, 607] width 18 height 18
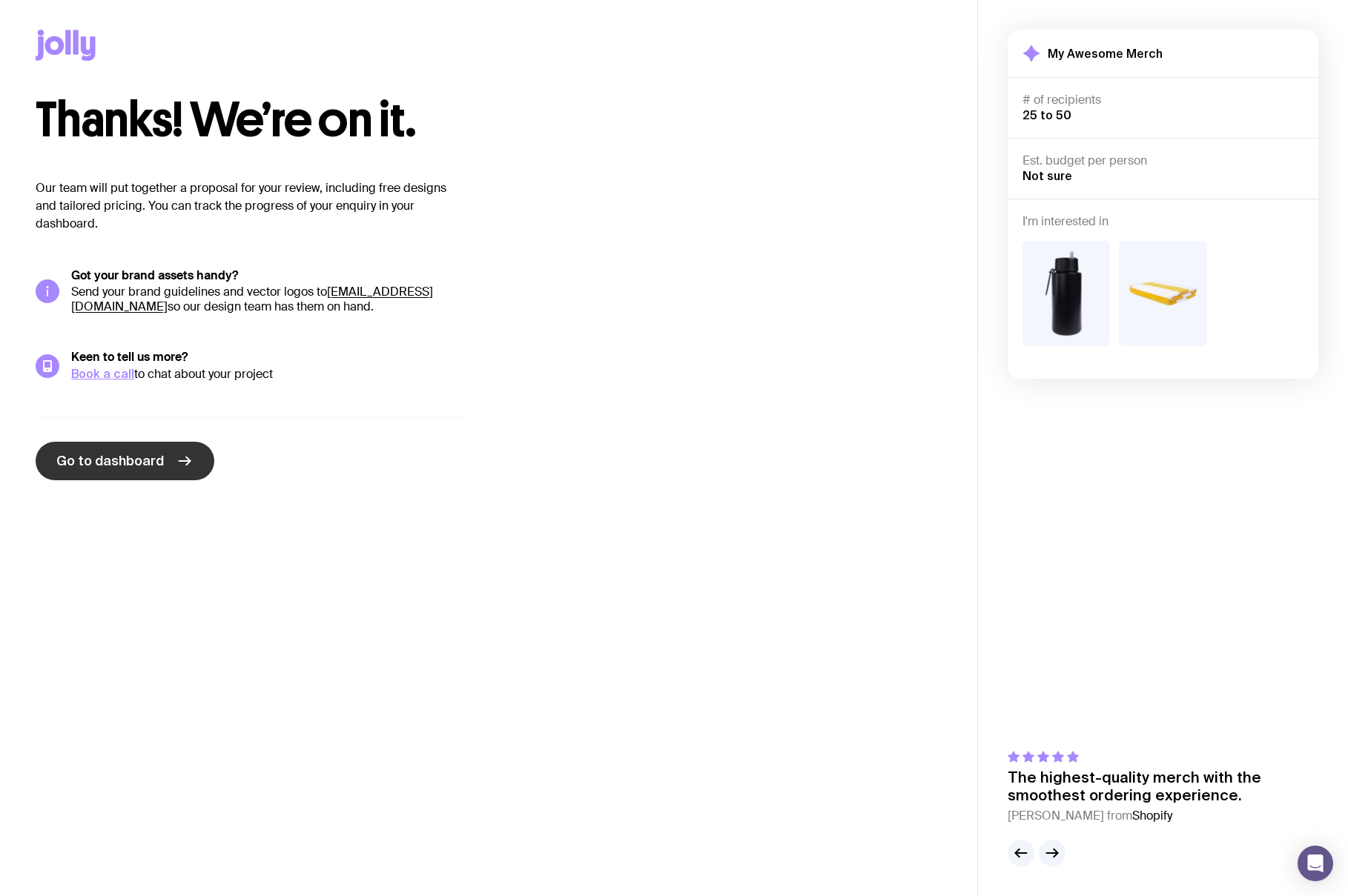
click at [170, 454] on link "Go to dashboard" at bounding box center [125, 461] width 179 height 39
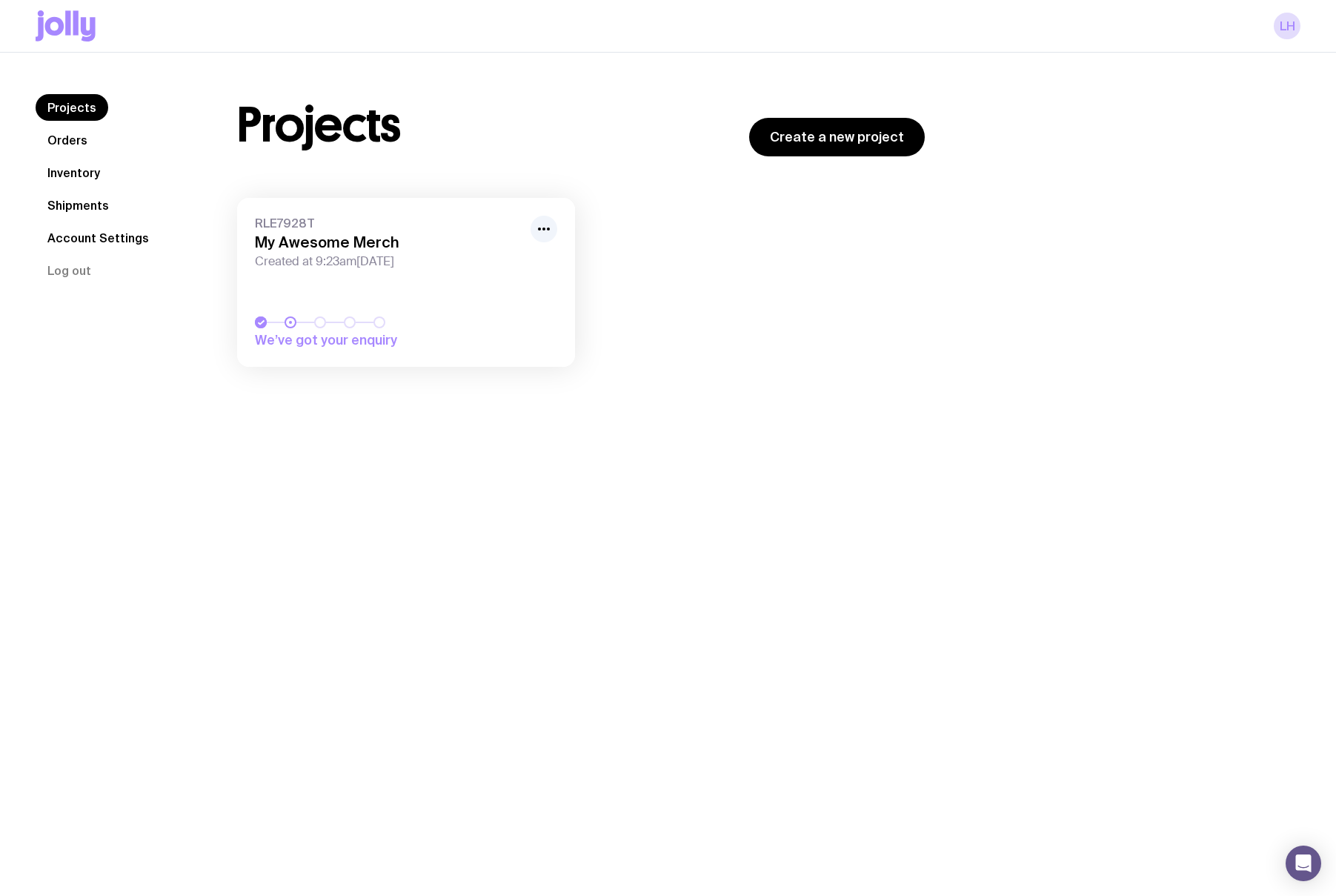
click at [1013, 47] on div "LH" at bounding box center [668, 26] width 1265 height 52
